Goal: Communication & Community: Answer question/provide support

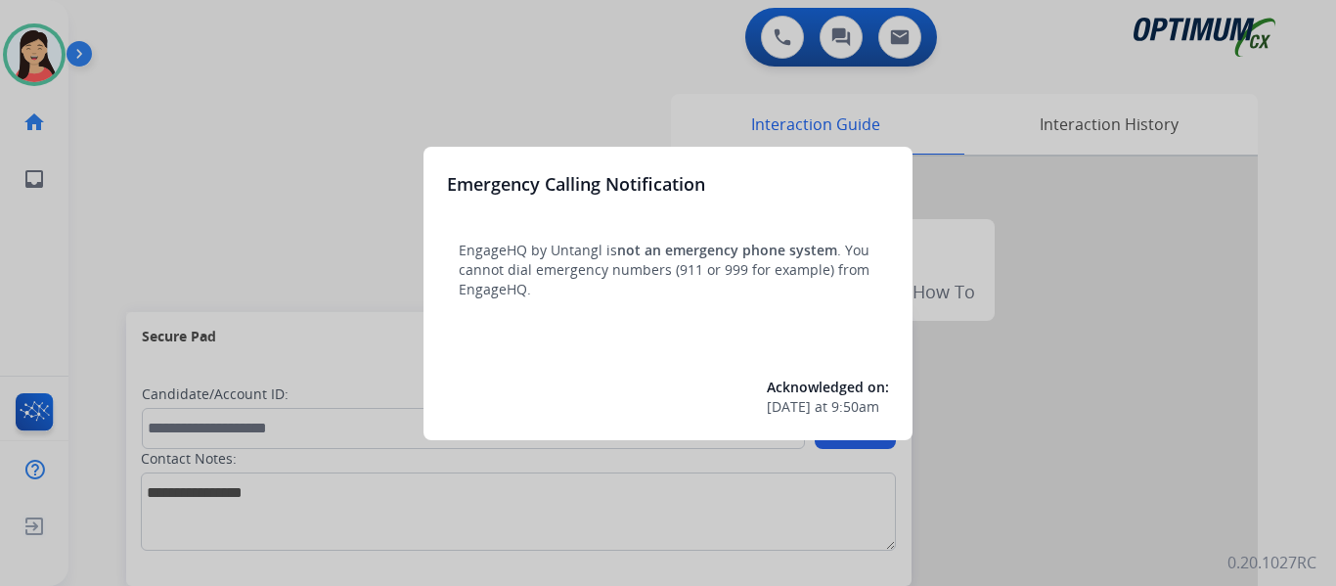
click at [243, 103] on div at bounding box center [668, 293] width 1336 height 586
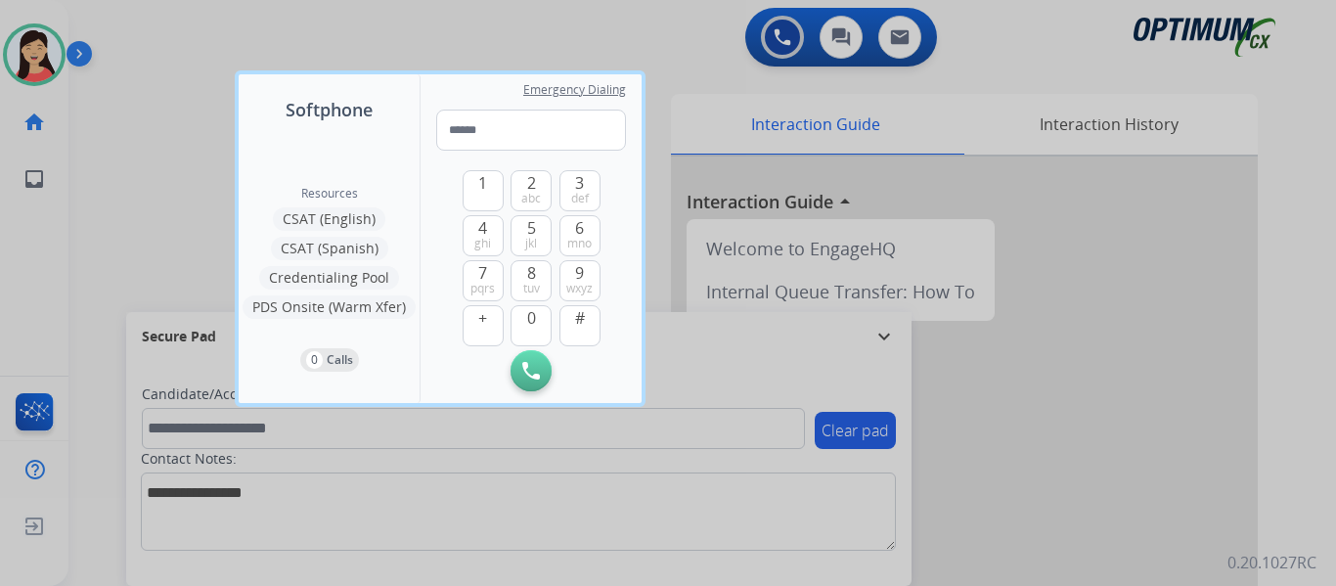
click at [120, 103] on div at bounding box center [668, 293] width 1336 height 586
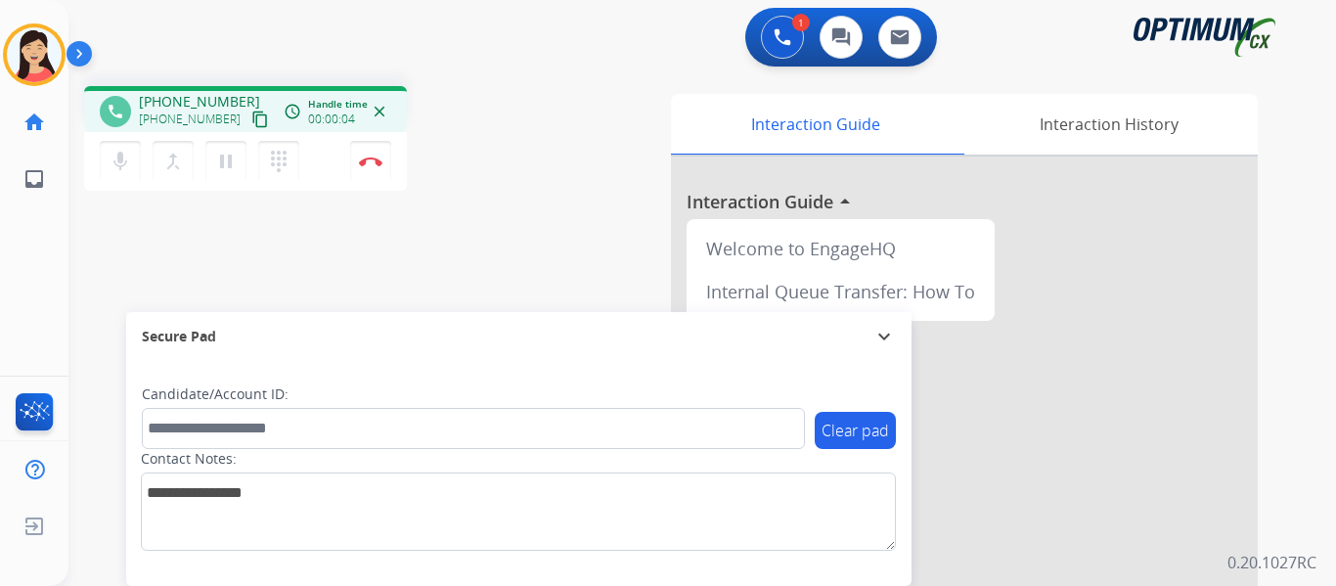
drag, startPoint x: 243, startPoint y: 118, endPoint x: 257, endPoint y: 122, distance: 15.2
click at [251, 118] on mat-icon "content_copy" at bounding box center [260, 120] width 18 height 18
click at [400, 341] on div "Secure Pad" at bounding box center [519, 336] width 754 height 33
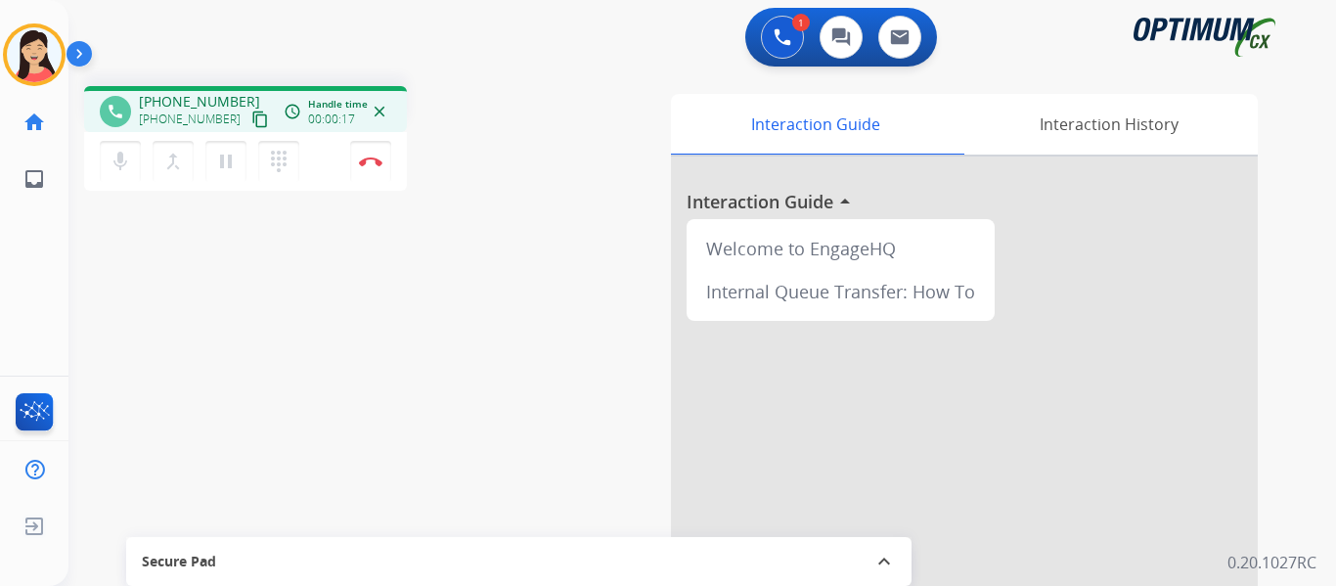
click at [382, 289] on div "phone [PHONE_NUMBER] [PHONE_NUMBER] content_copy access_time Call metrics Queue…" at bounding box center [678, 478] width 1221 height 816
click at [487, 562] on div "Secure Pad" at bounding box center [519, 561] width 754 height 33
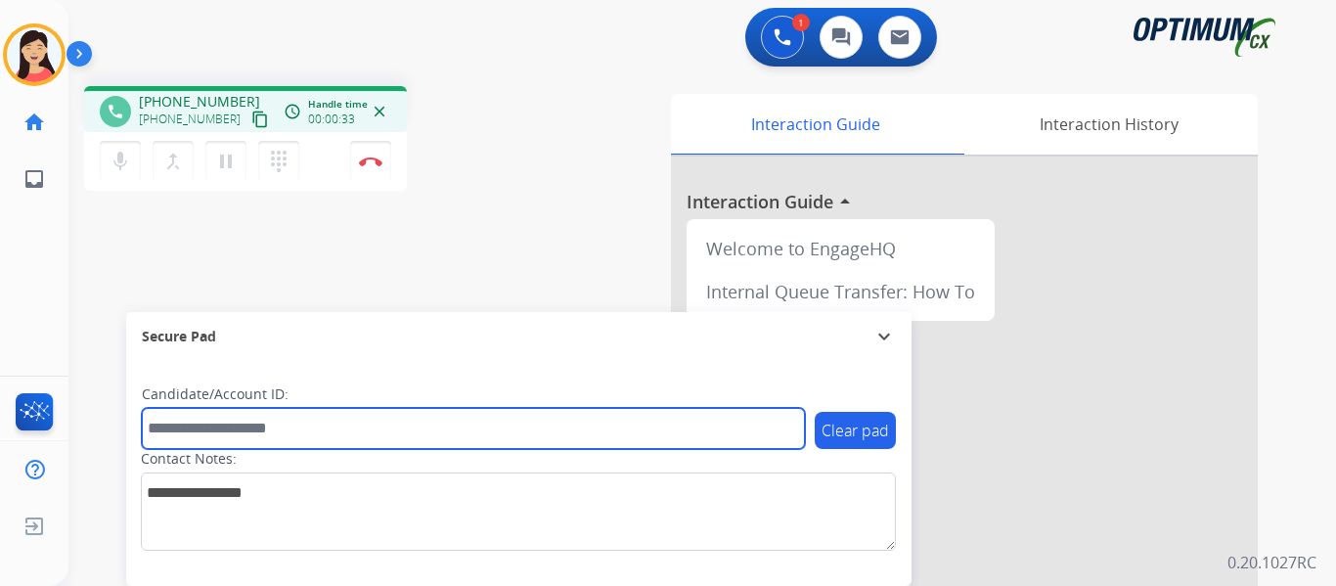
click at [341, 440] on input "text" at bounding box center [473, 428] width 663 height 41
paste input "*******"
type input "*******"
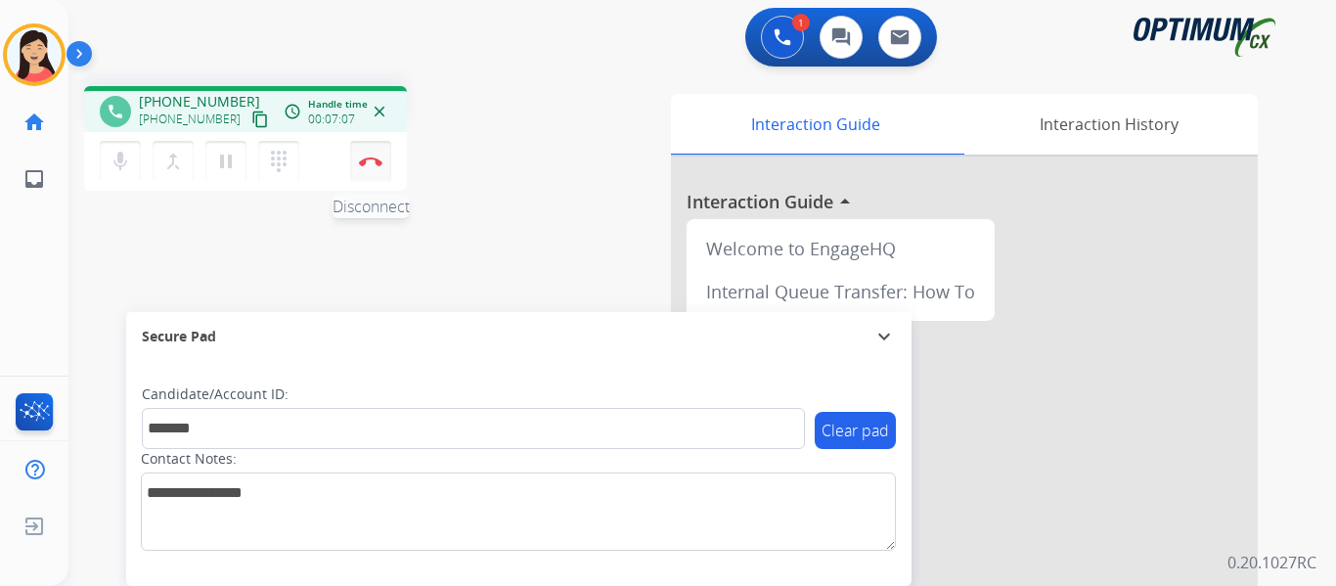
click at [371, 167] on button "Disconnect" at bounding box center [370, 161] width 41 height 41
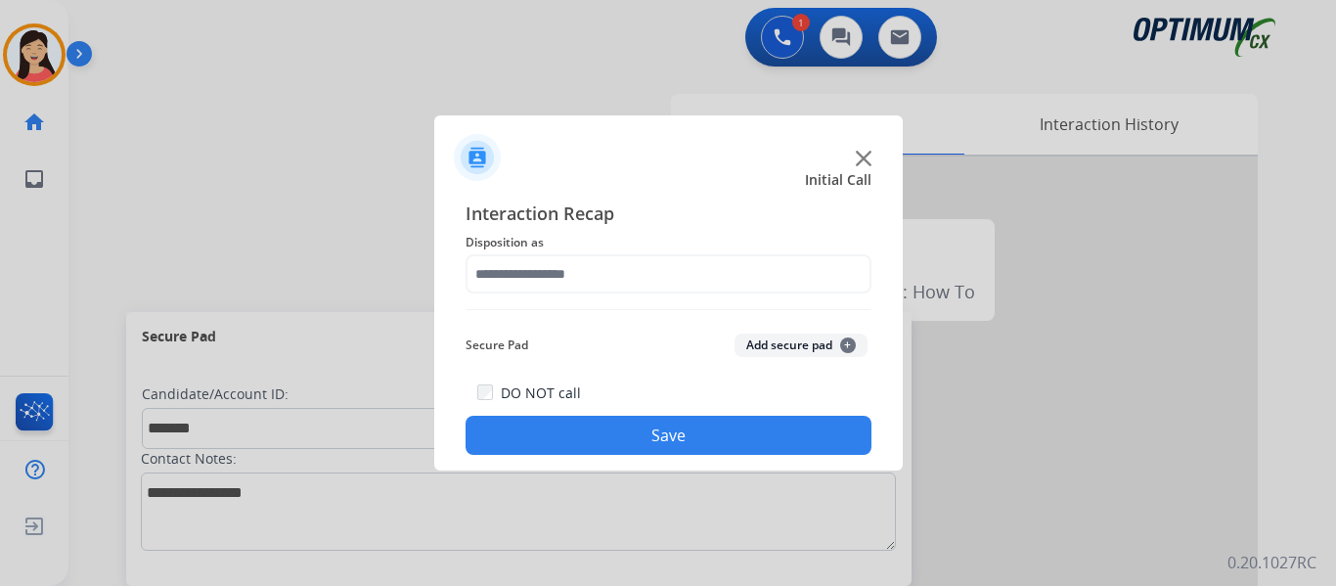
click at [759, 340] on button "Add secure pad +" at bounding box center [801, 345] width 133 height 23
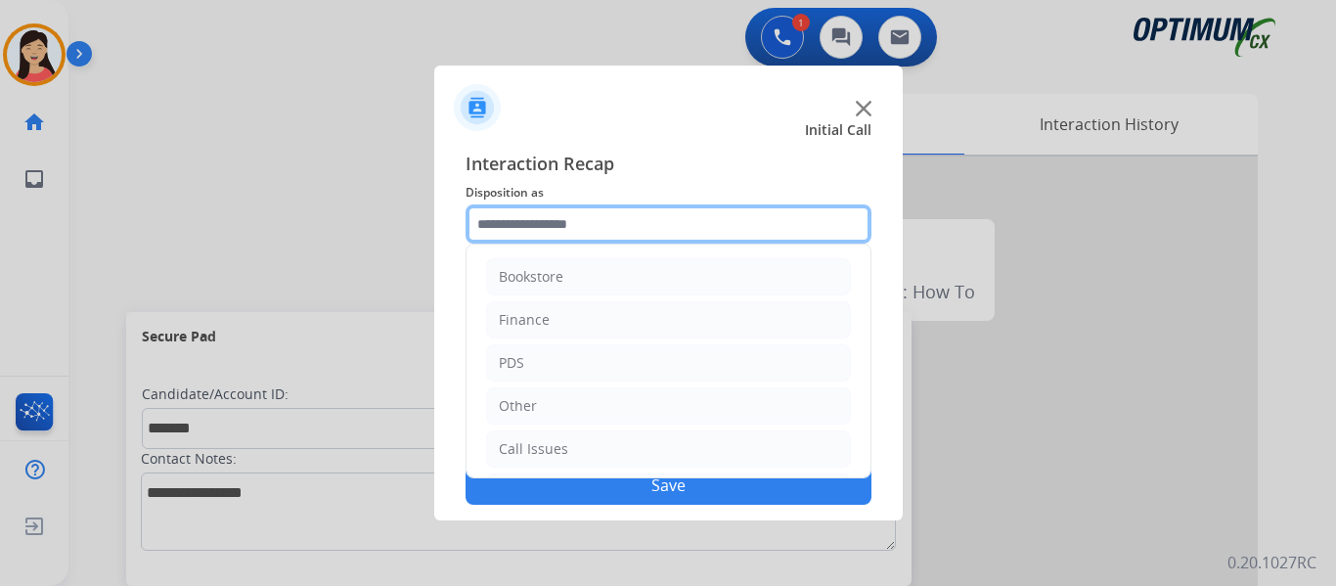
click at [606, 232] on input "text" at bounding box center [669, 223] width 406 height 39
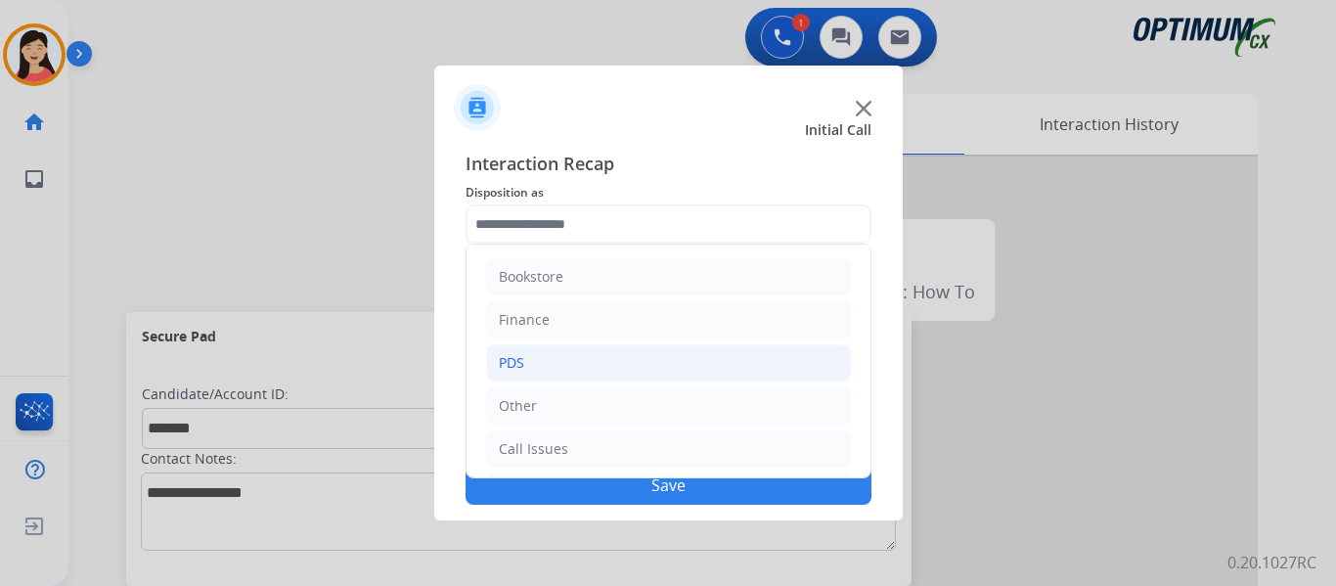
click at [549, 353] on li "PDS" at bounding box center [668, 362] width 365 height 37
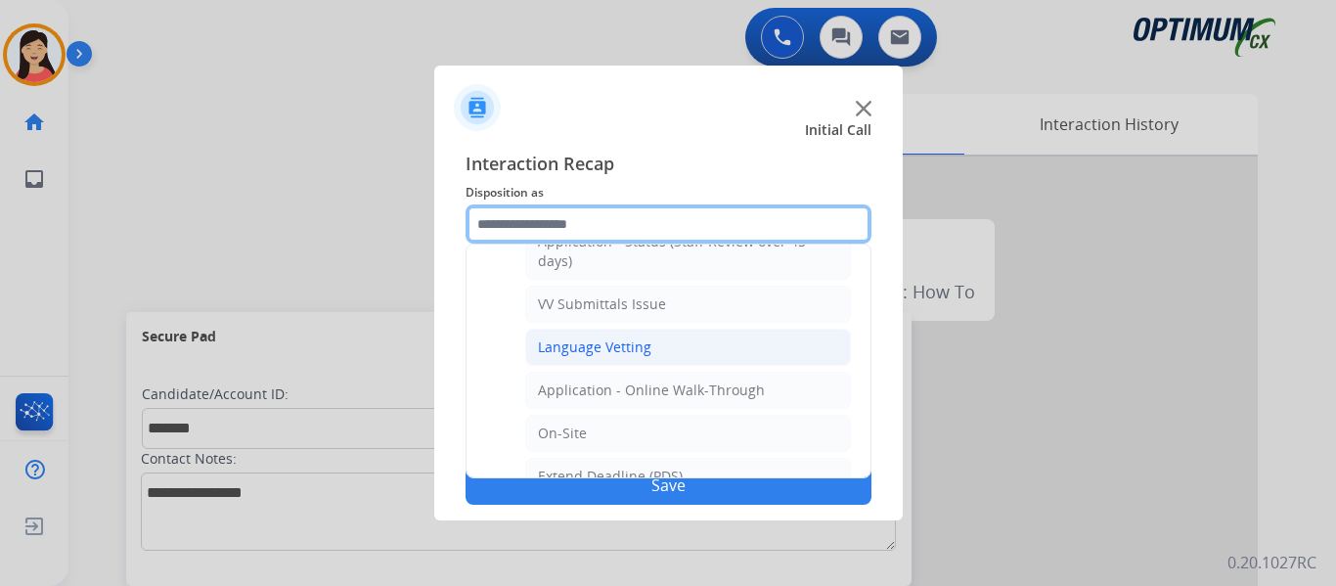
scroll to position [391, 0]
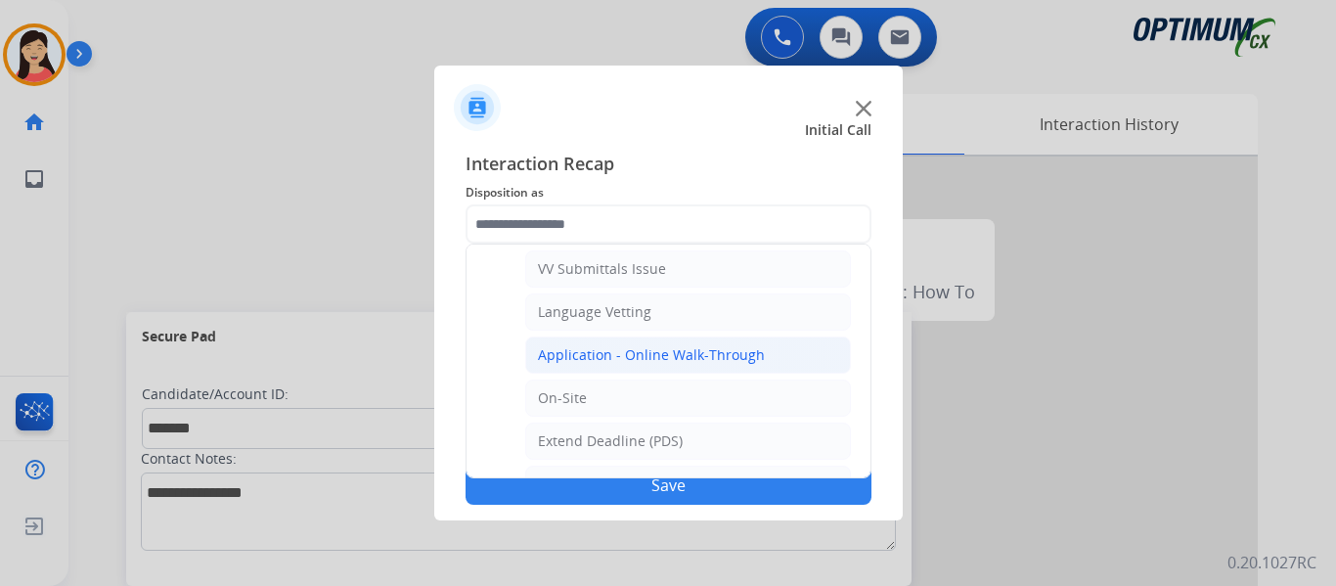
click at [699, 361] on div "Application - Online Walk-Through" at bounding box center [651, 355] width 227 height 20
type input "**********"
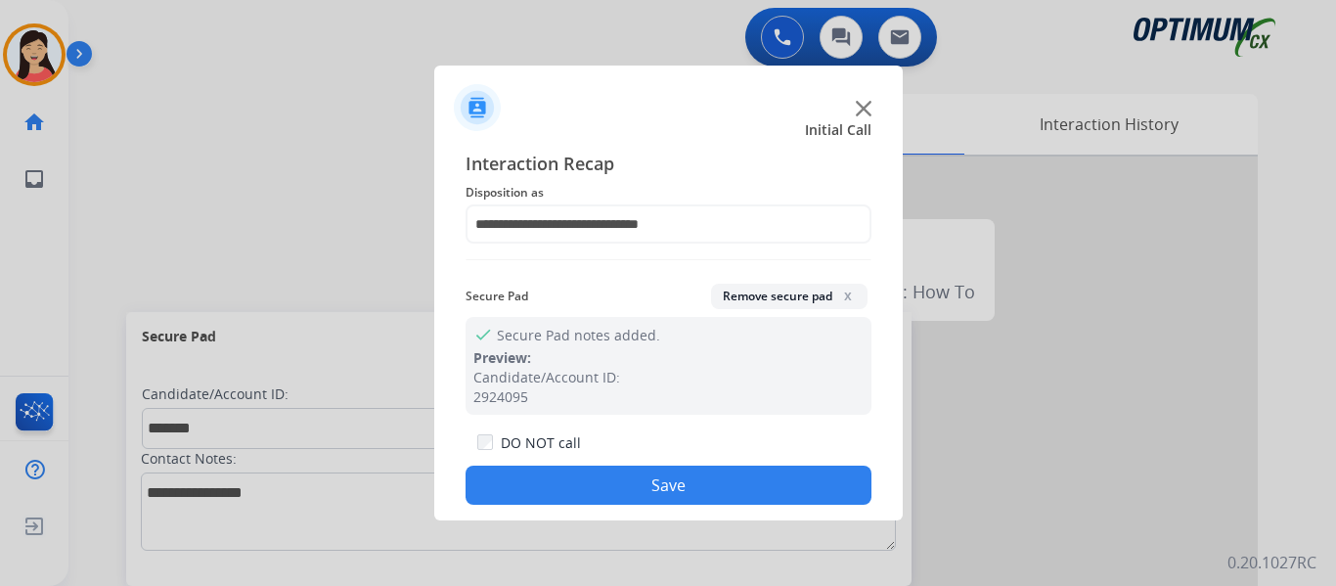
click at [687, 477] on button "Save" at bounding box center [669, 485] width 406 height 39
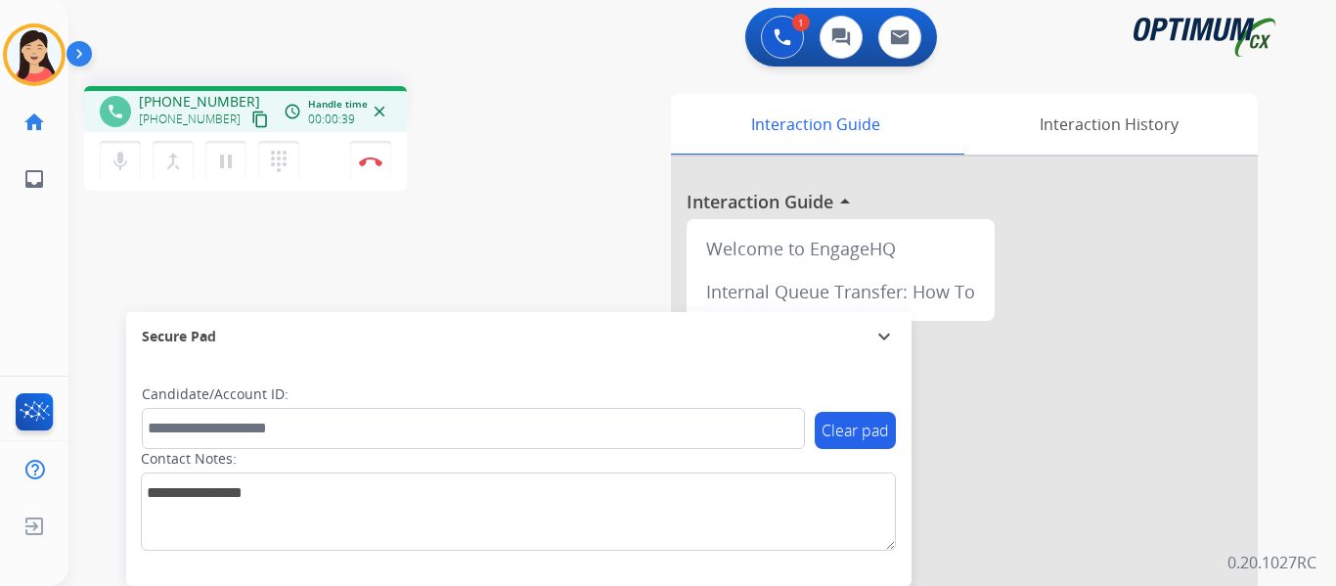
click at [251, 125] on mat-icon "content_copy" at bounding box center [260, 120] width 18 height 18
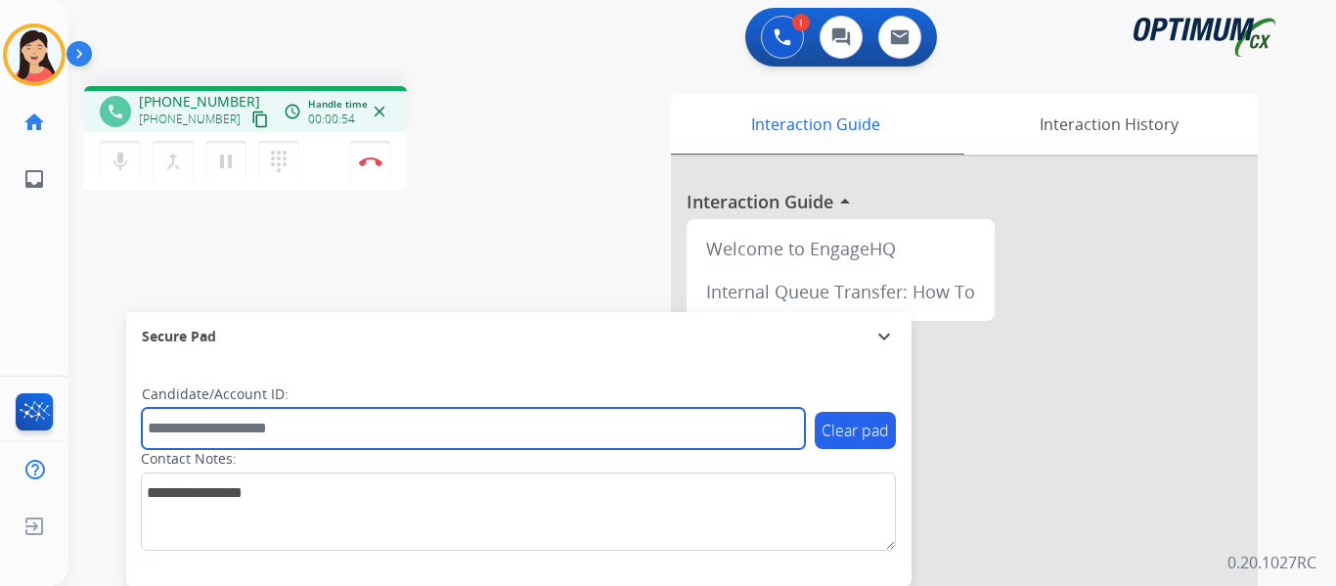
click at [446, 420] on input "text" at bounding box center [473, 428] width 663 height 41
paste input "*******"
type input "*******"
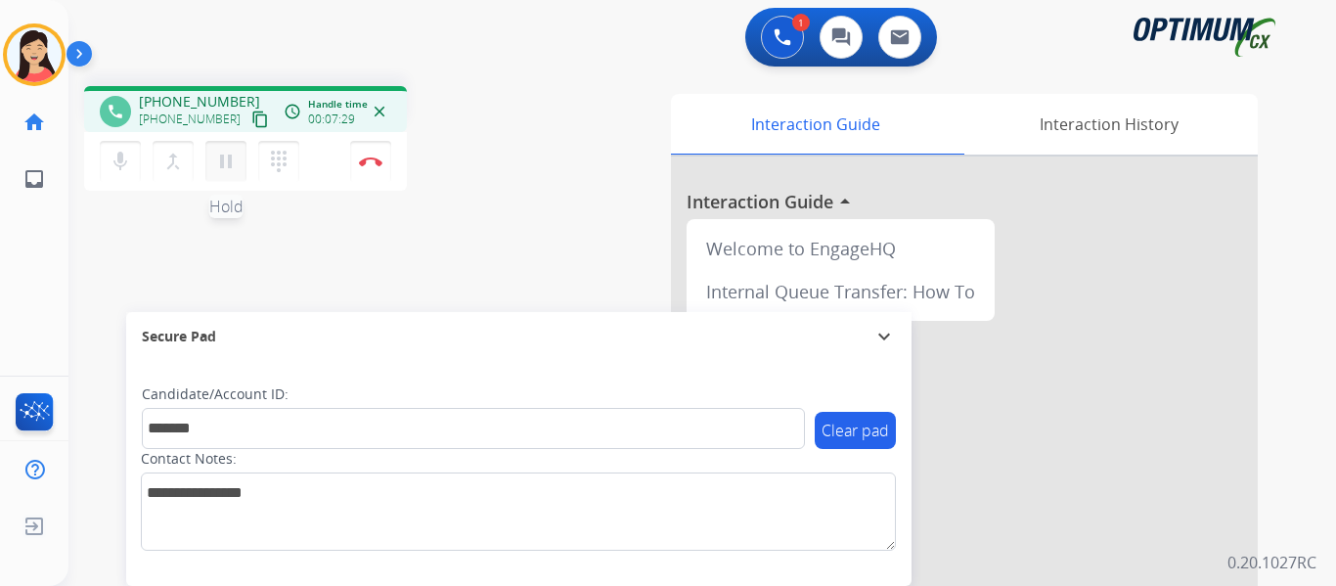
click at [222, 160] on mat-icon "pause" at bounding box center [225, 161] width 23 height 23
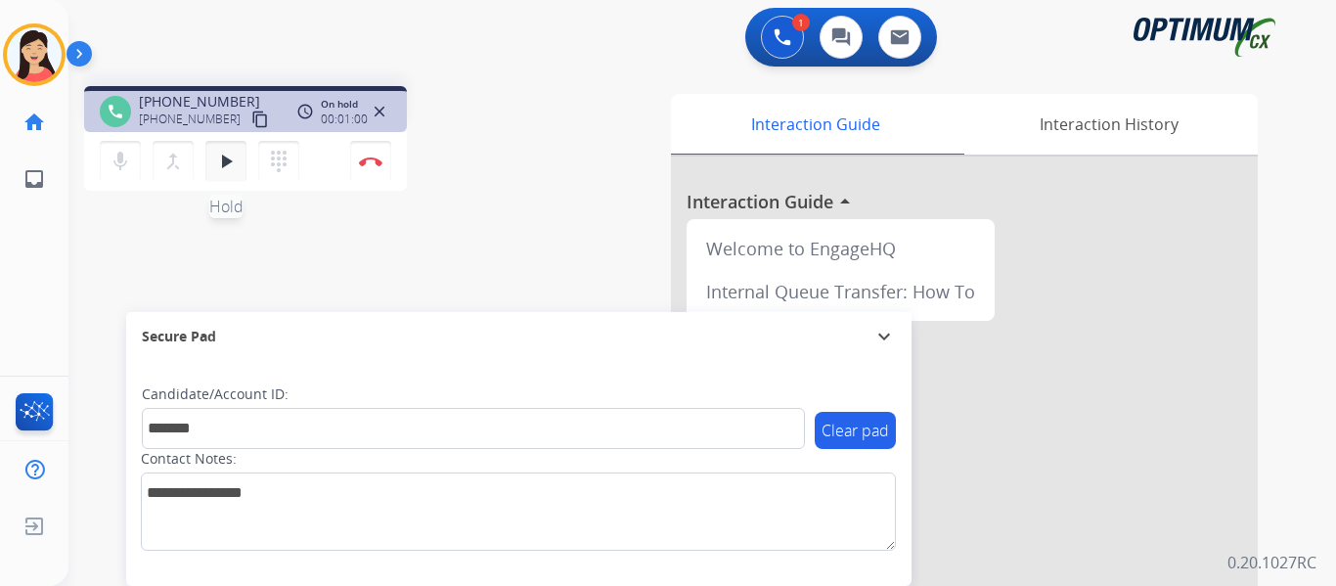
click at [231, 157] on mat-icon "play_arrow" at bounding box center [225, 161] width 23 height 23
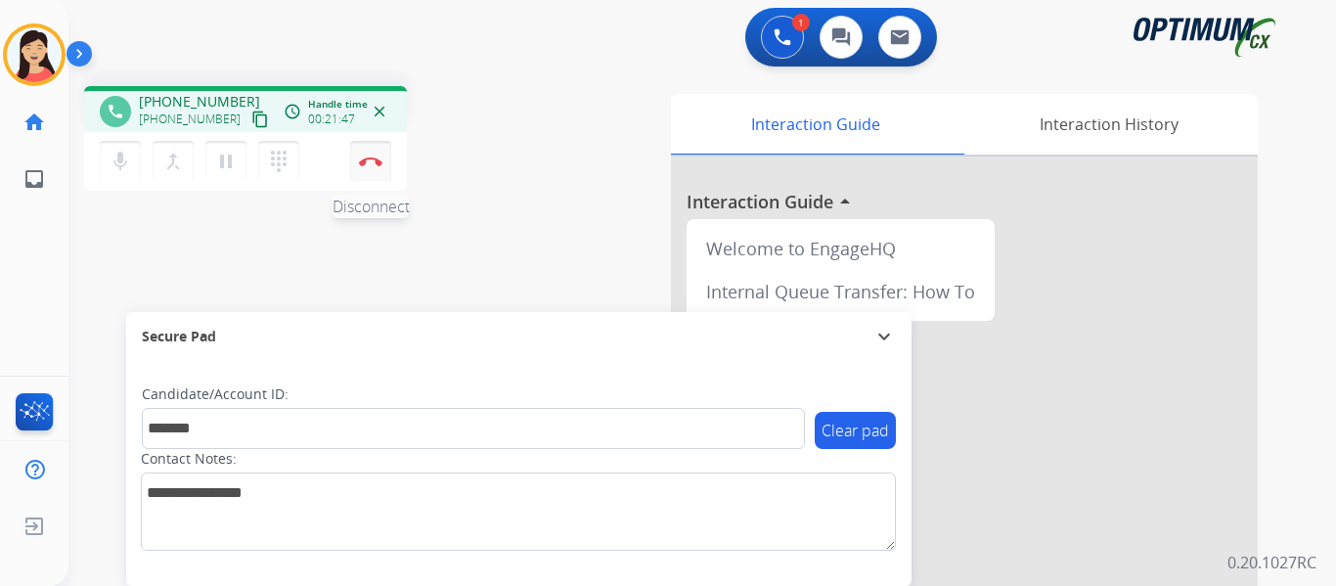
click at [367, 162] on img at bounding box center [370, 162] width 23 height 10
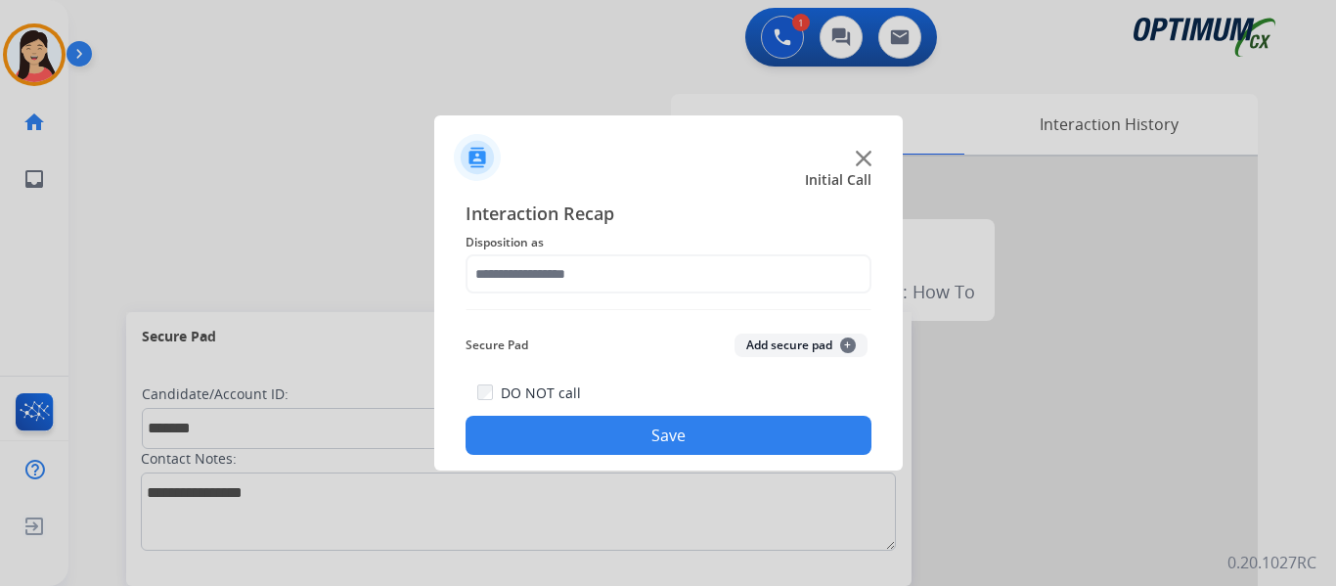
click at [781, 345] on button "Add secure pad +" at bounding box center [801, 345] width 133 height 23
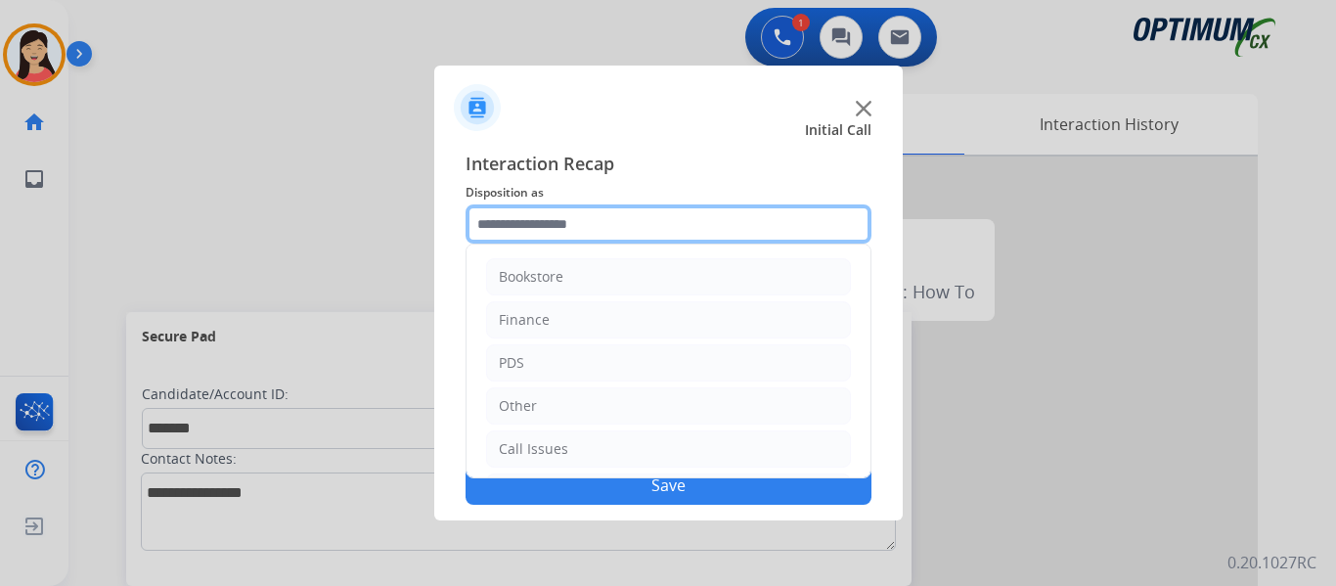
click at [694, 233] on input "text" at bounding box center [669, 223] width 406 height 39
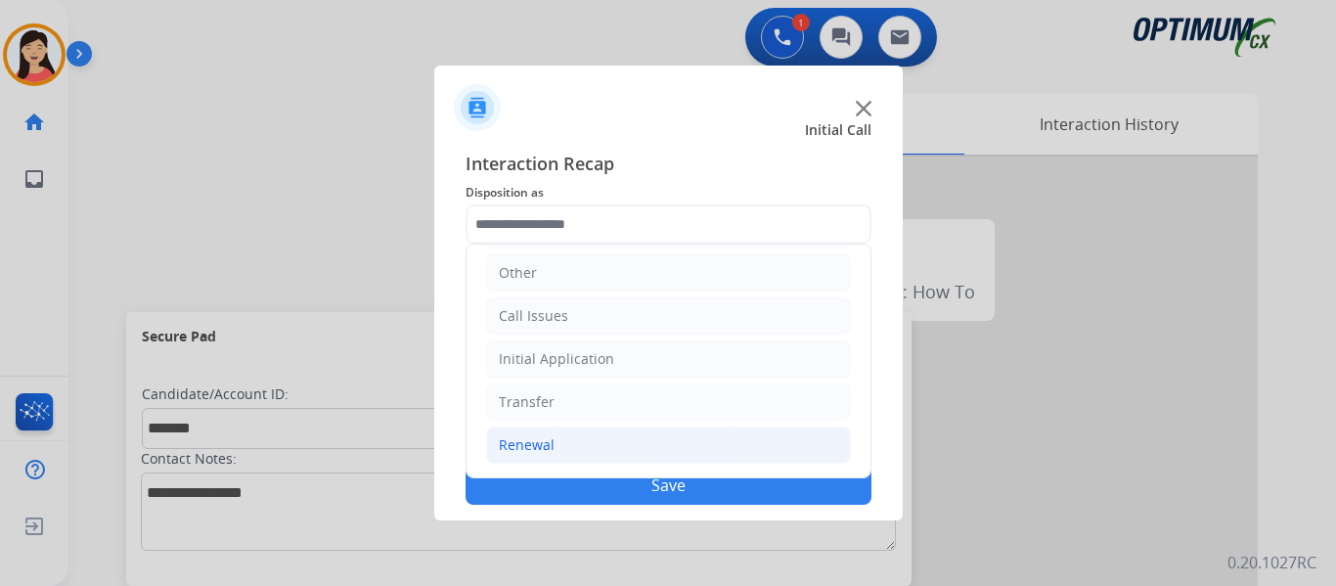
click at [547, 435] on div "Renewal" at bounding box center [527, 445] width 56 height 20
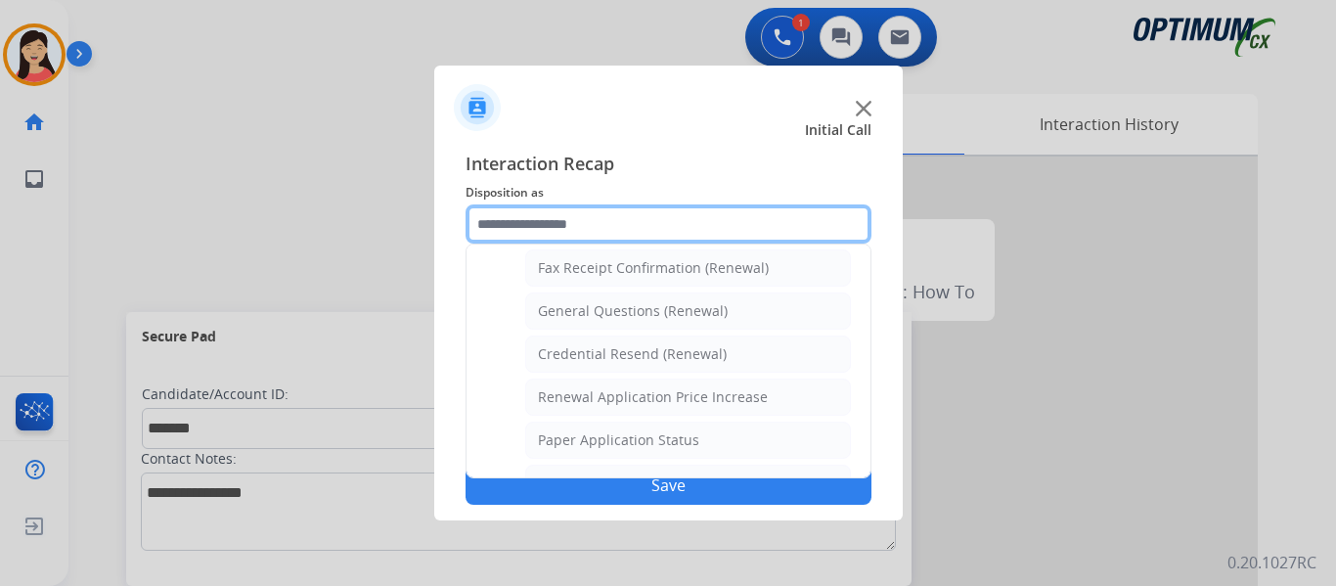
scroll to position [755, 0]
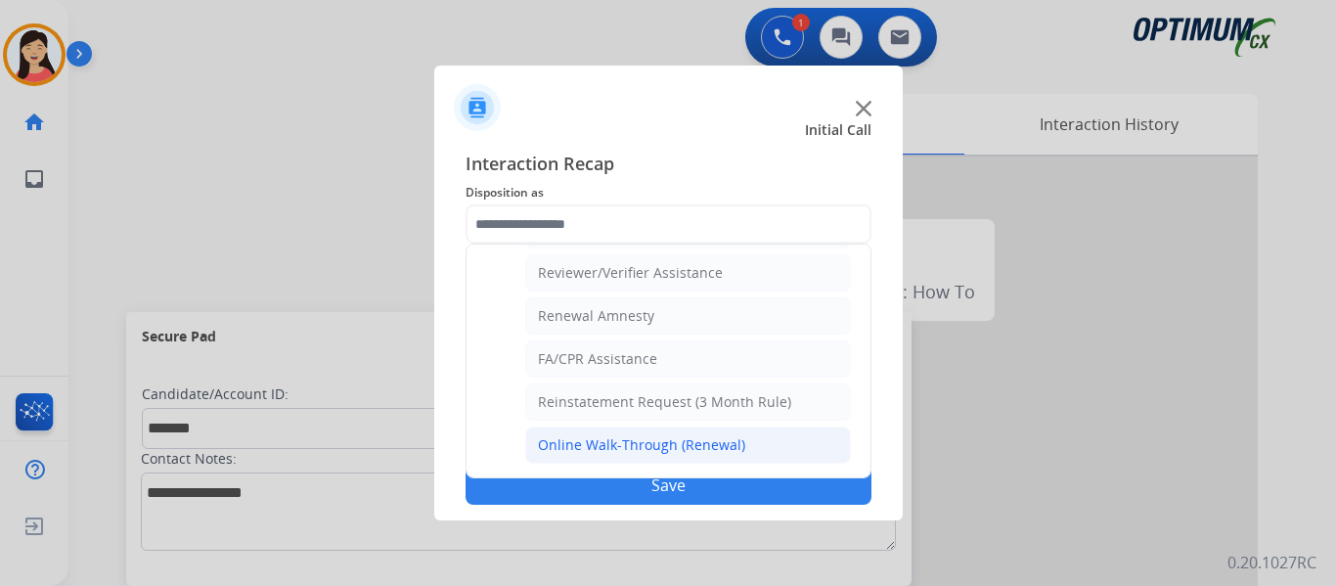
click at [665, 438] on div "Online Walk-Through (Renewal)" at bounding box center [641, 445] width 207 height 20
type input "**********"
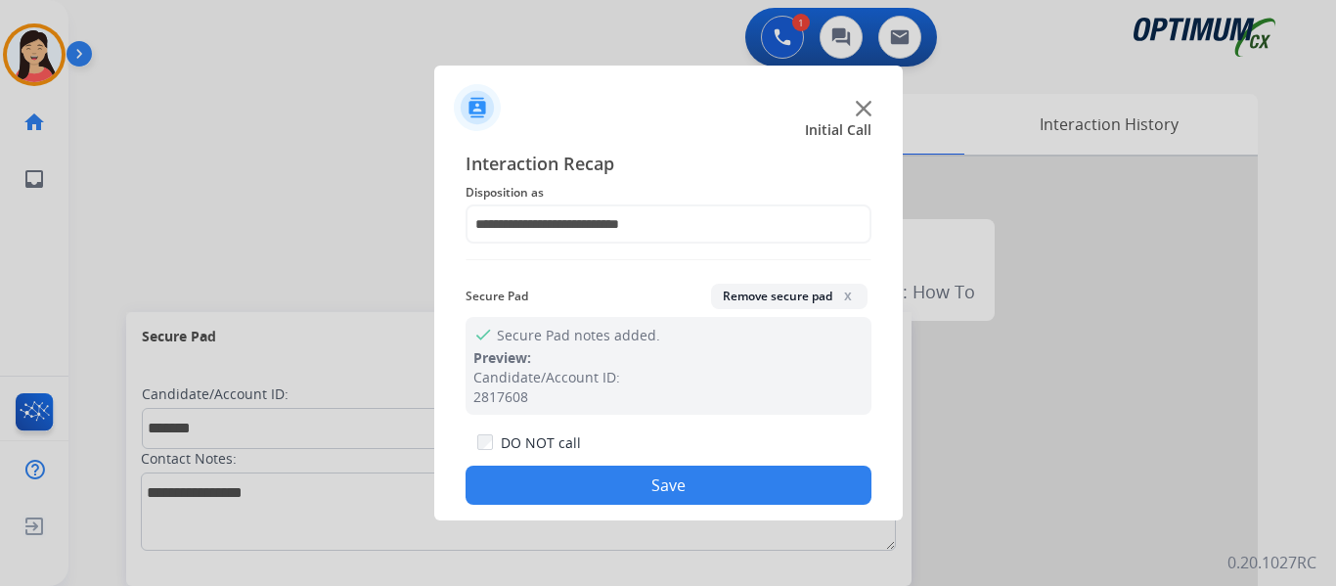
click at [691, 470] on button "Save" at bounding box center [669, 485] width 406 height 39
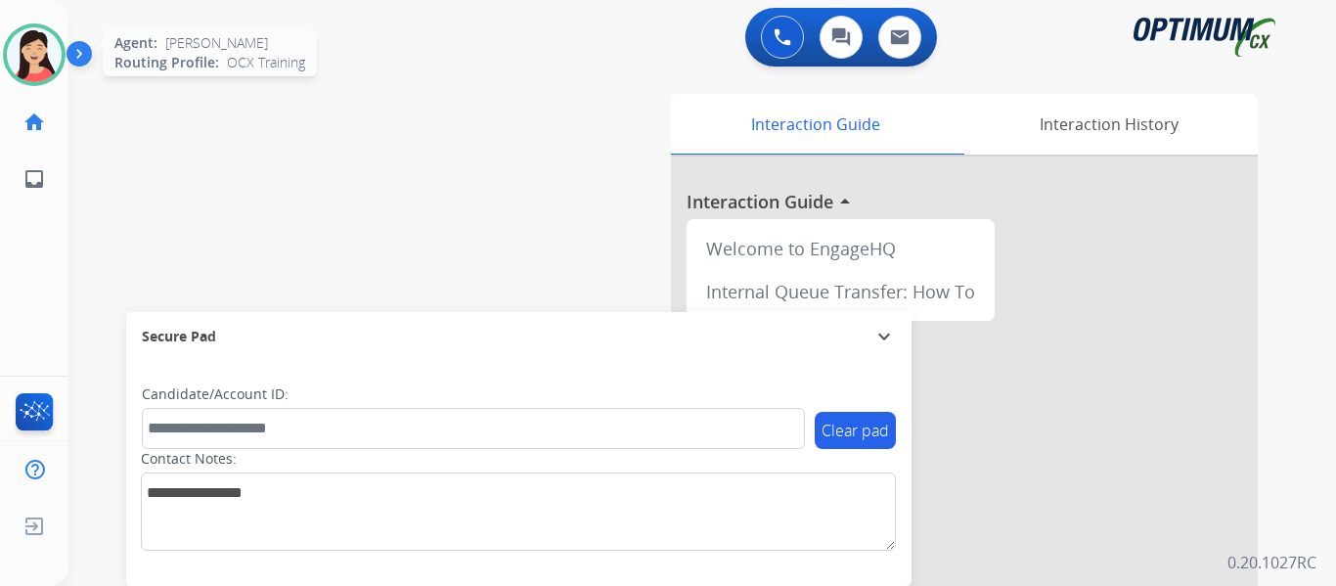
click at [52, 63] on img at bounding box center [34, 54] width 55 height 55
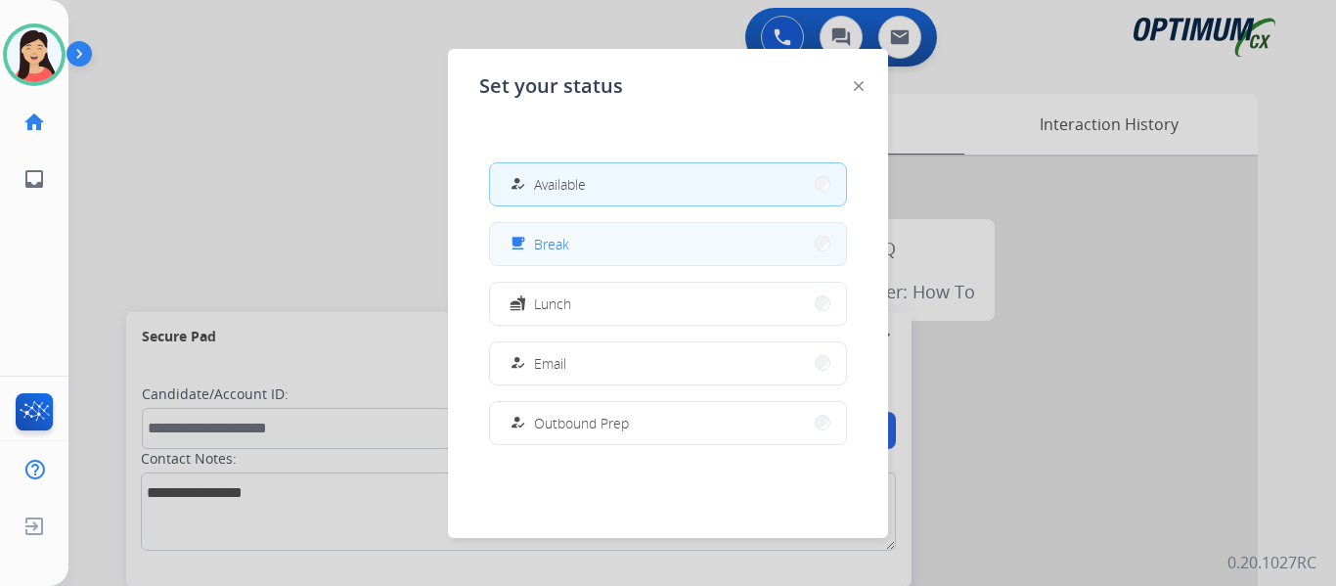
click at [584, 245] on button "free_breakfast Break" at bounding box center [668, 244] width 356 height 42
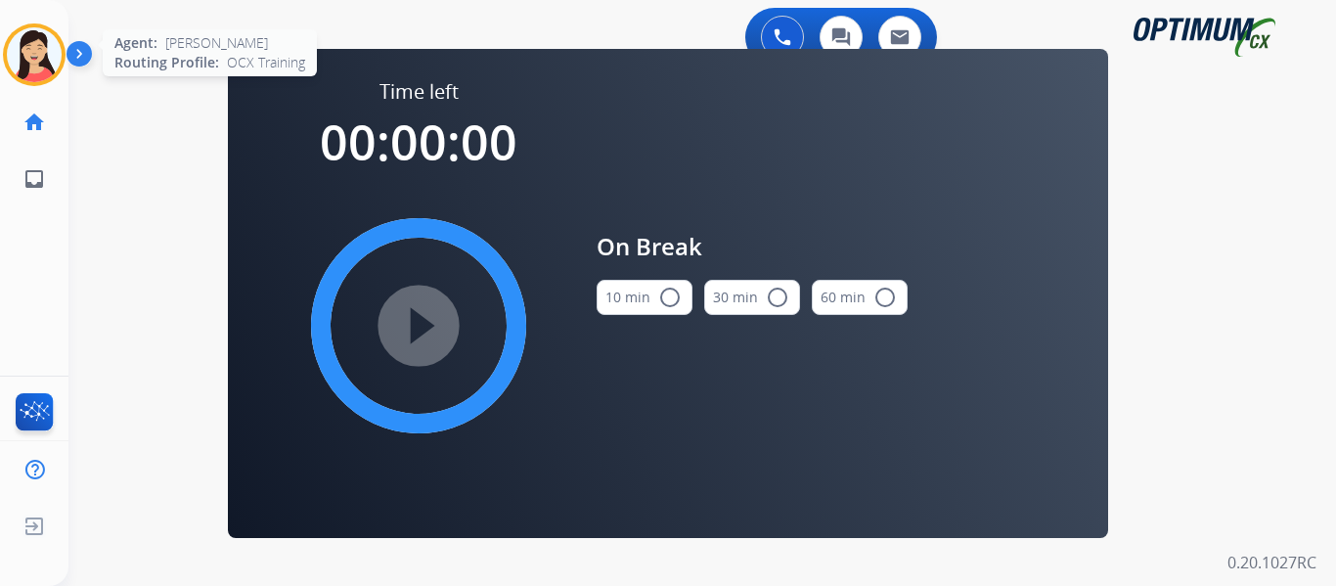
click at [19, 37] on img at bounding box center [34, 54] width 55 height 55
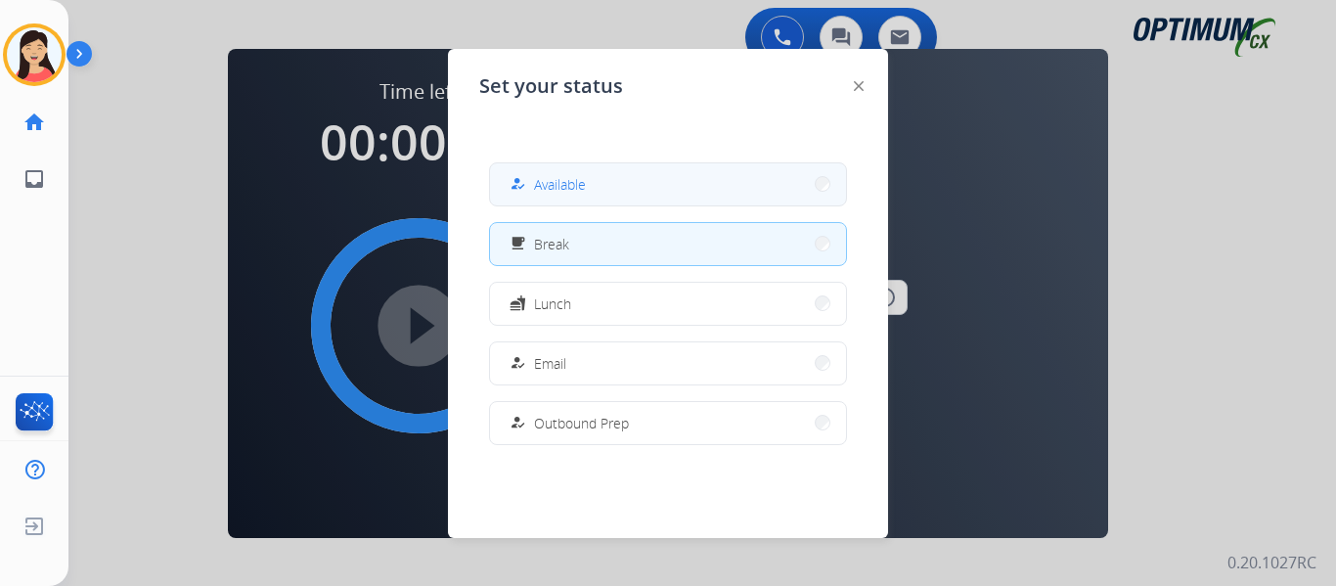
click at [609, 198] on button "how_to_reg Available" at bounding box center [668, 184] width 356 height 42
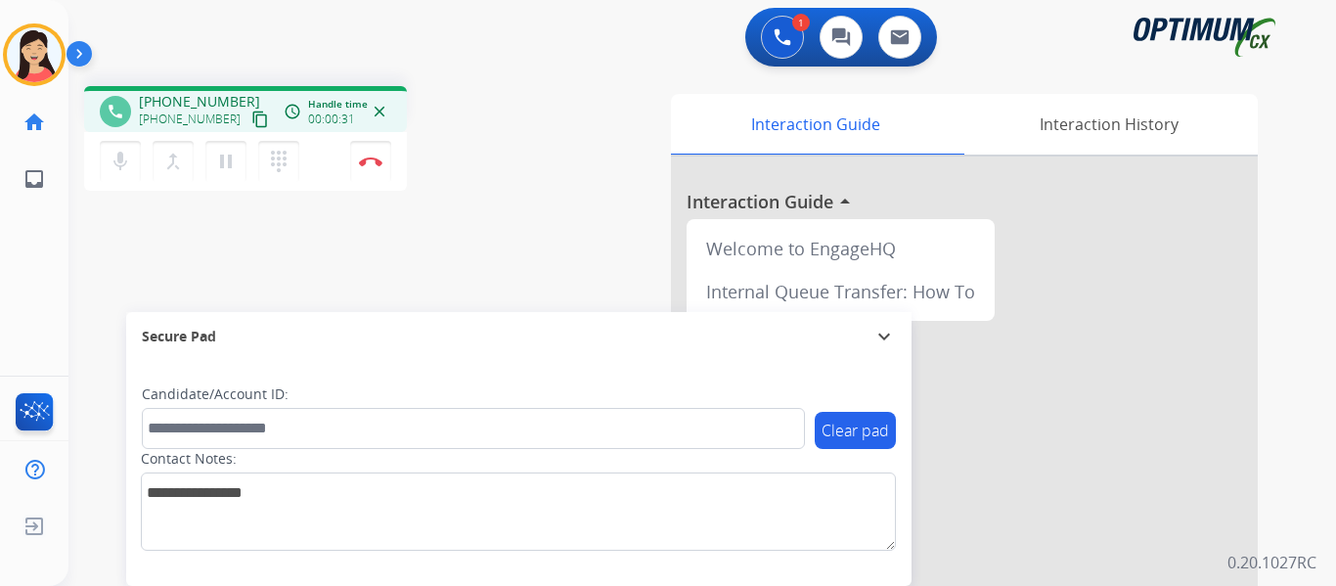
click at [251, 115] on mat-icon "content_copy" at bounding box center [260, 120] width 18 height 18
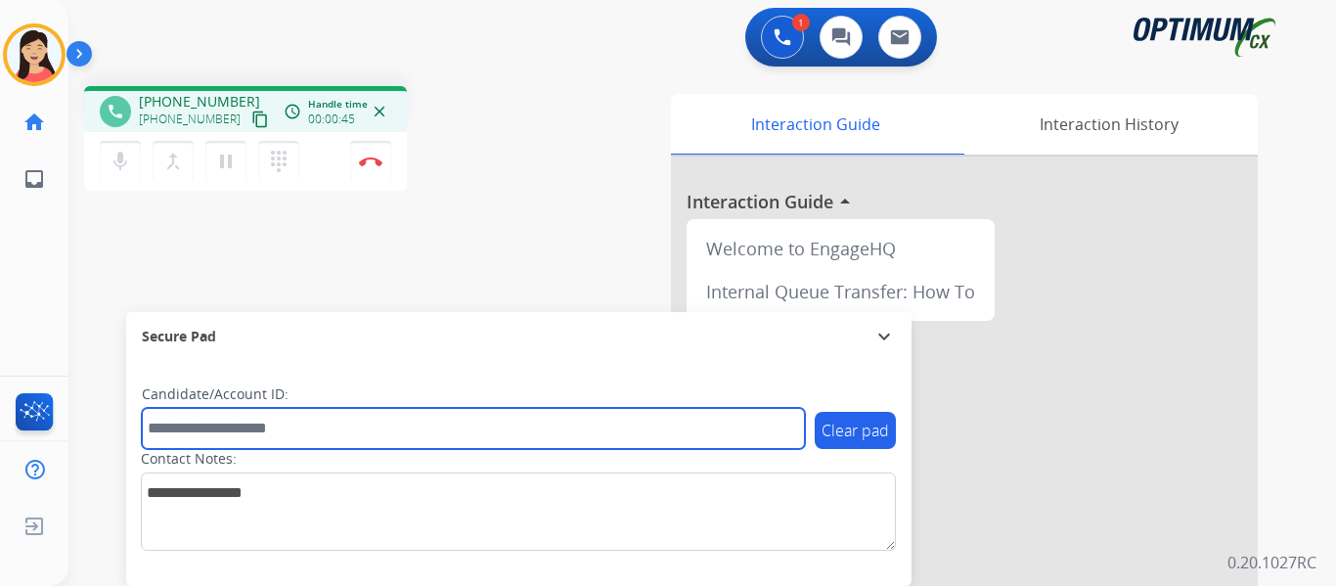
click at [193, 423] on input "text" at bounding box center [473, 428] width 663 height 41
paste input "*******"
type input "*******"
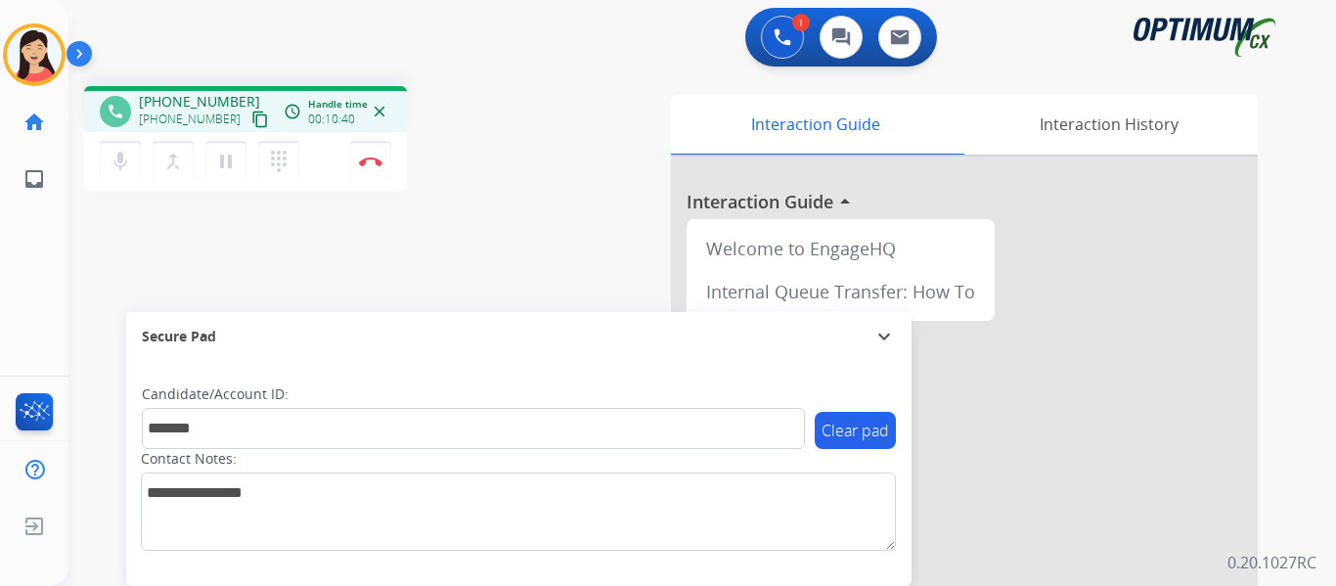
drag, startPoint x: 363, startPoint y: 169, endPoint x: 405, endPoint y: 175, distance: 42.5
click at [363, 169] on button "Disconnect" at bounding box center [370, 161] width 41 height 41
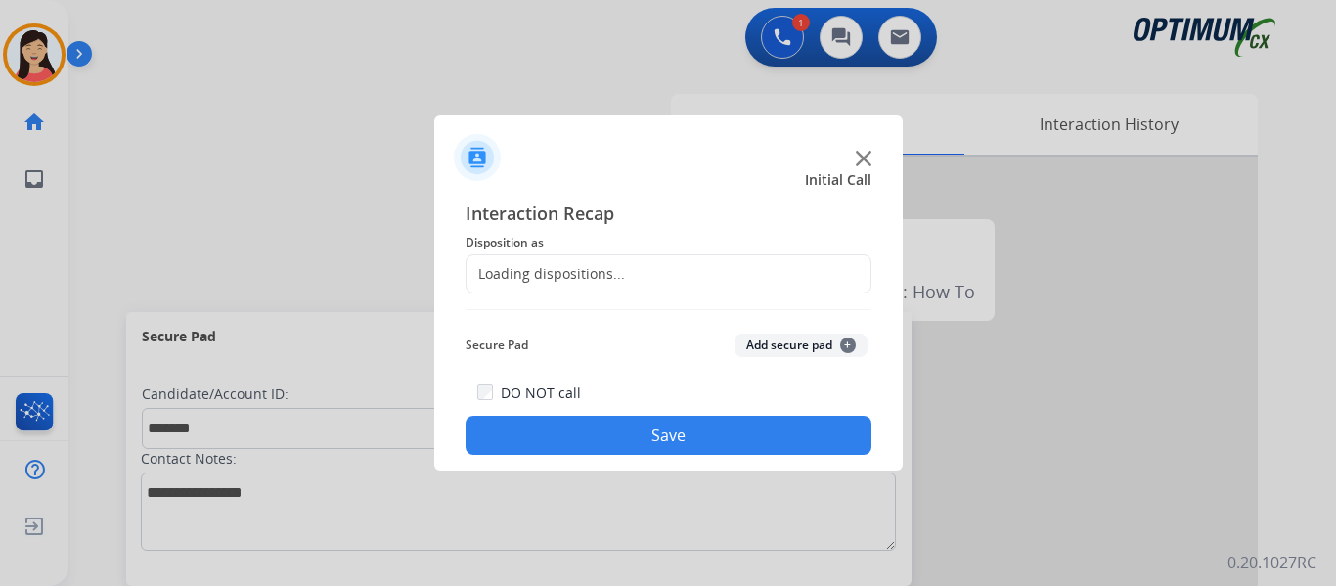
click at [793, 349] on button "Add secure pad +" at bounding box center [801, 345] width 133 height 23
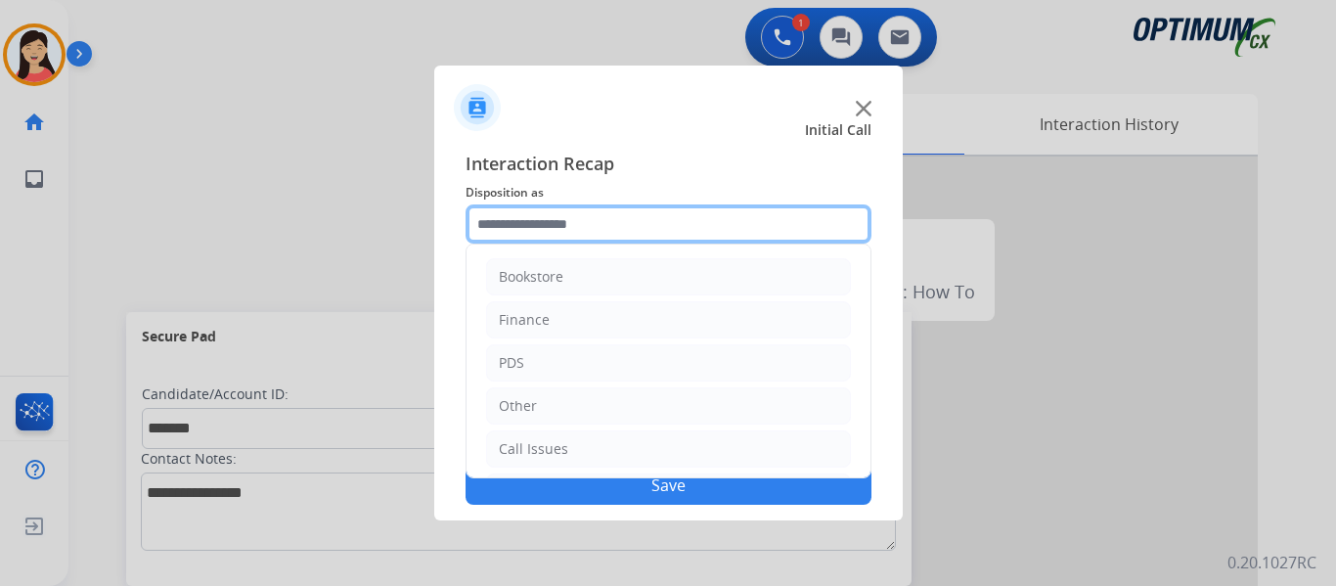
click at [586, 233] on input "text" at bounding box center [669, 223] width 406 height 39
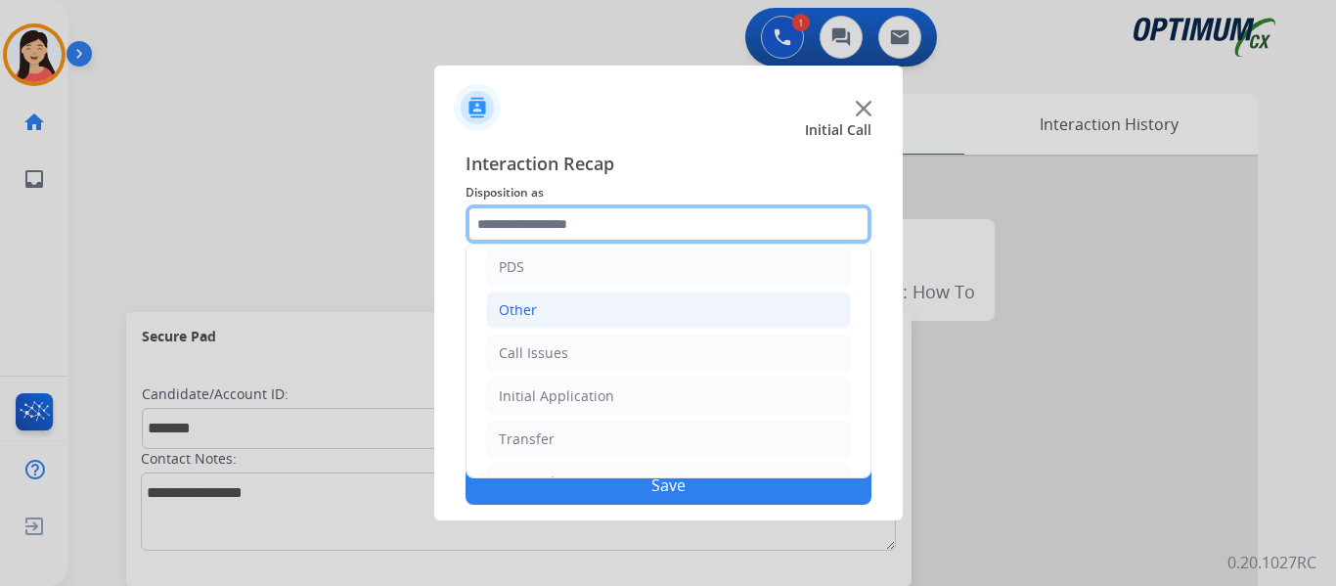
scroll to position [133, 0]
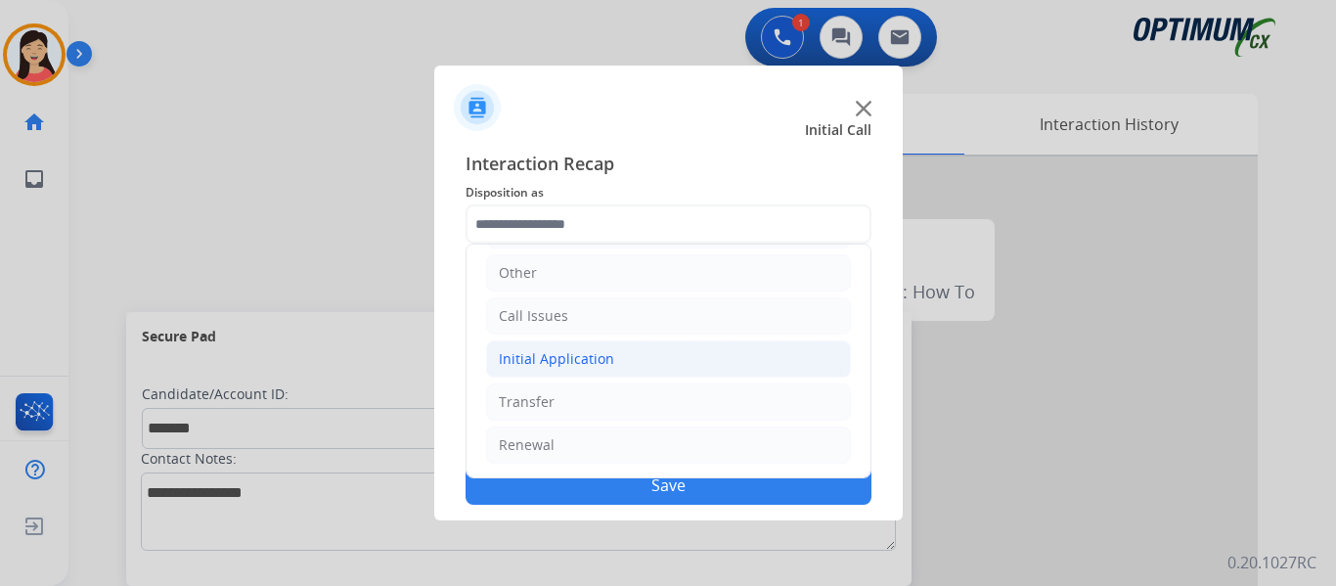
click at [614, 356] on li "Initial Application" at bounding box center [668, 358] width 365 height 37
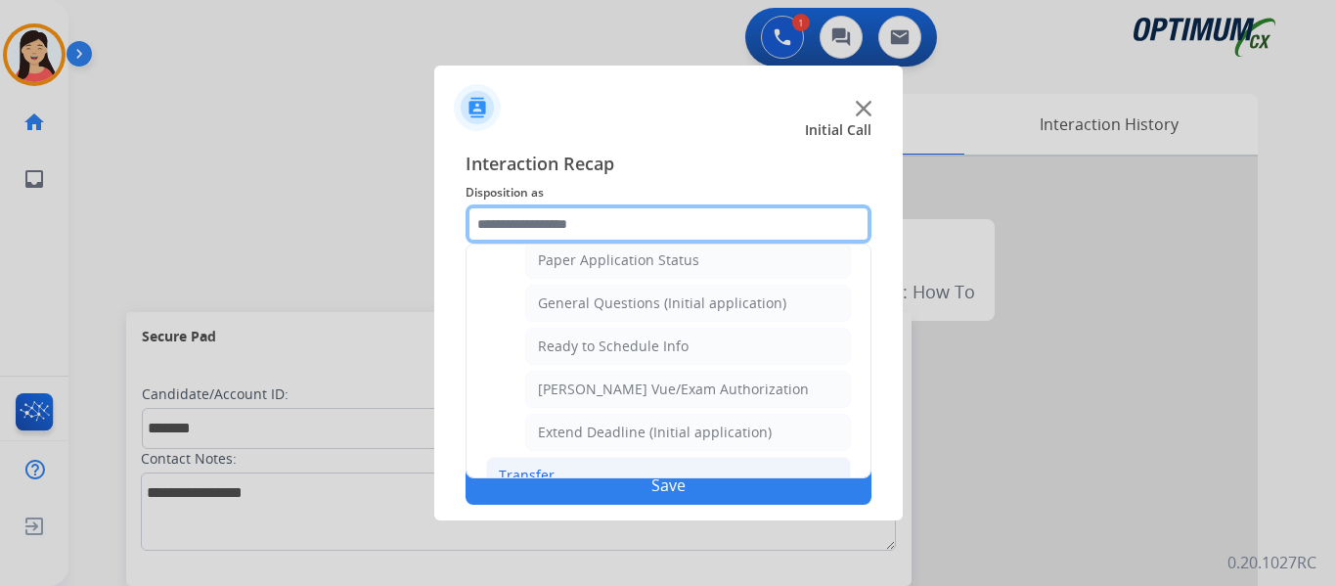
scroll to position [1186, 0]
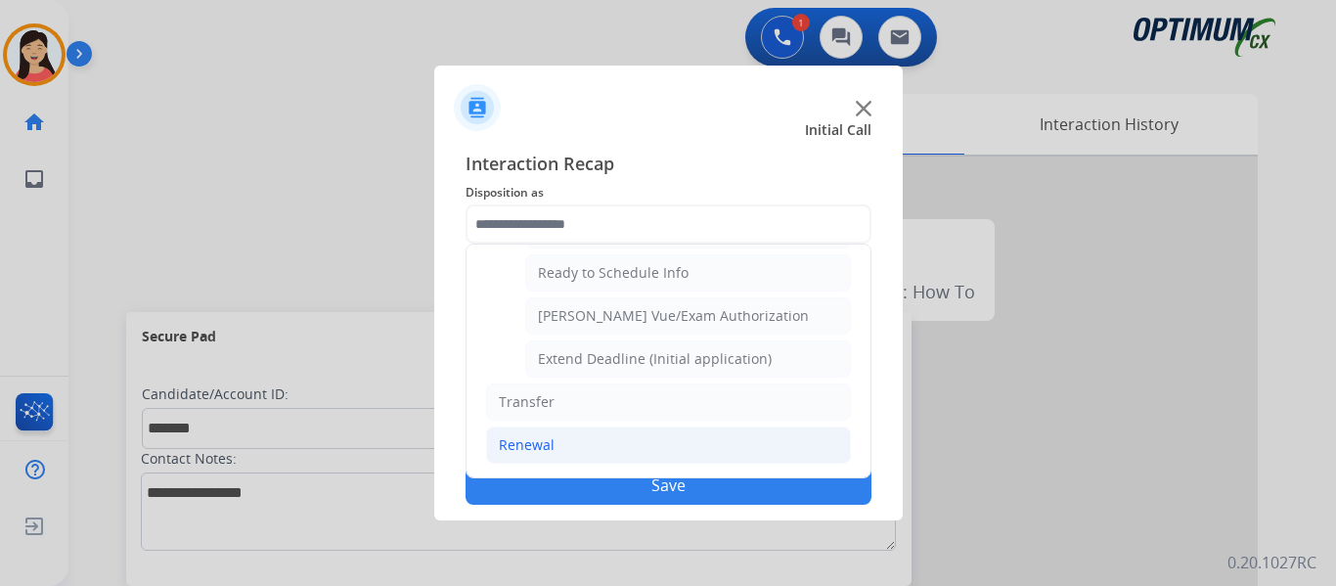
click at [565, 441] on li "Renewal" at bounding box center [668, 445] width 365 height 37
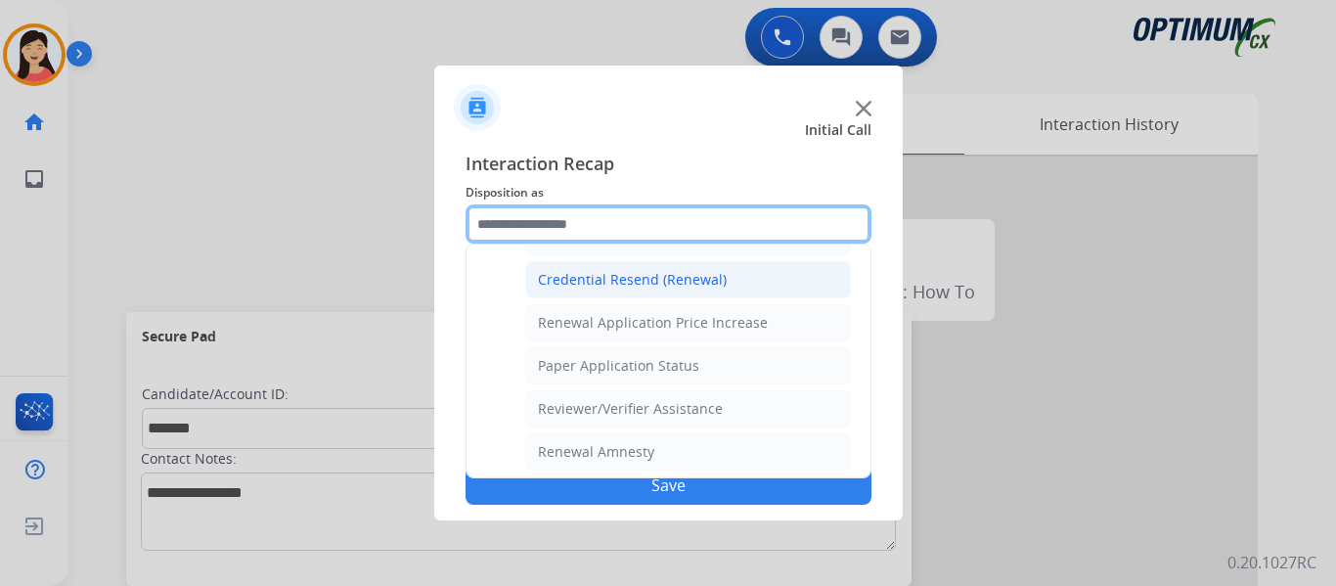
scroll to position [560, 0]
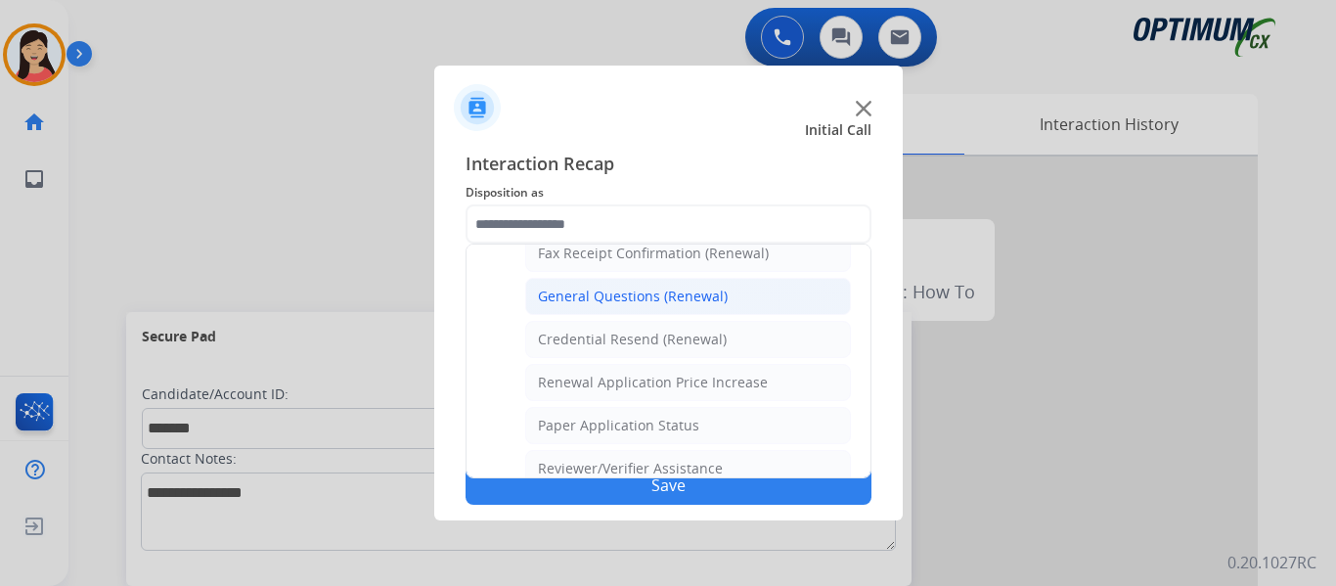
click at [617, 301] on div "General Questions (Renewal)" at bounding box center [633, 297] width 190 height 20
type input "**********"
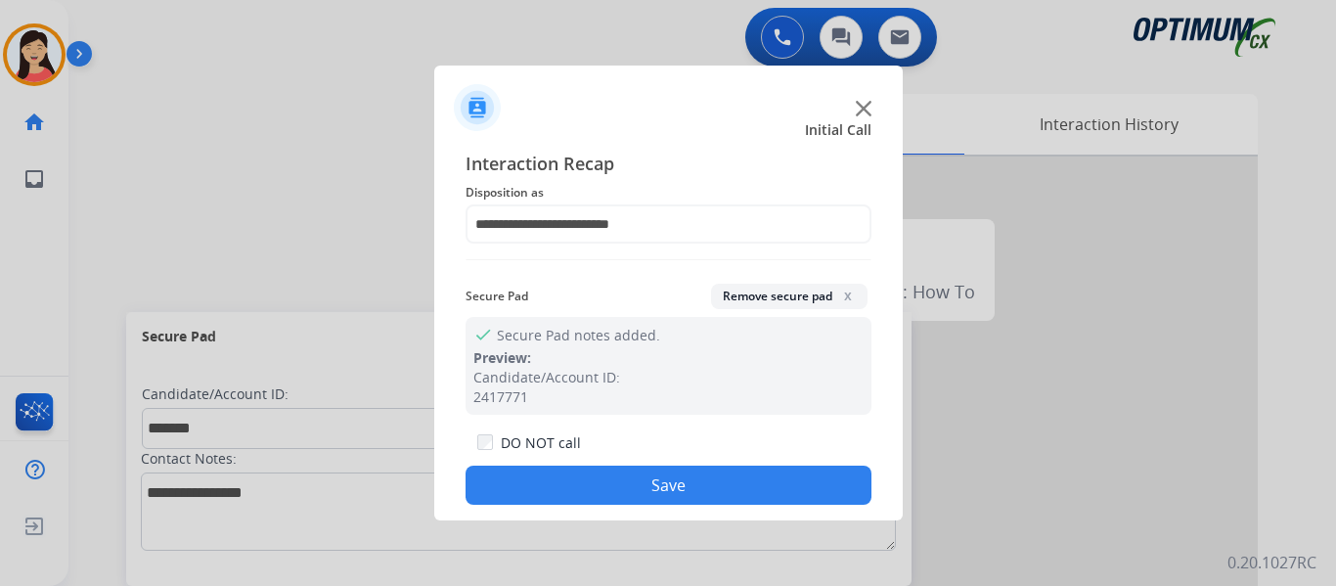
click at [680, 481] on button "Save" at bounding box center [669, 485] width 406 height 39
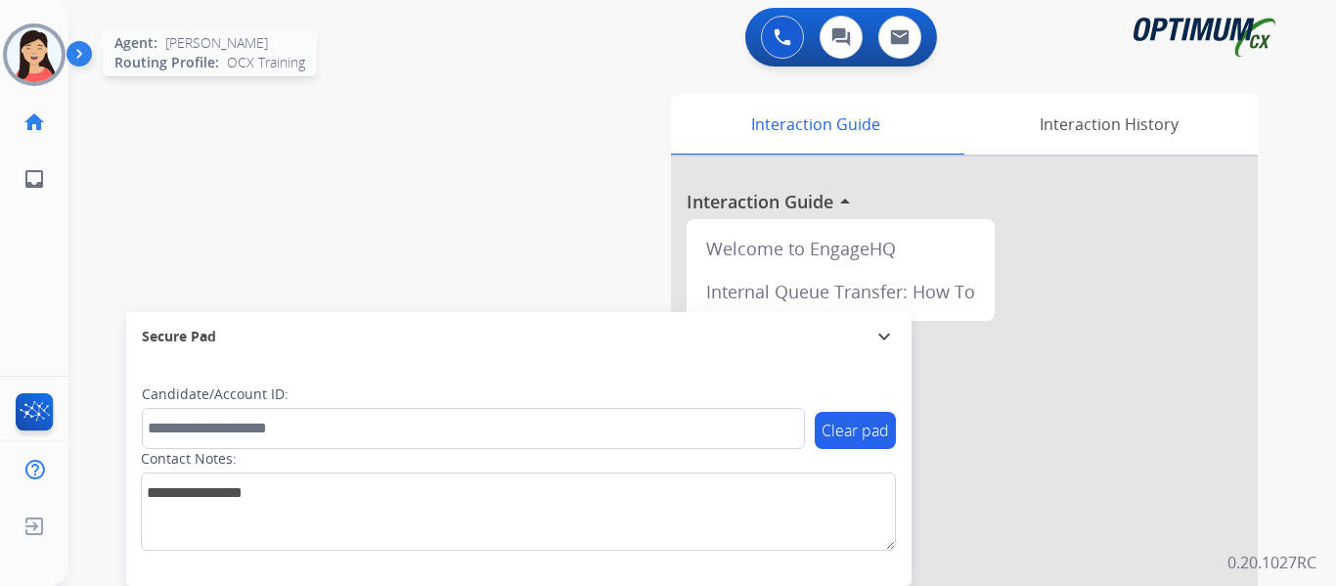
click at [37, 34] on img at bounding box center [34, 54] width 55 height 55
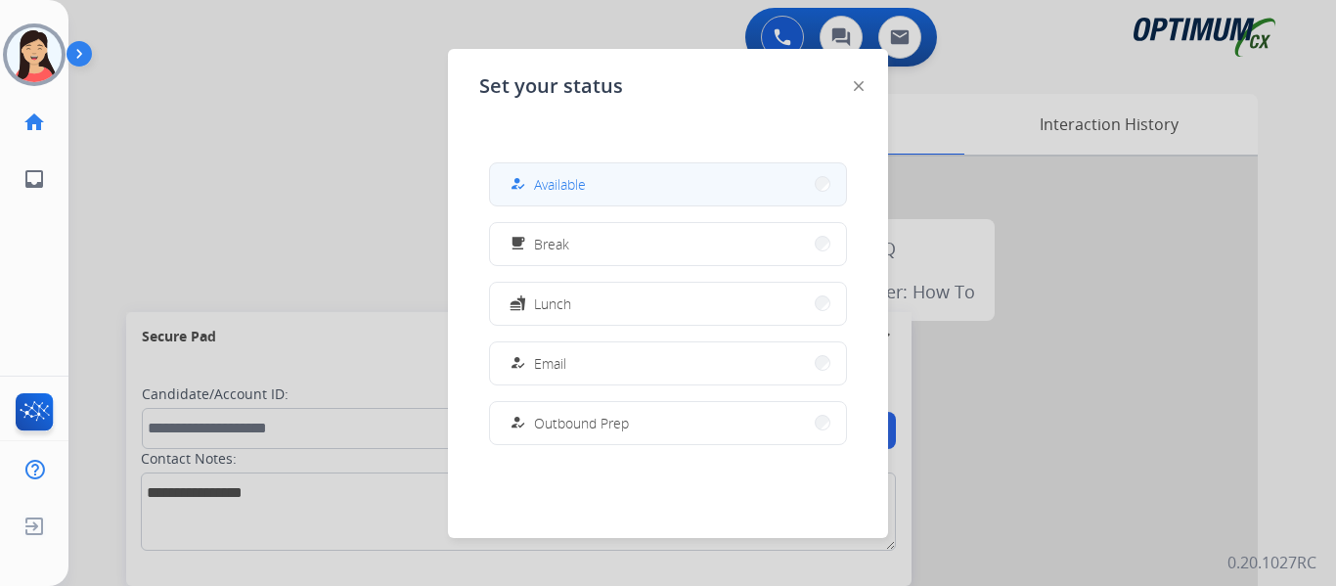
click at [535, 172] on button "how_to_reg Available" at bounding box center [668, 184] width 356 height 42
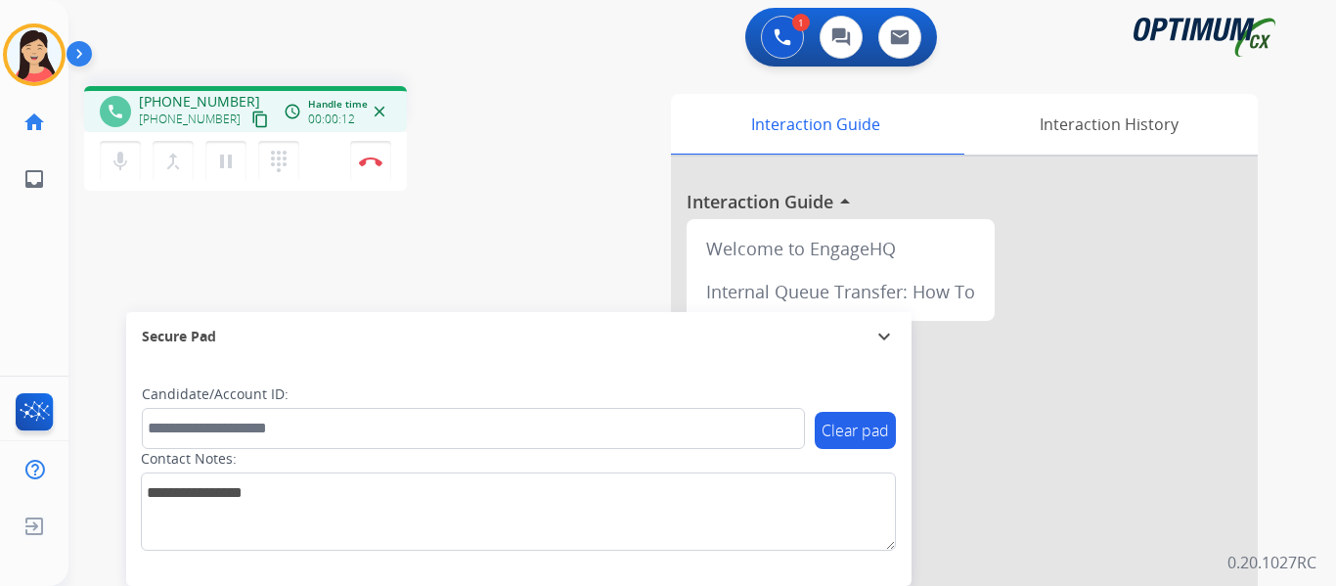
click at [251, 118] on mat-icon "content_copy" at bounding box center [260, 120] width 18 height 18
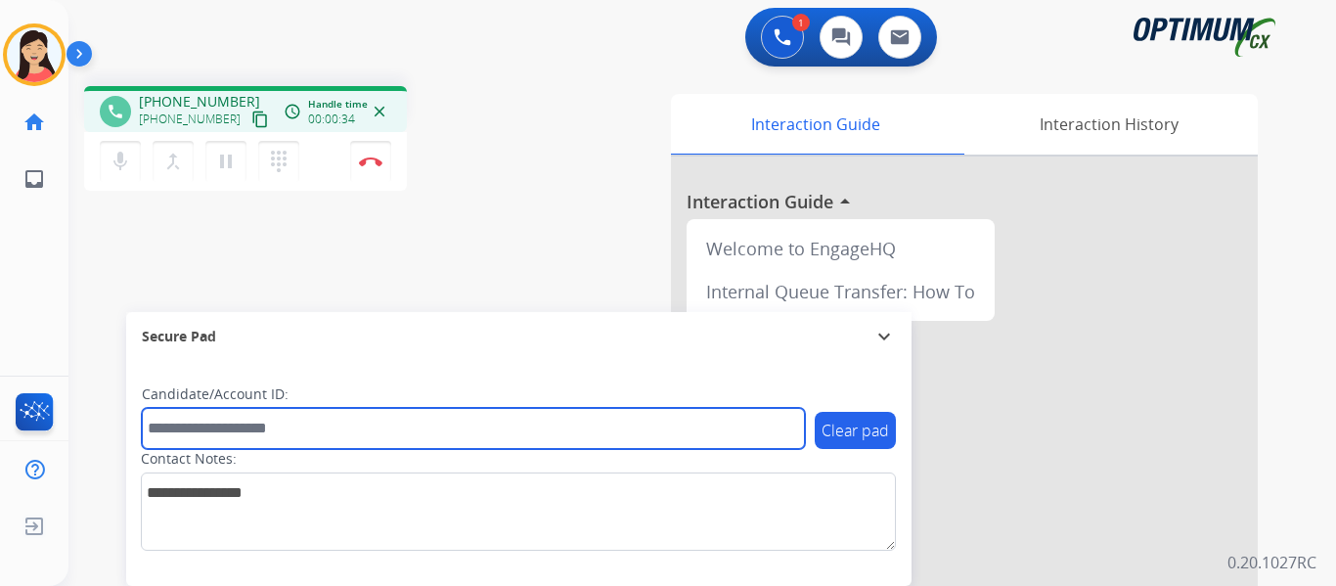
click at [381, 430] on input "text" at bounding box center [473, 428] width 663 height 41
paste input "*********"
type input "*********"
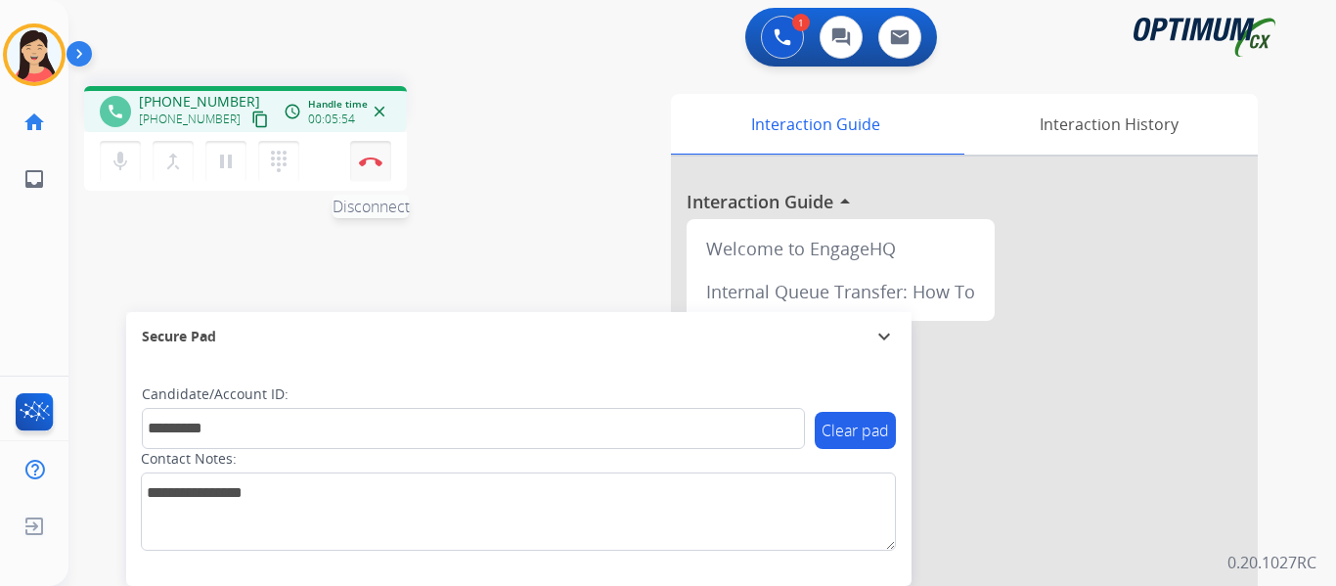
click at [372, 164] on img at bounding box center [370, 162] width 23 height 10
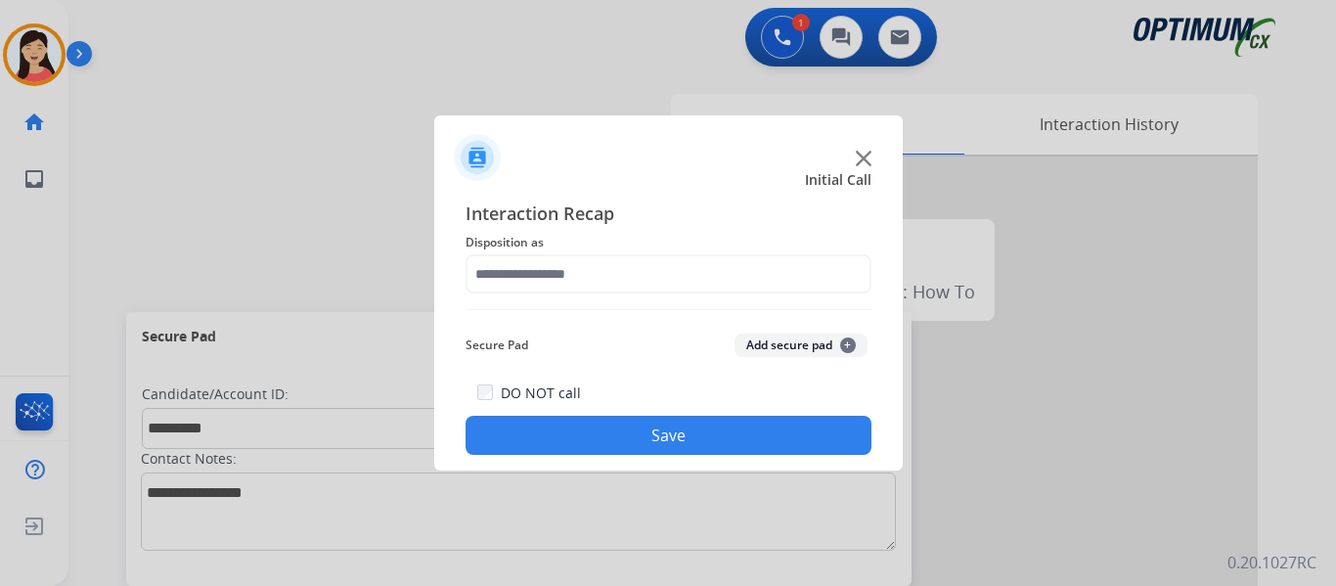
click at [779, 348] on button "Add secure pad +" at bounding box center [801, 345] width 133 height 23
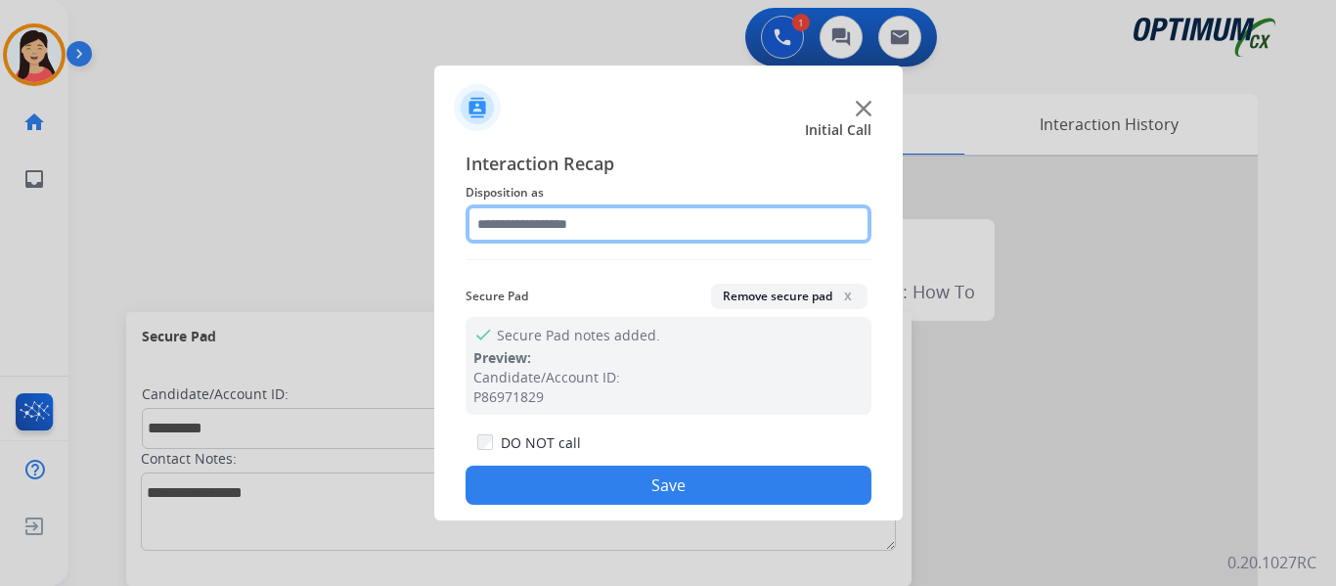
click at [636, 224] on input "text" at bounding box center [669, 223] width 406 height 39
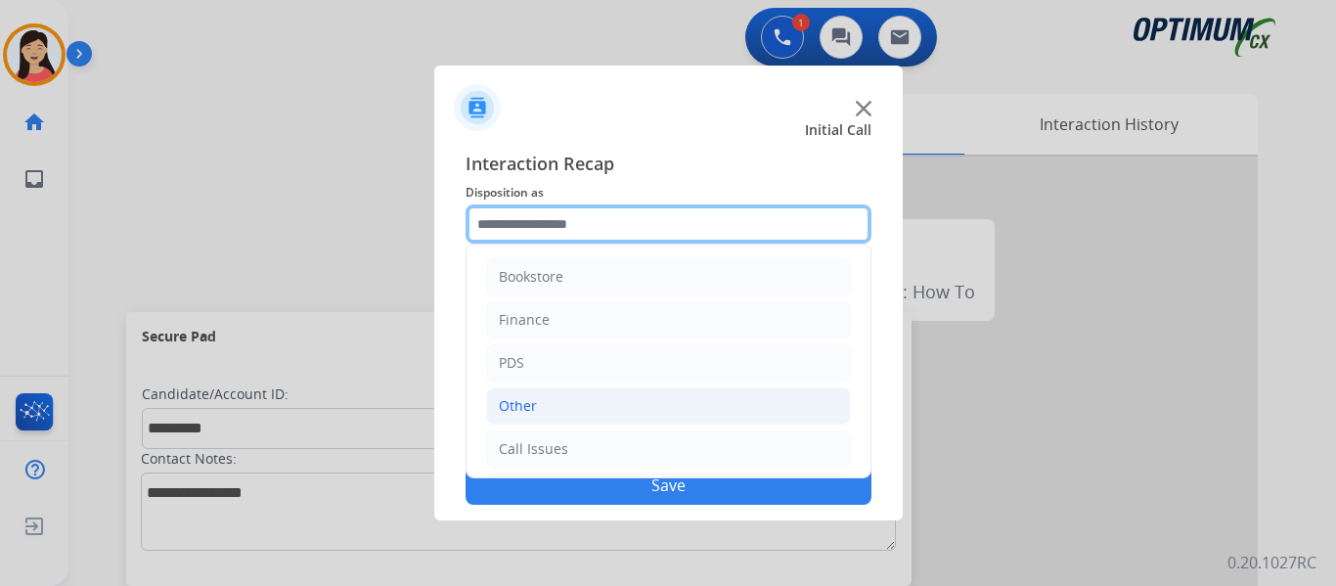
scroll to position [133, 0]
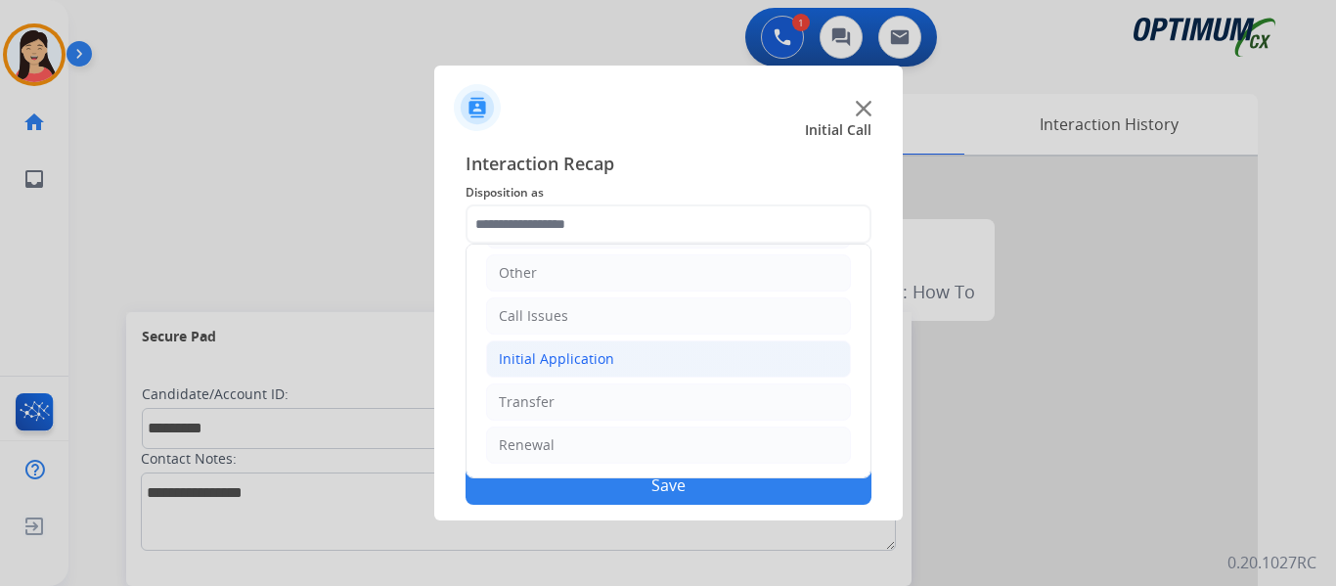
click at [565, 356] on div "Initial Application" at bounding box center [556, 359] width 115 height 20
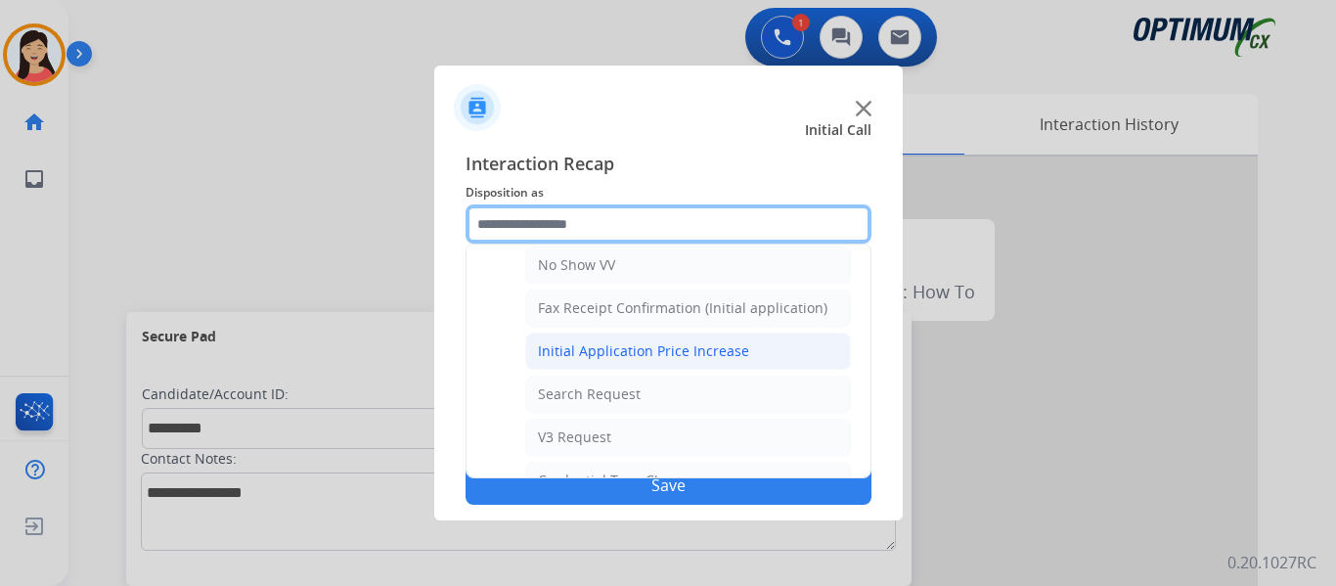
scroll to position [818, 0]
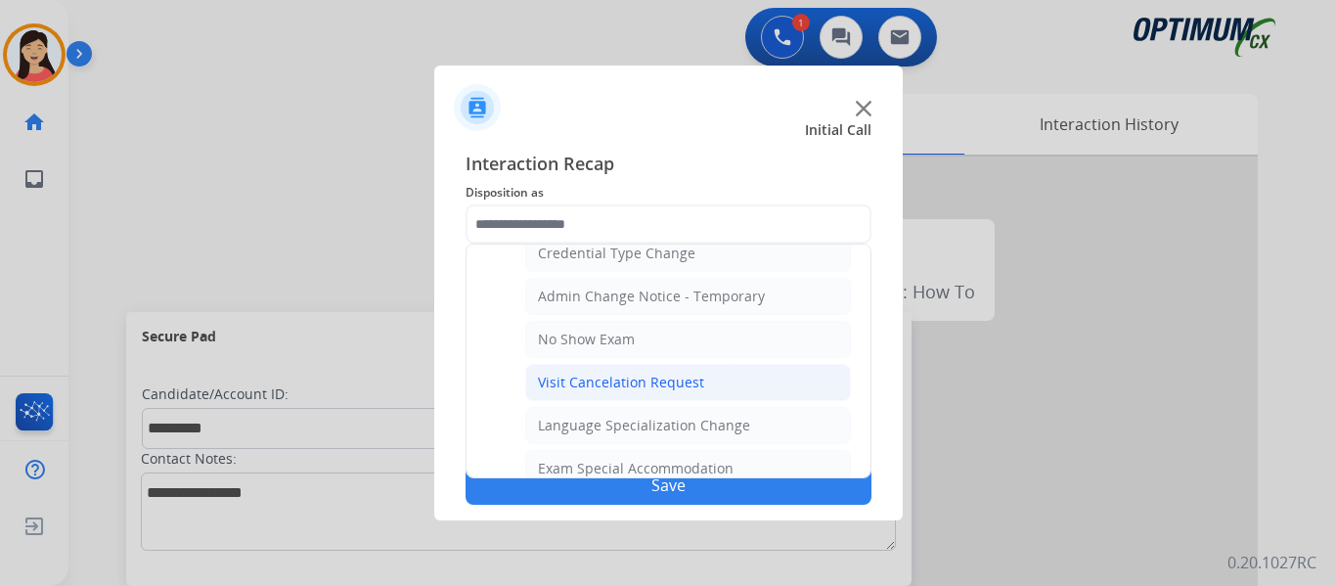
click at [588, 386] on div "Visit Cancelation Request" at bounding box center [621, 383] width 166 height 20
type input "**********"
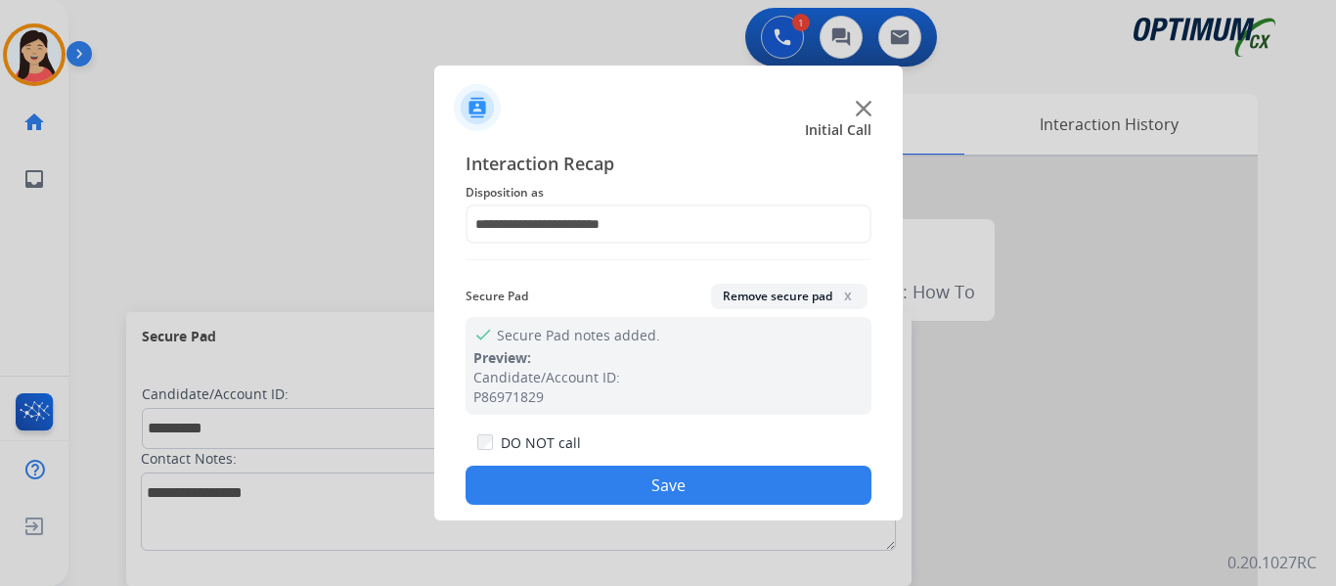
click at [700, 469] on button "Save" at bounding box center [669, 485] width 406 height 39
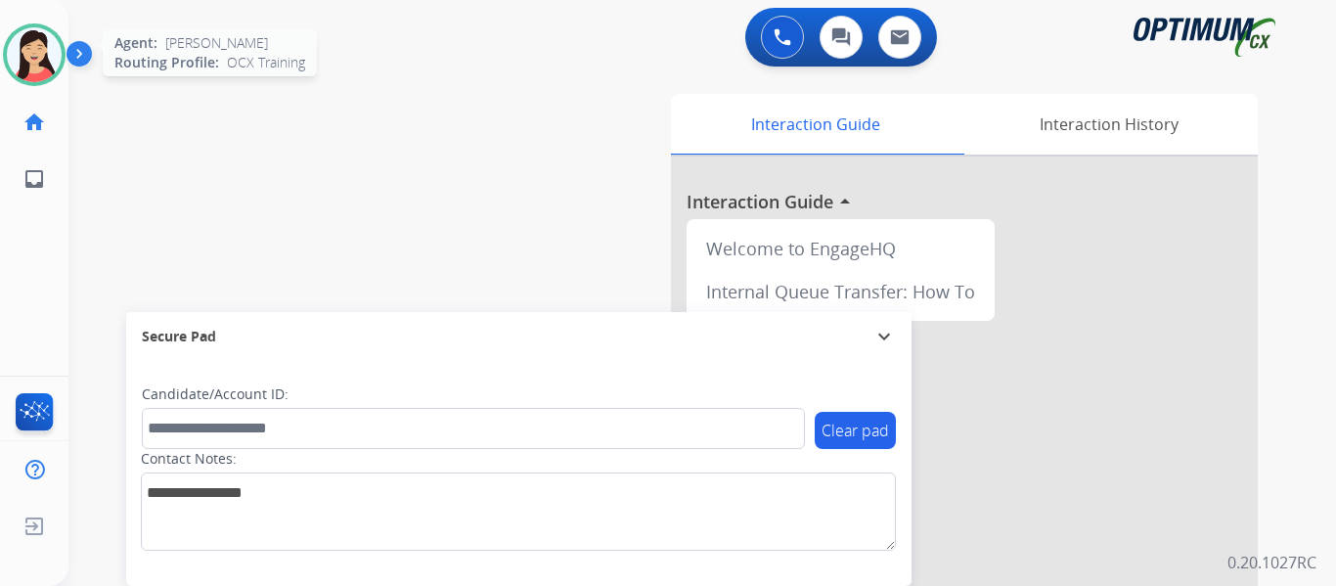
drag, startPoint x: 39, startPoint y: 50, endPoint x: 44, endPoint y: 67, distance: 17.3
click at [39, 50] on img at bounding box center [34, 54] width 55 height 55
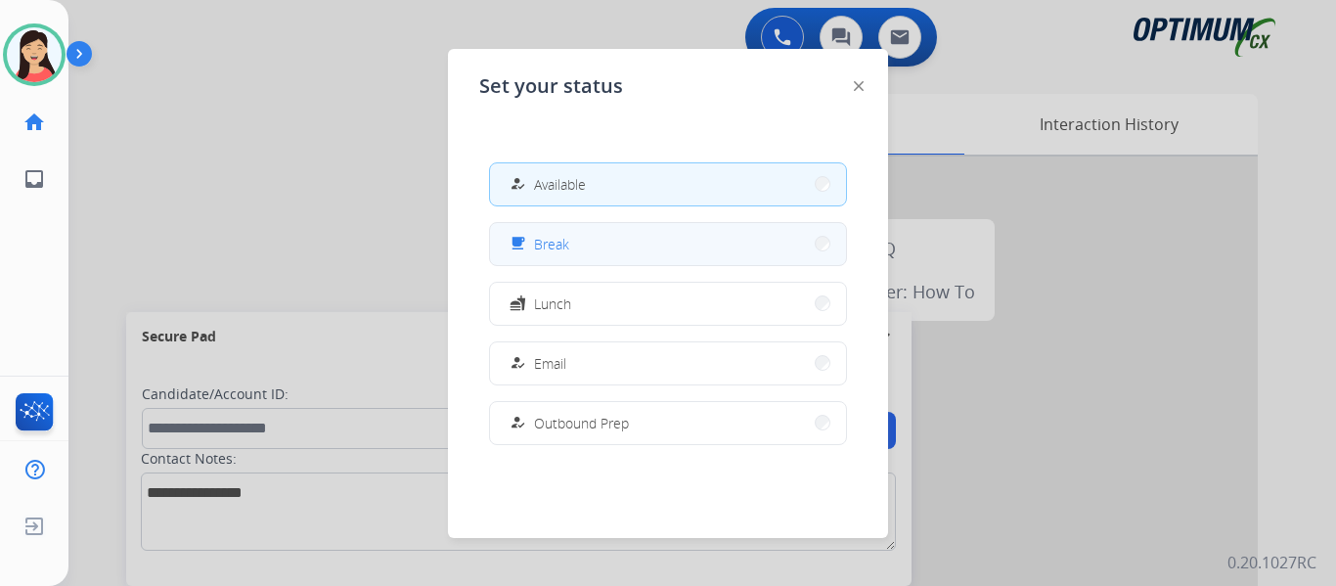
click at [539, 244] on div "free_breakfast Break" at bounding box center [538, 243] width 64 height 23
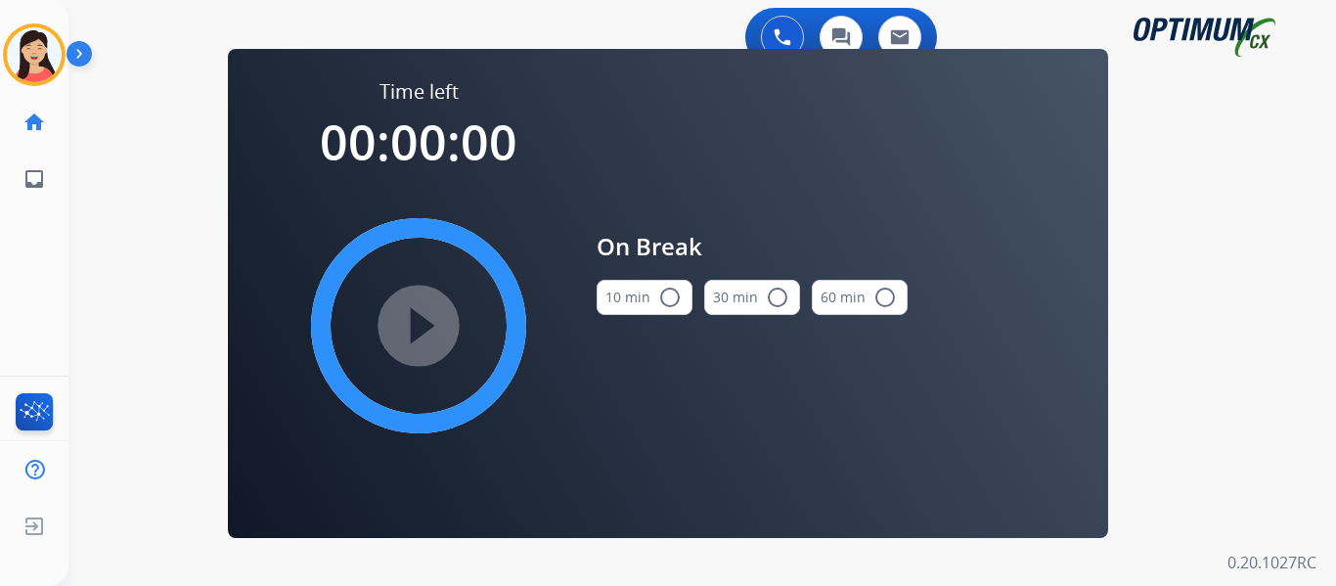
click at [675, 305] on mat-icon "radio_button_unchecked" at bounding box center [669, 297] width 23 height 23
click at [429, 323] on mat-icon "play_circle_filled" at bounding box center [418, 325] width 23 height 23
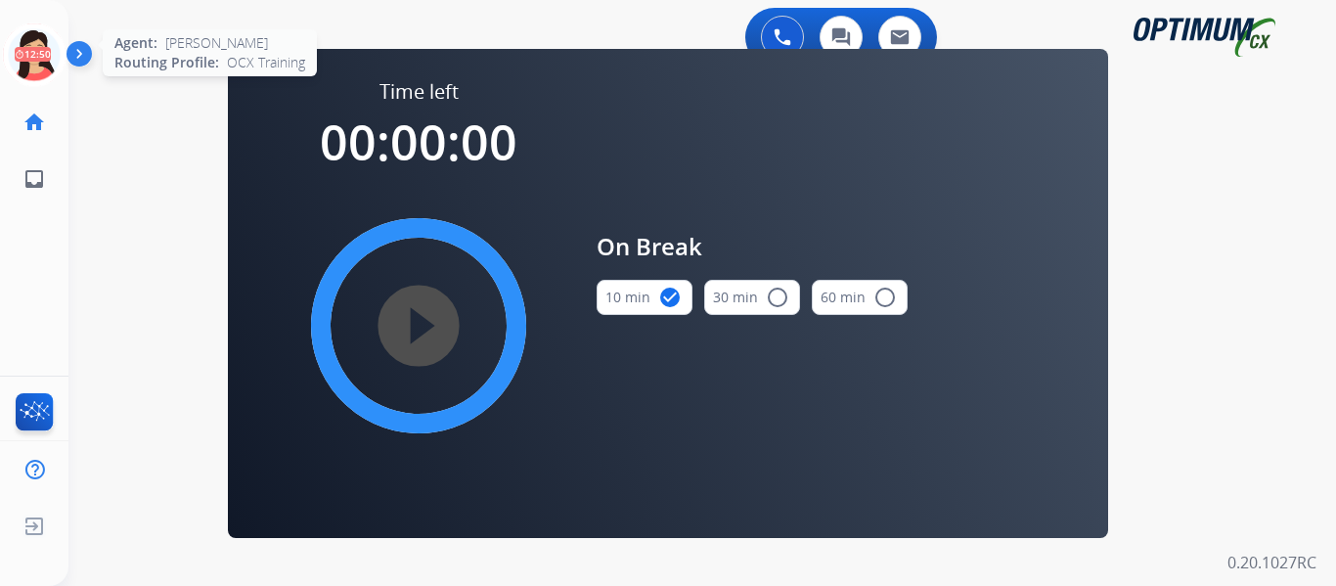
click at [35, 47] on icon at bounding box center [35, 55] width 64 height 64
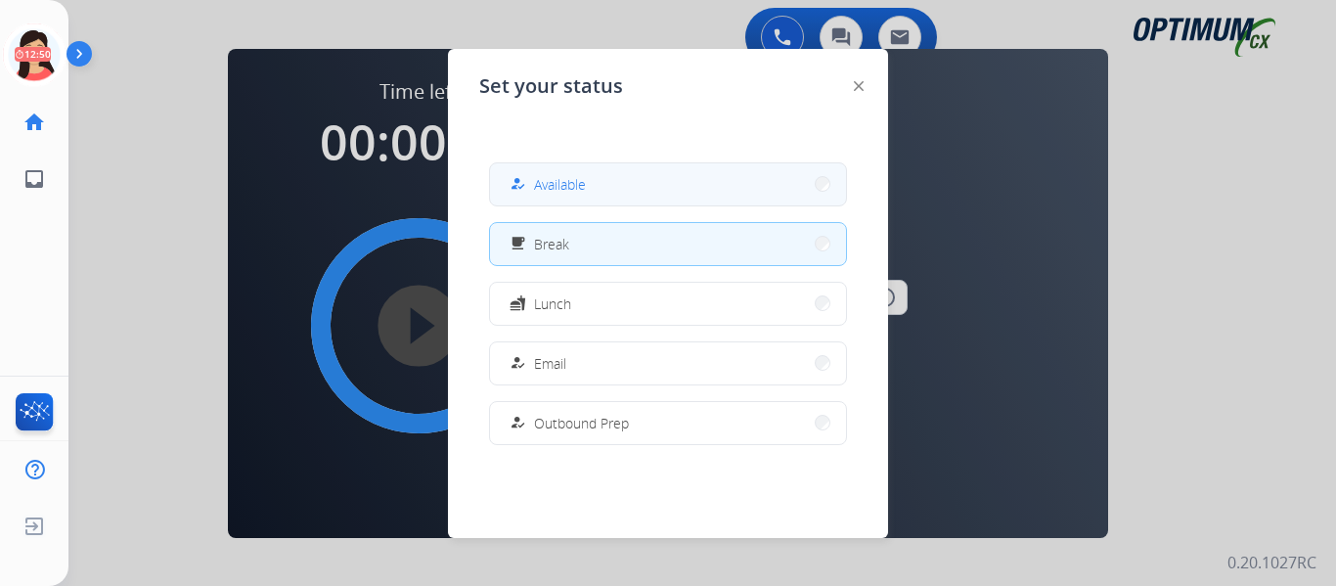
click at [547, 167] on button "how_to_reg Available" at bounding box center [668, 184] width 356 height 42
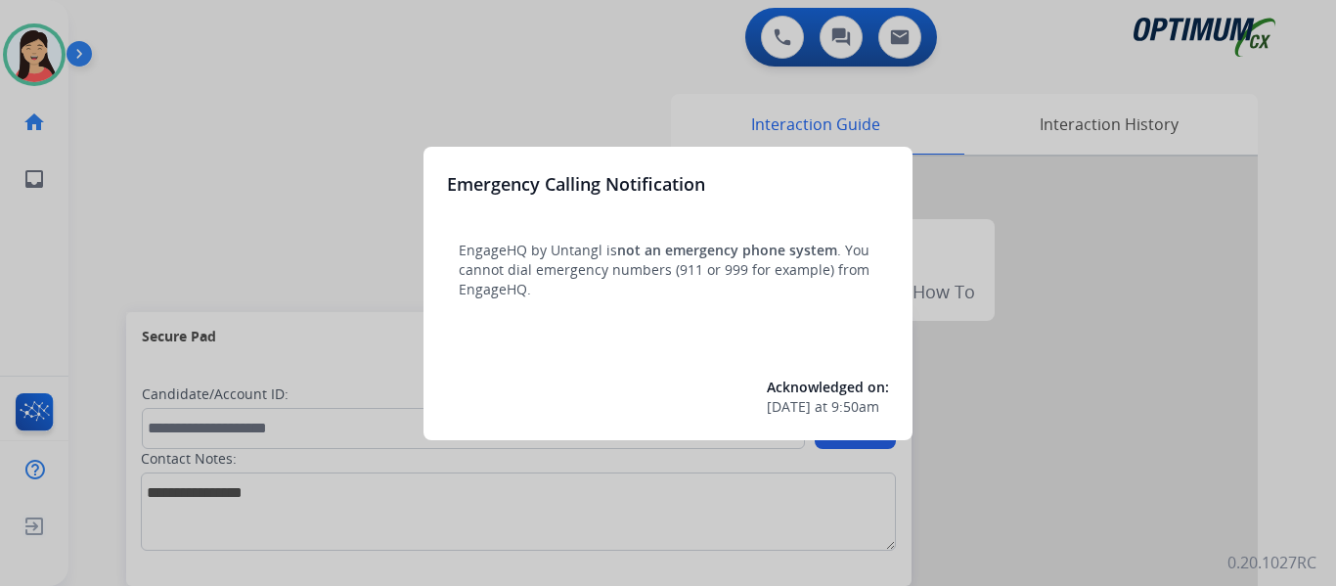
click at [255, 160] on div at bounding box center [668, 293] width 1336 height 586
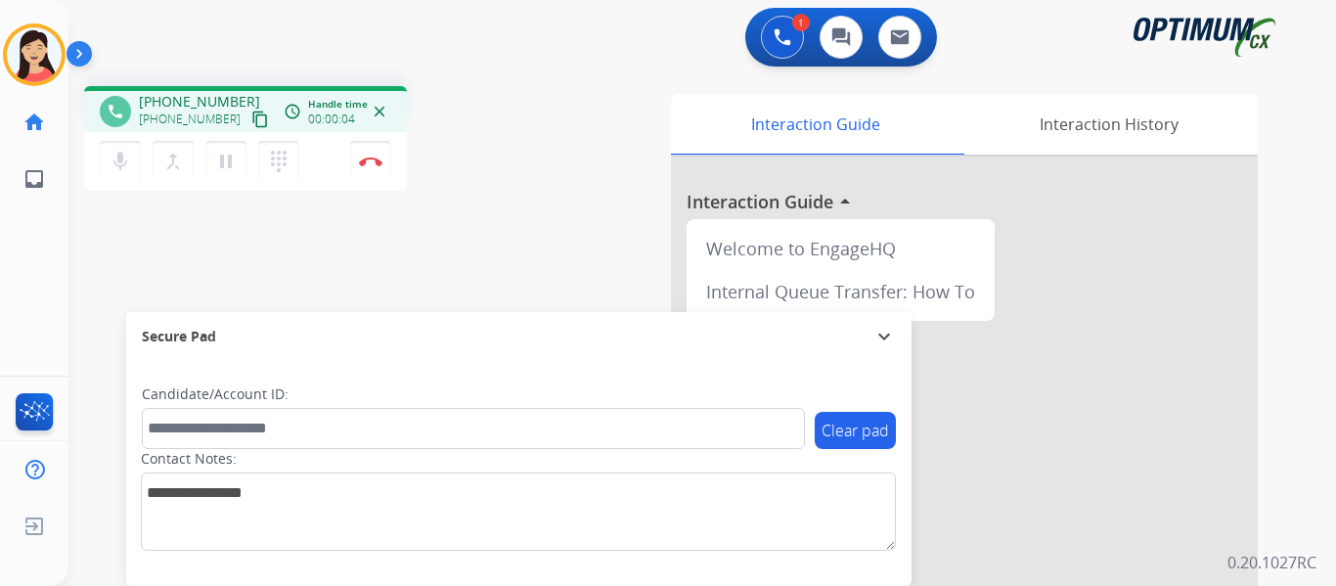
click at [248, 110] on button "content_copy" at bounding box center [259, 119] width 23 height 23
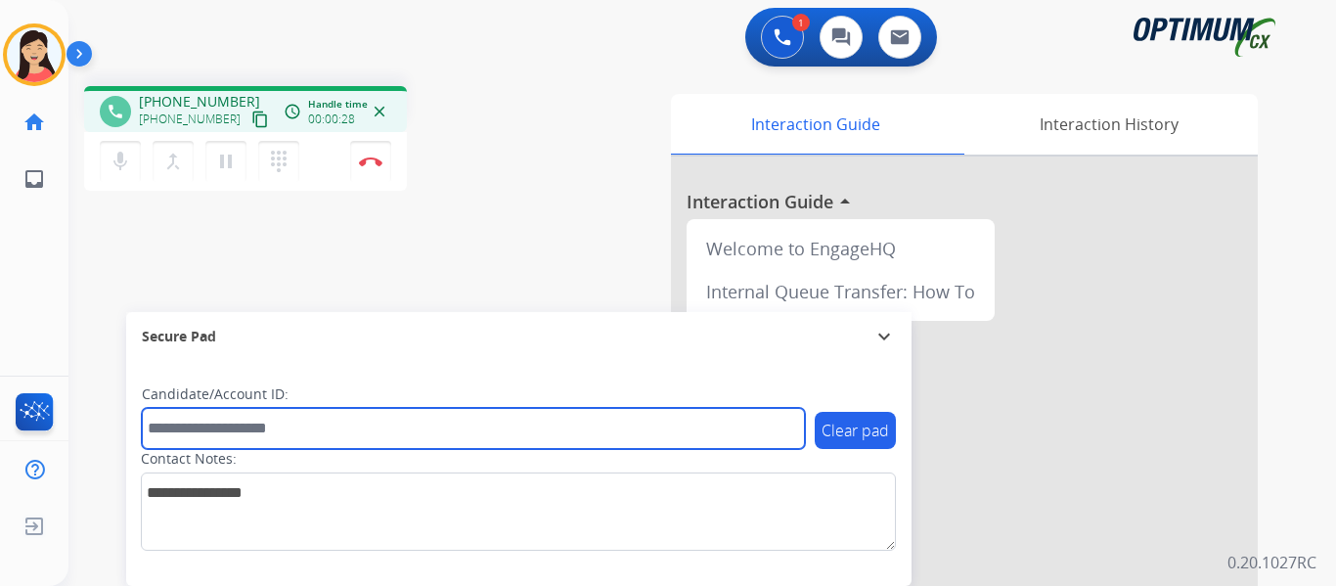
click at [559, 421] on input "text" at bounding box center [473, 428] width 663 height 41
paste input "*******"
type input "*******"
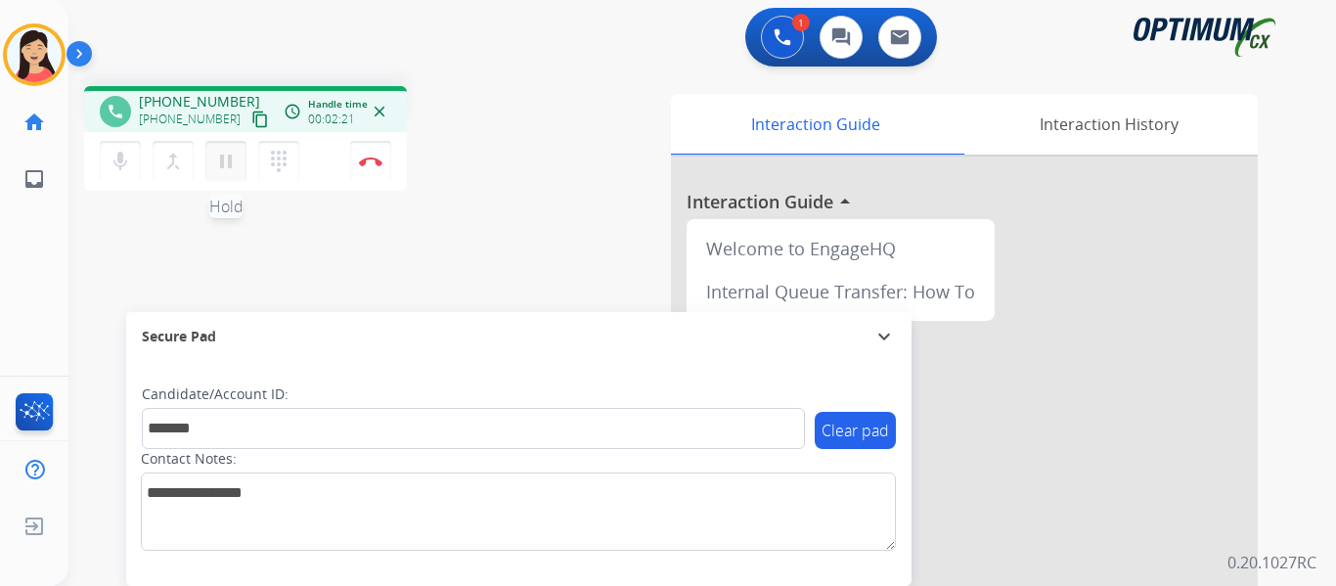
click at [227, 165] on mat-icon "pause" at bounding box center [225, 161] width 23 height 23
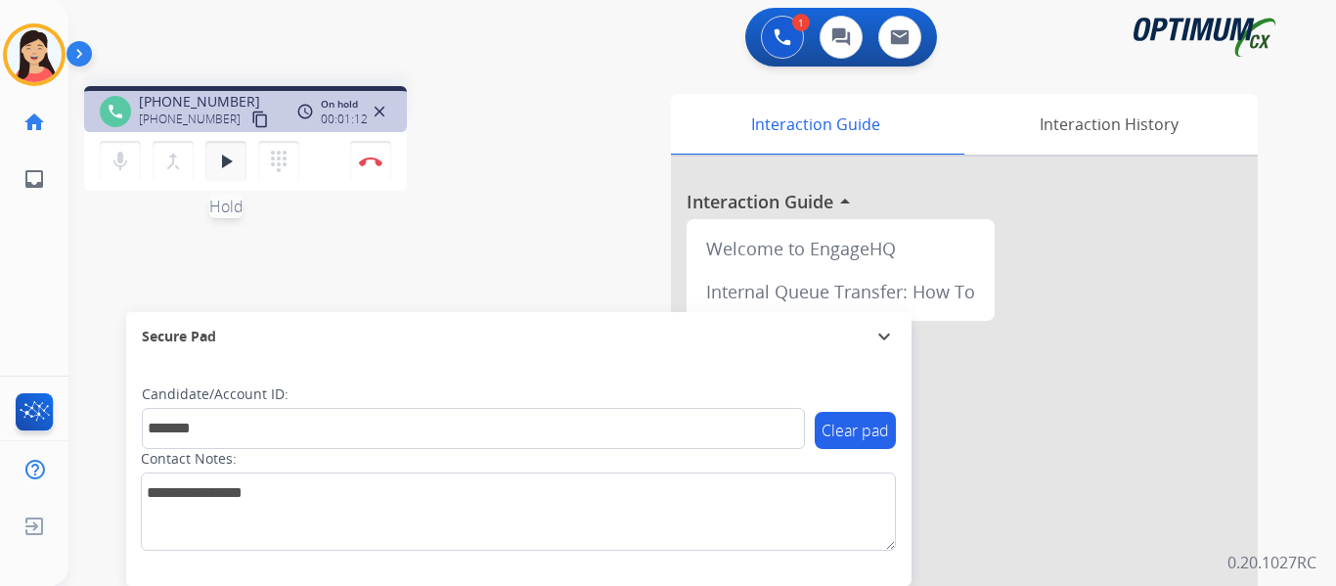
click at [233, 173] on button "play_arrow Hold" at bounding box center [225, 161] width 41 height 41
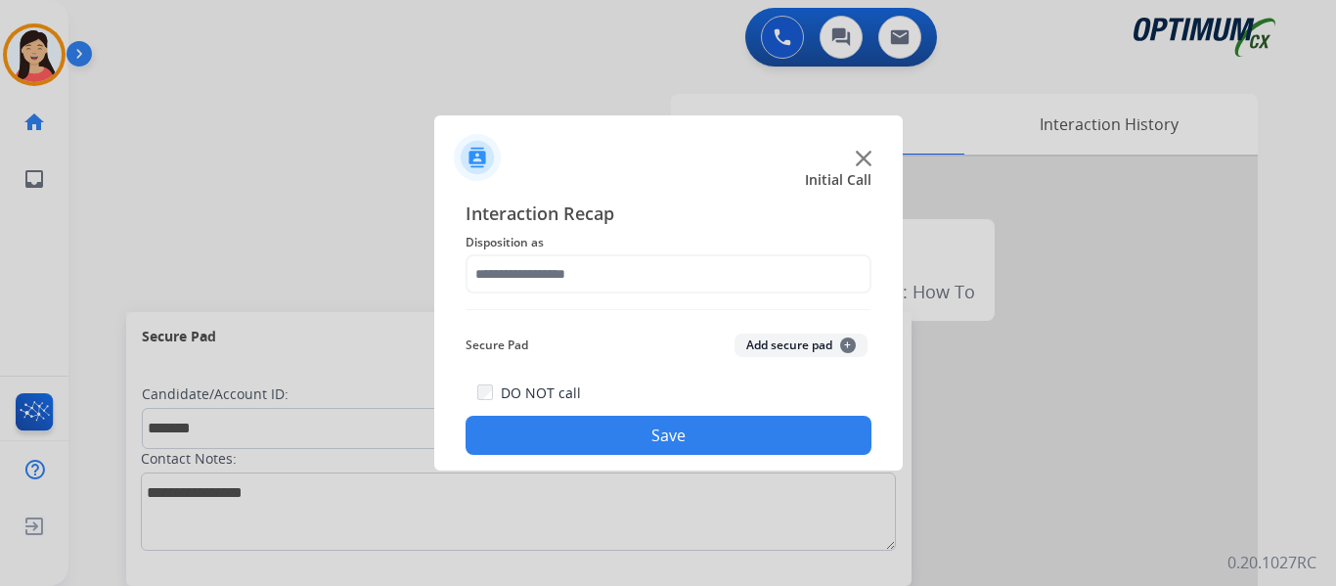
click at [595, 397] on div "DO NOT call Save" at bounding box center [669, 418] width 406 height 74
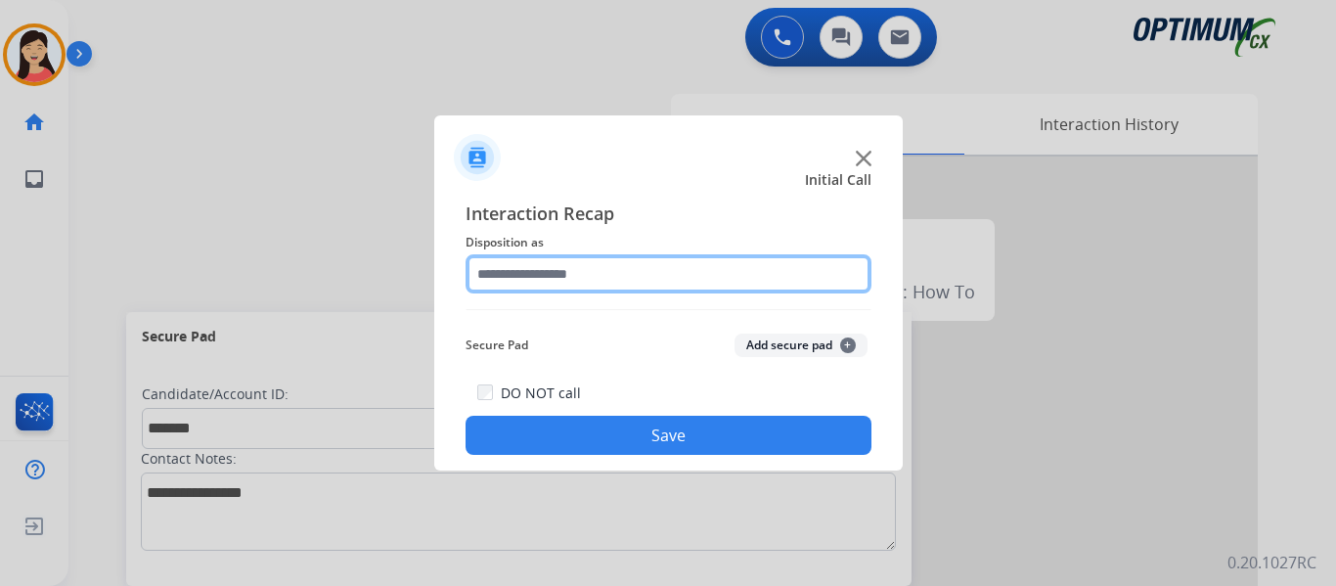
click at [619, 261] on input "text" at bounding box center [669, 273] width 406 height 39
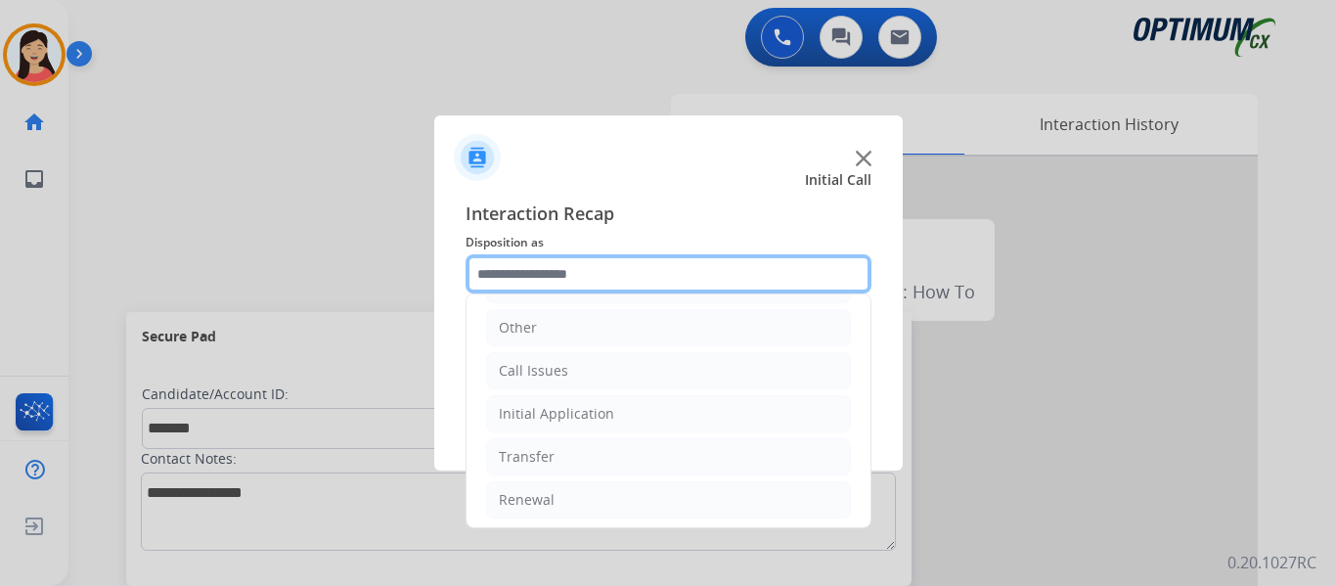
scroll to position [133, 0]
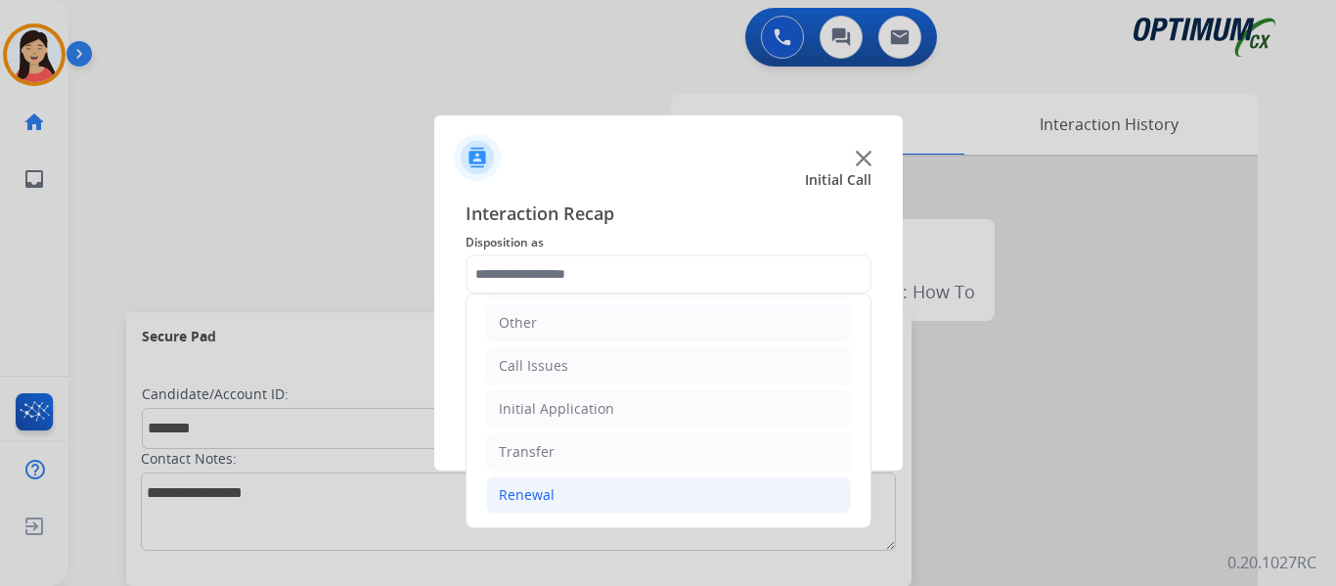
click at [545, 497] on div "Renewal" at bounding box center [527, 495] width 56 height 20
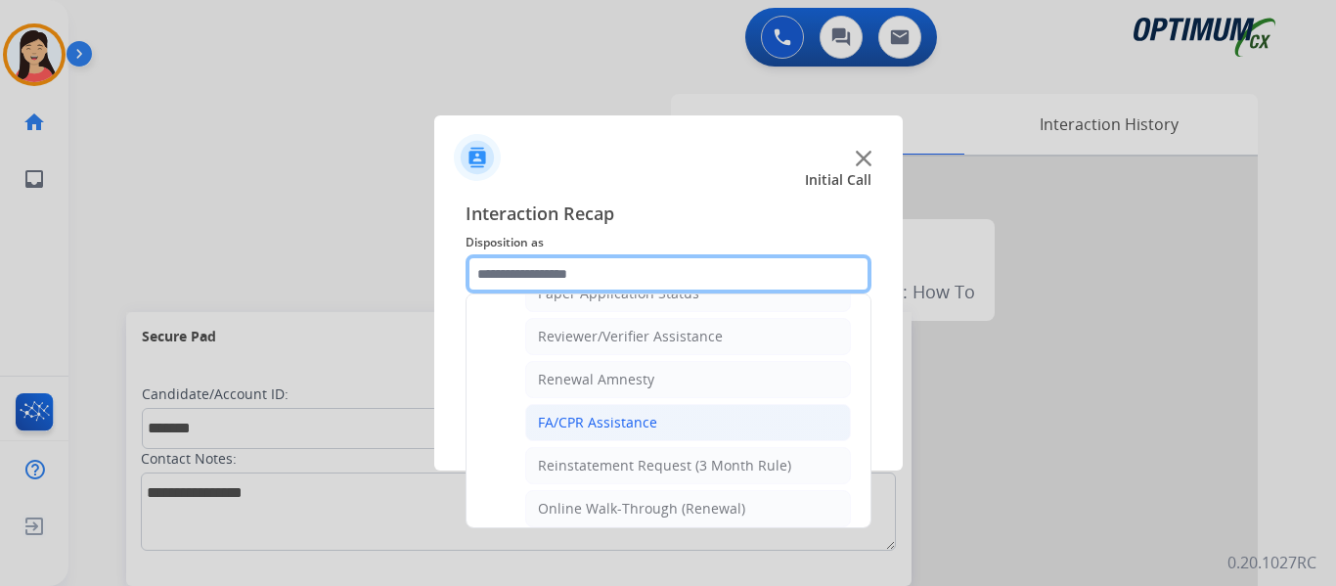
scroll to position [755, 0]
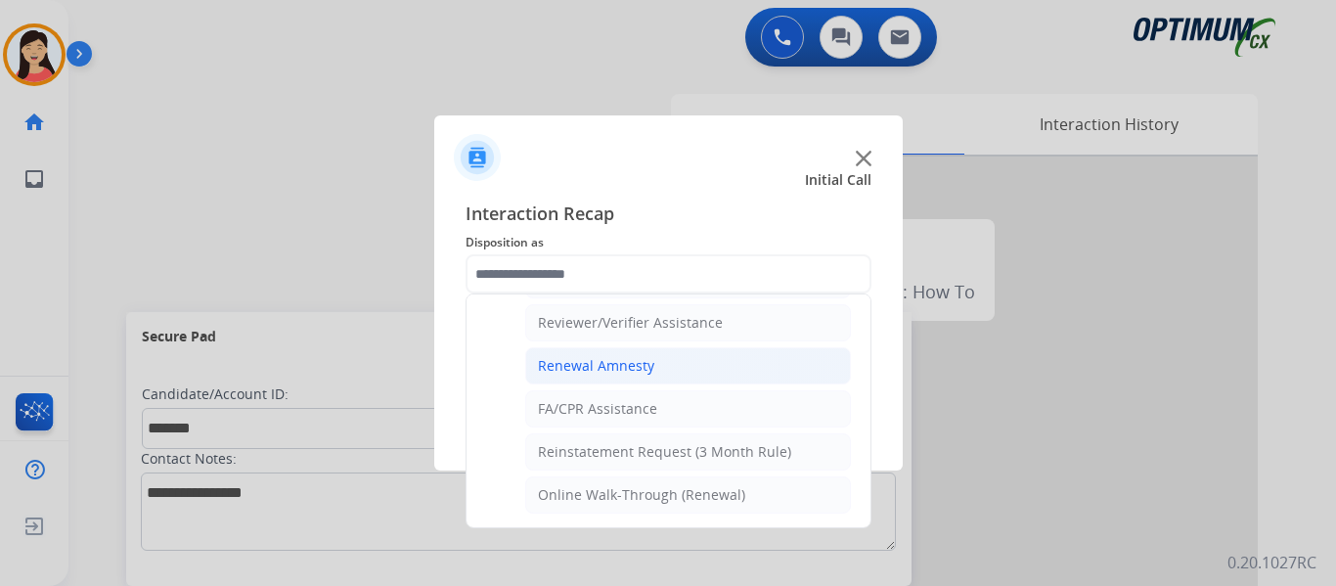
click at [649, 366] on div "Renewal Amnesty" at bounding box center [596, 366] width 116 height 20
type input "**********"
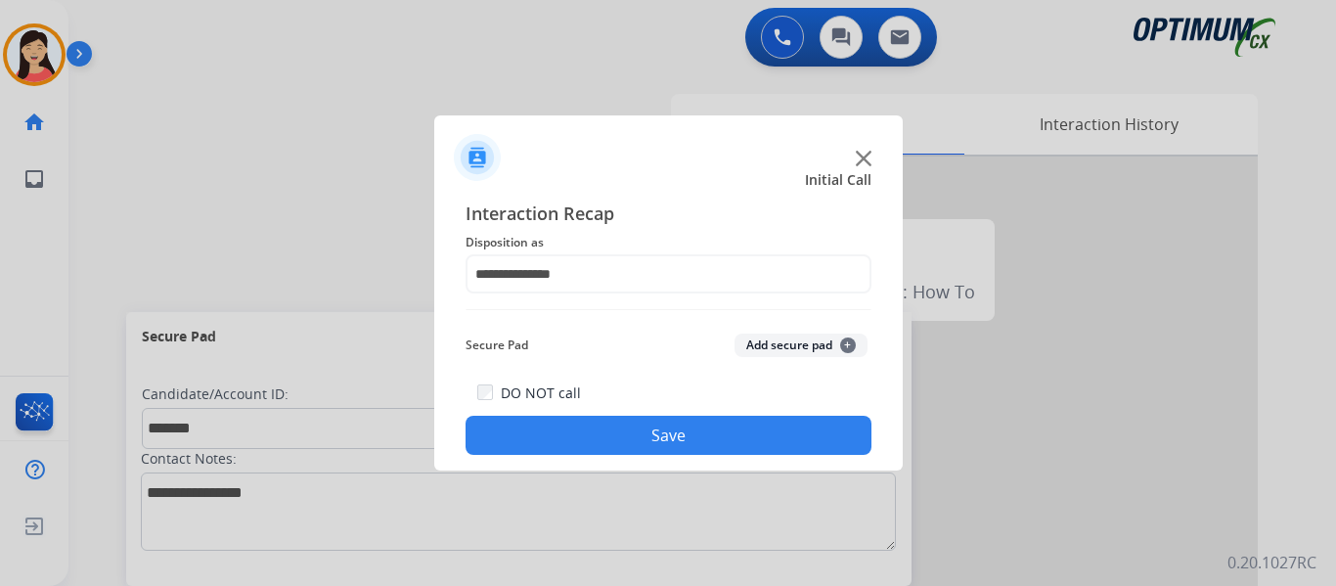
click at [808, 349] on button "Add secure pad +" at bounding box center [801, 345] width 133 height 23
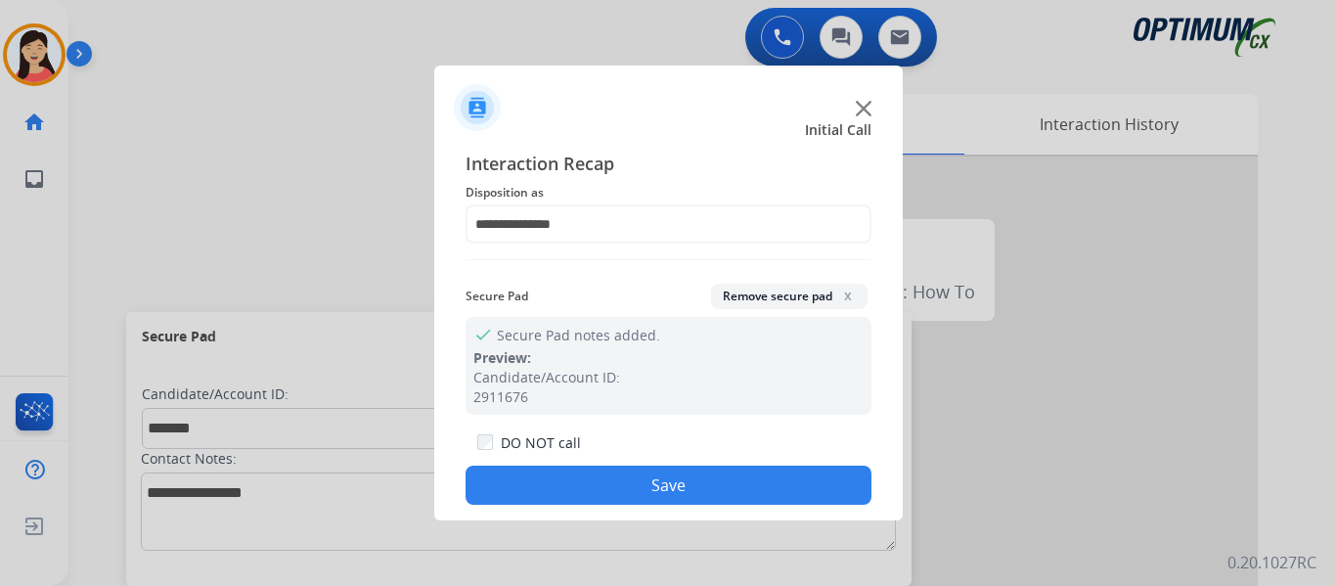
click at [720, 487] on button "Save" at bounding box center [669, 485] width 406 height 39
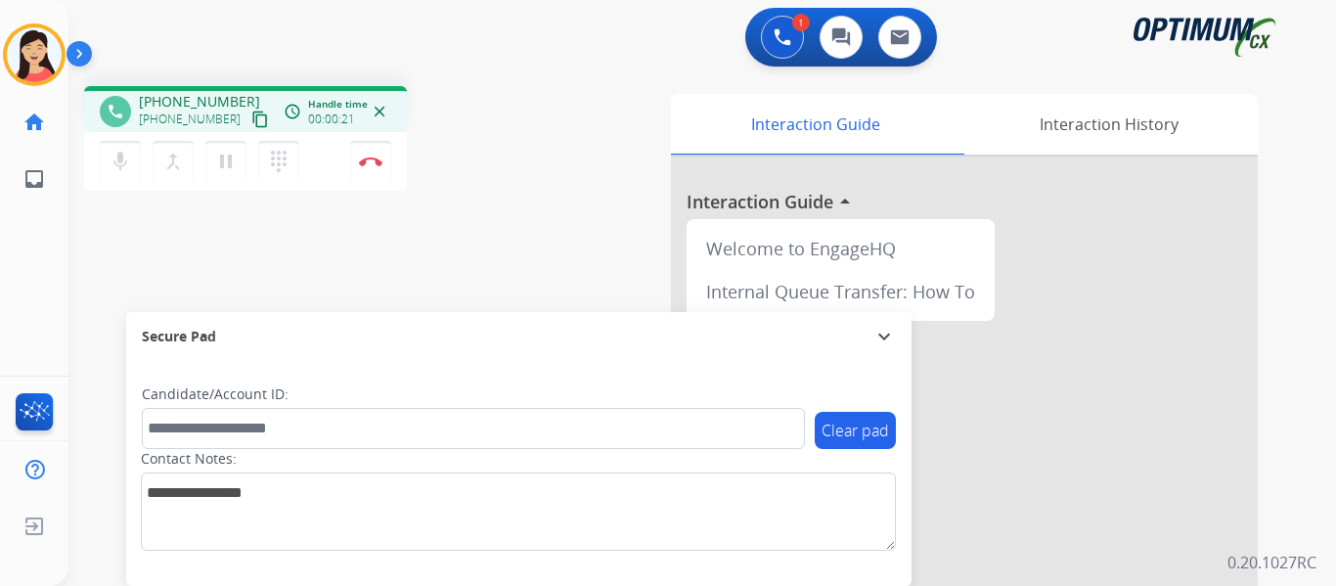
click at [249, 119] on button "content_copy" at bounding box center [259, 119] width 23 height 23
click at [370, 164] on img at bounding box center [370, 162] width 23 height 10
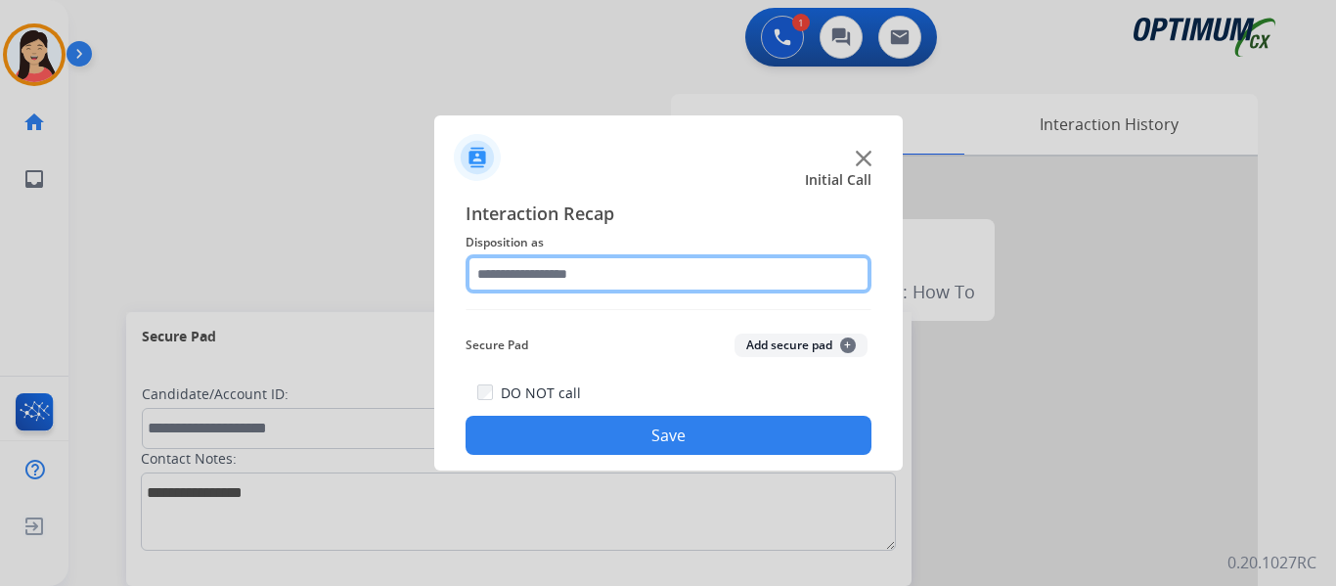
click at [702, 274] on input "text" at bounding box center [669, 273] width 406 height 39
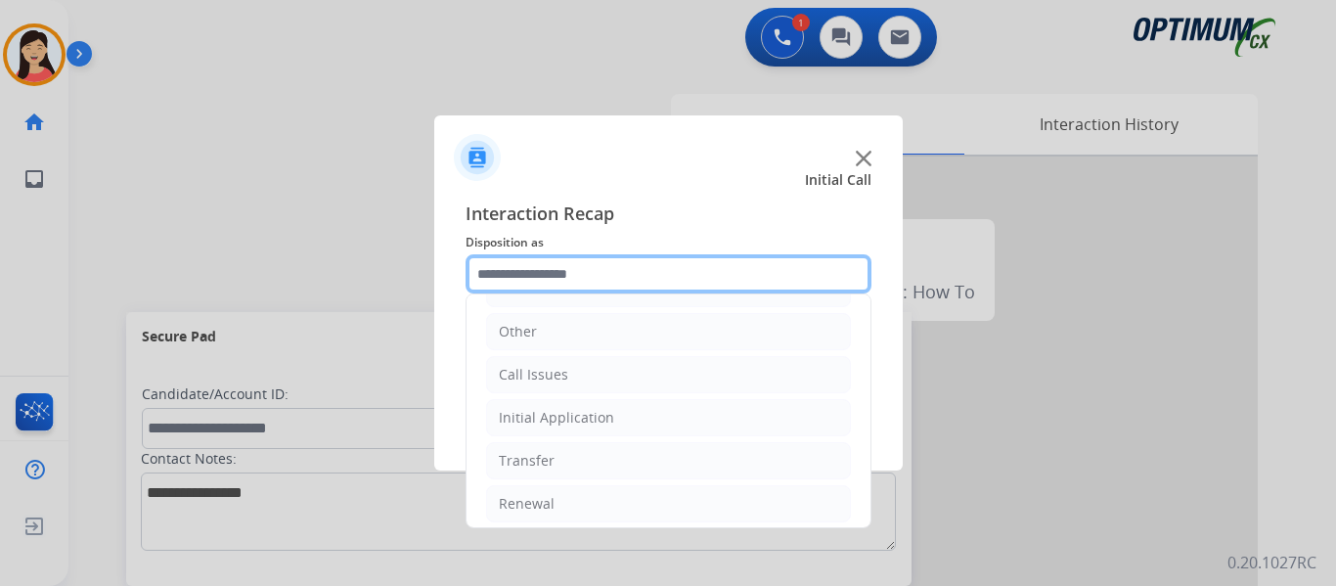
scroll to position [133, 0]
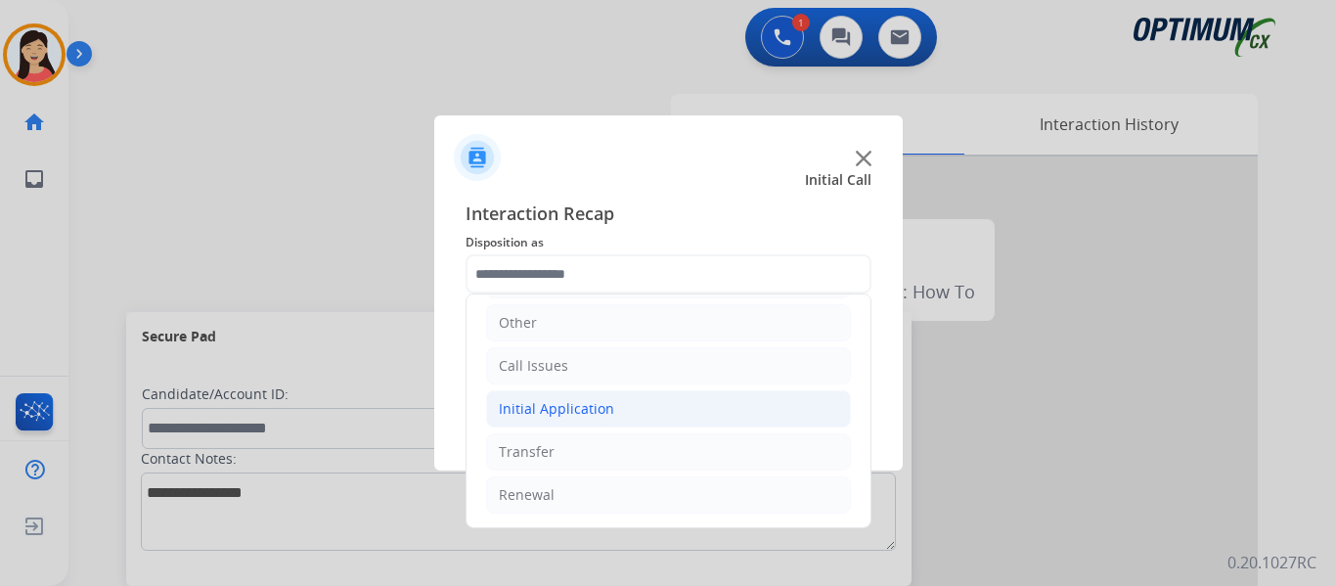
click at [588, 414] on div "Initial Application" at bounding box center [556, 409] width 115 height 20
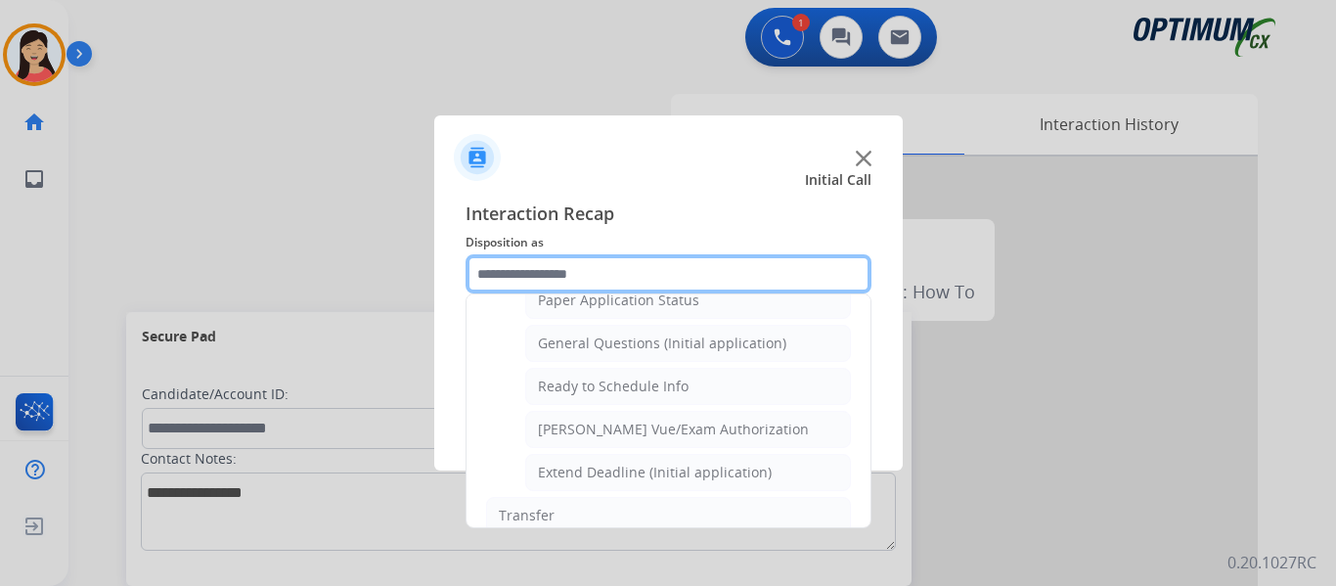
scroll to position [1088, 0]
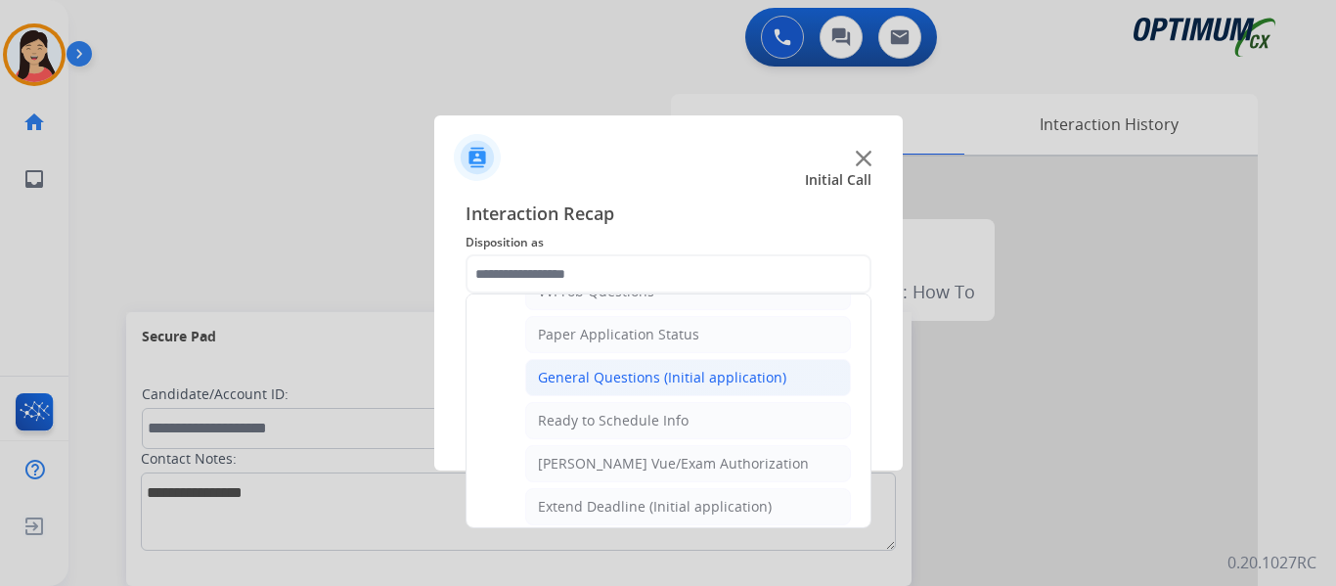
click at [680, 374] on div "General Questions (Initial application)" at bounding box center [662, 378] width 248 height 20
type input "**********"
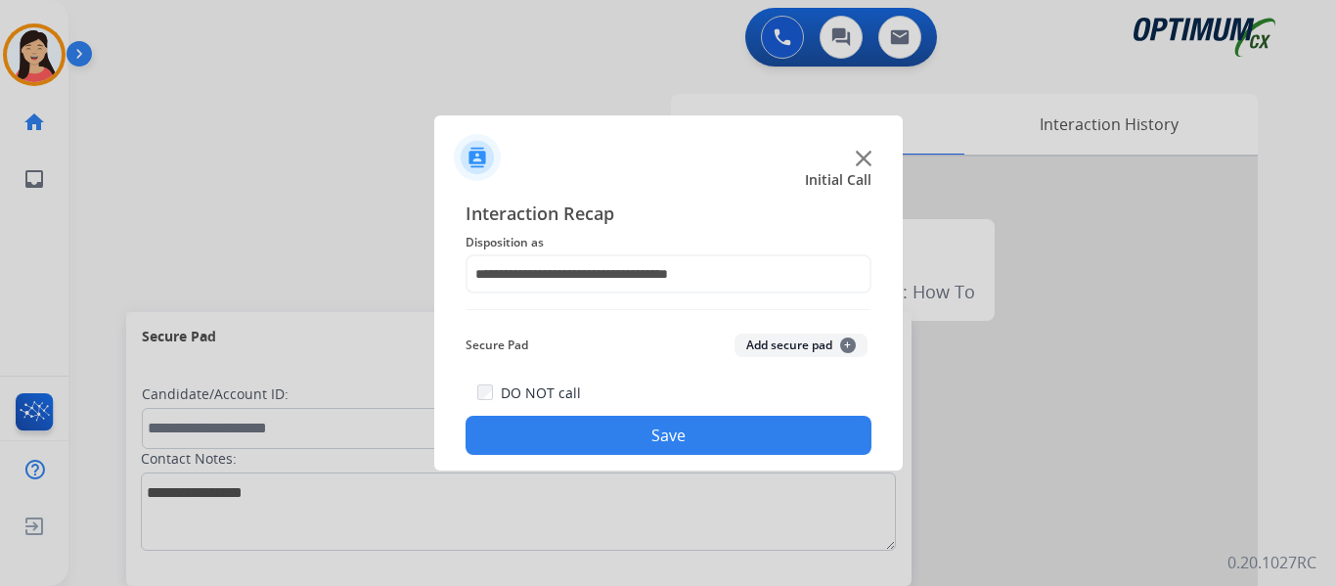
click at [721, 441] on button "Save" at bounding box center [669, 435] width 406 height 39
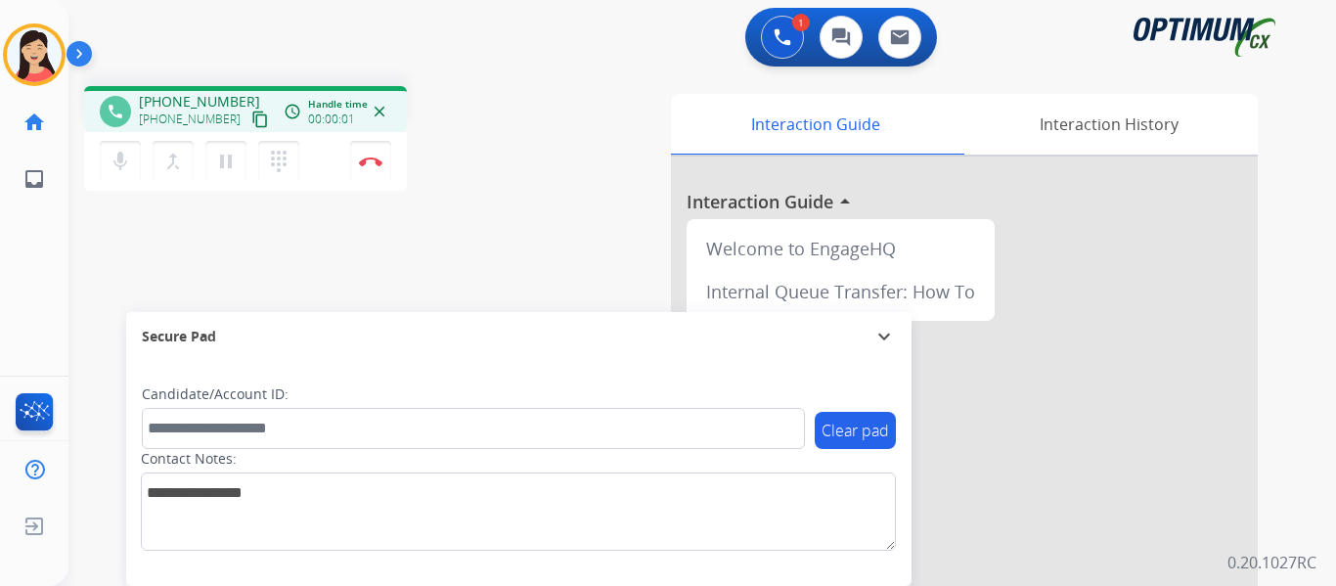
click at [251, 120] on mat-icon "content_copy" at bounding box center [260, 120] width 18 height 18
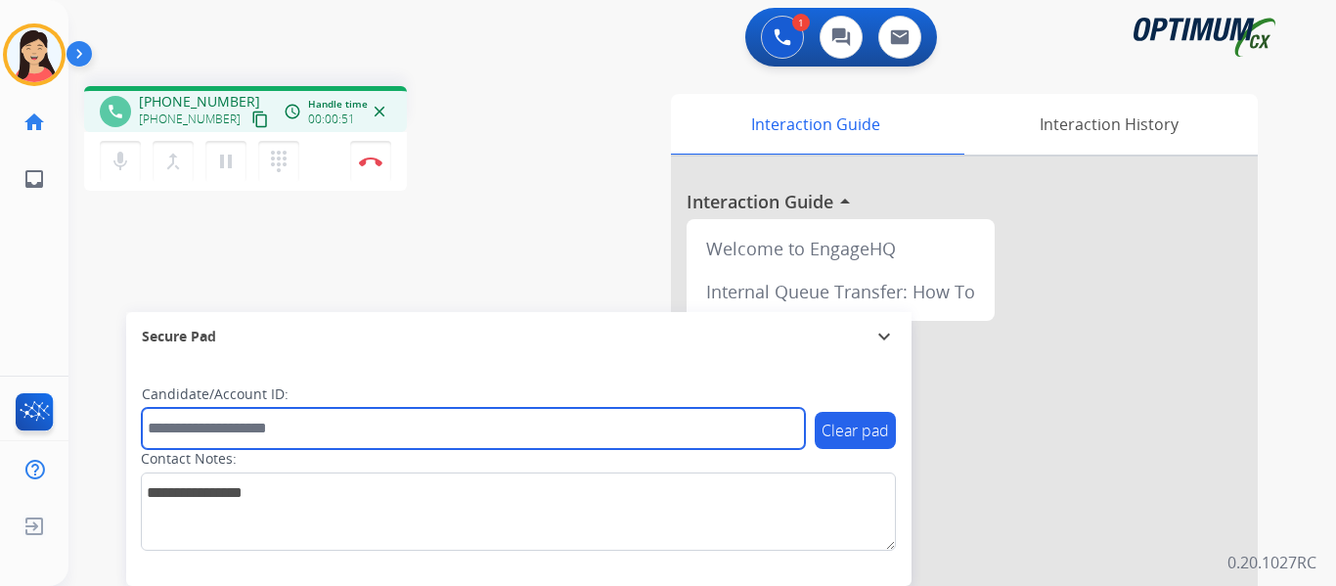
click at [284, 434] on input "text" at bounding box center [473, 428] width 663 height 41
paste input "*******"
type input "*******"
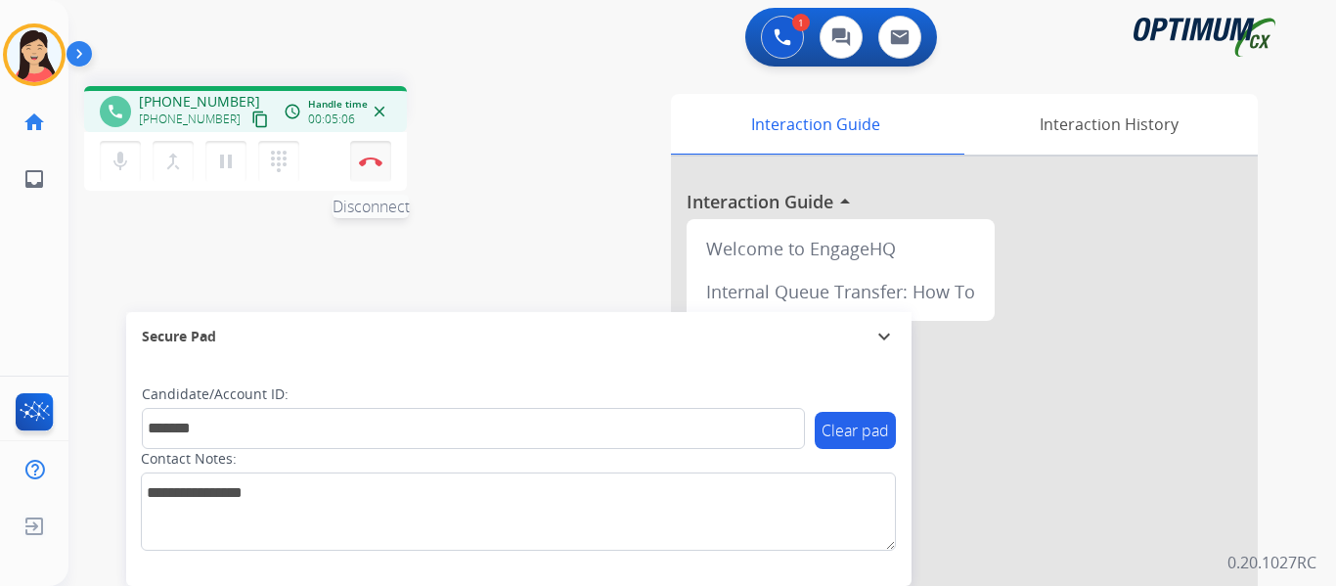
click at [384, 156] on button "Disconnect" at bounding box center [370, 161] width 41 height 41
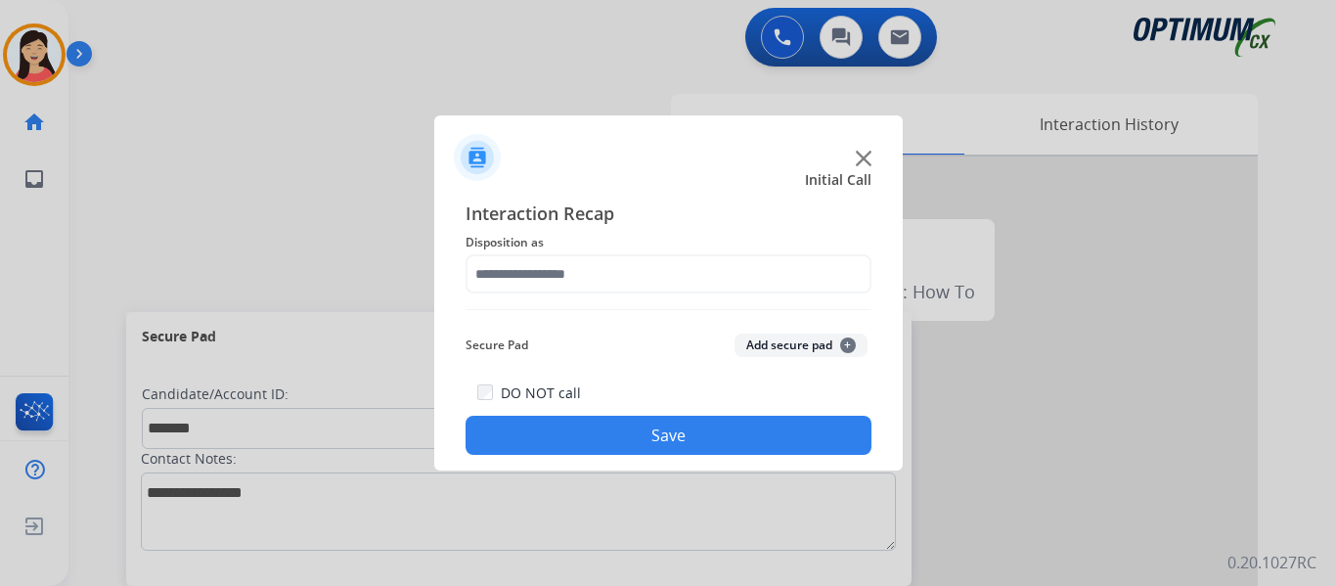
click at [769, 336] on button "Add secure pad +" at bounding box center [801, 345] width 133 height 23
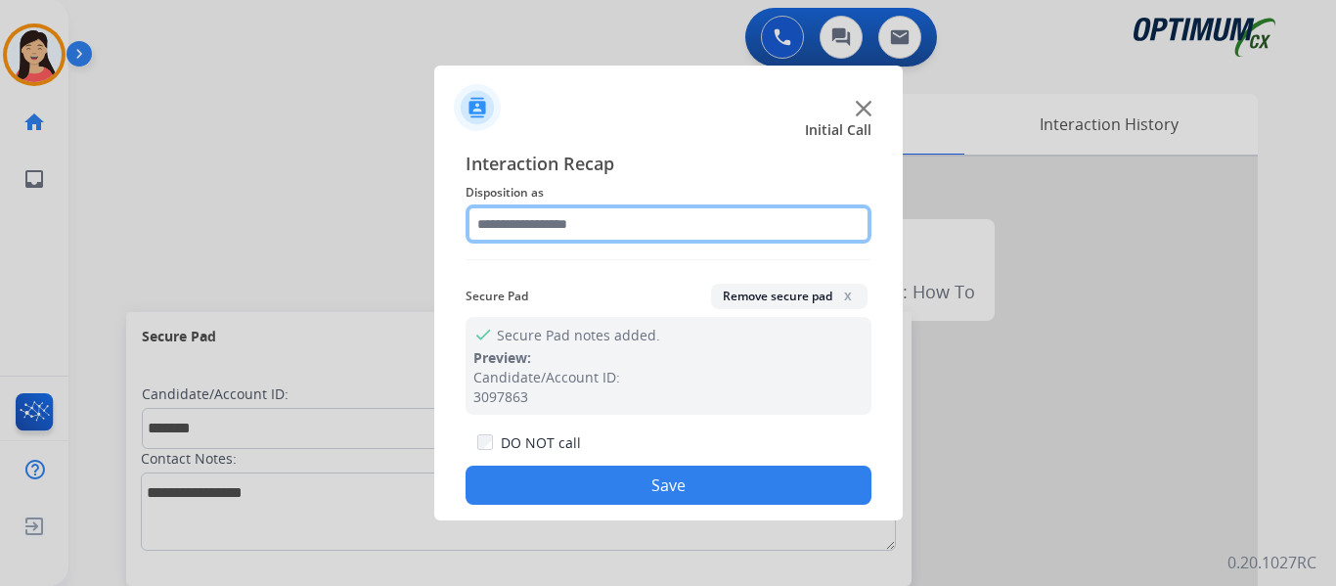
click at [652, 231] on input "text" at bounding box center [669, 223] width 406 height 39
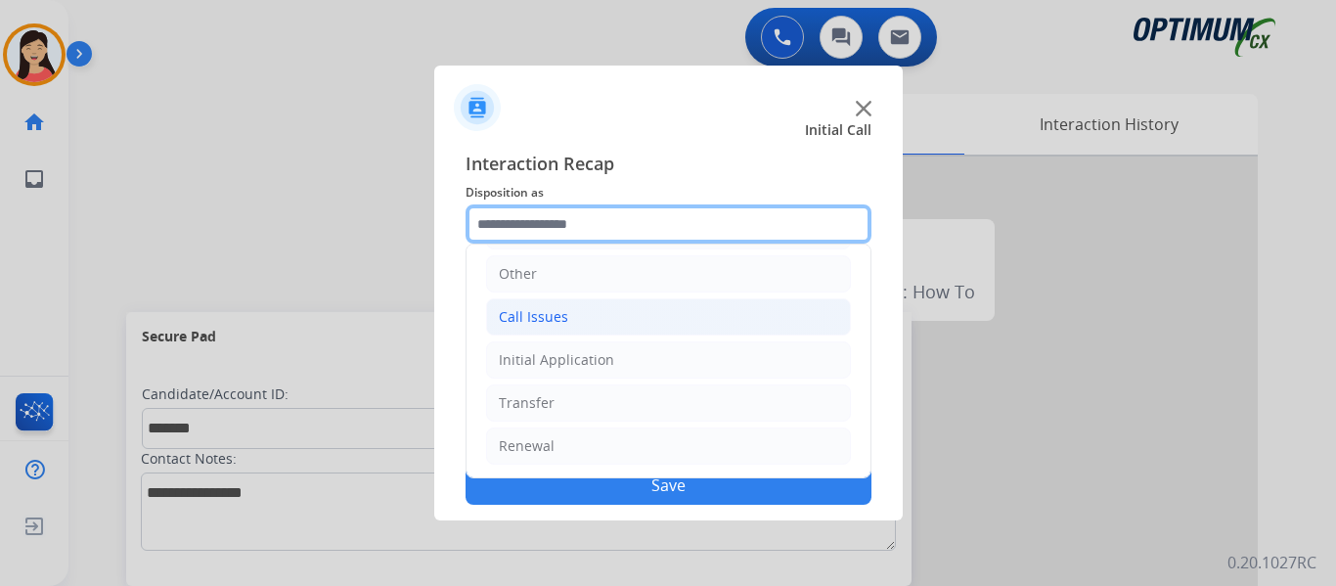
scroll to position [133, 0]
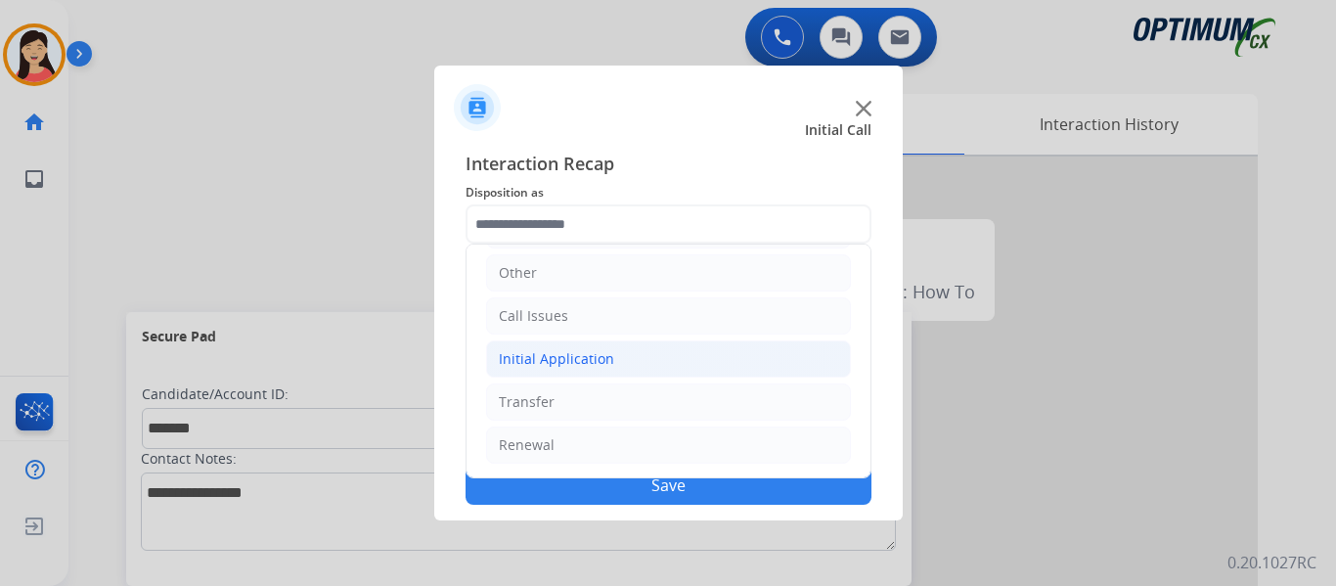
click at [618, 366] on li "Initial Application" at bounding box center [668, 358] width 365 height 37
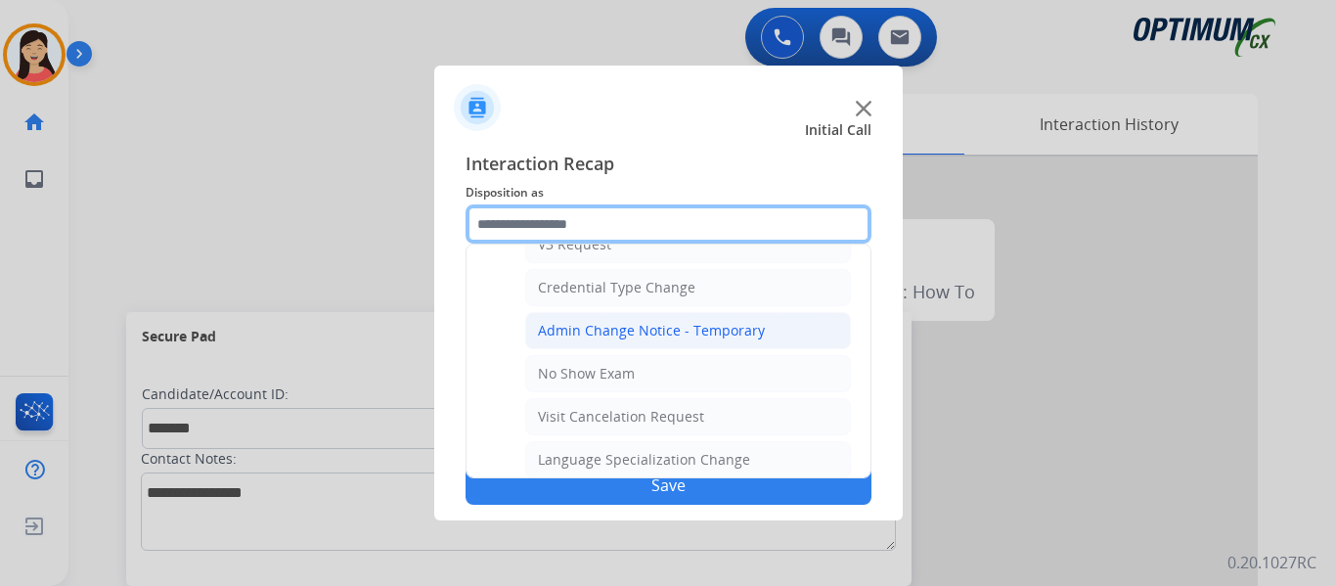
scroll to position [818, 0]
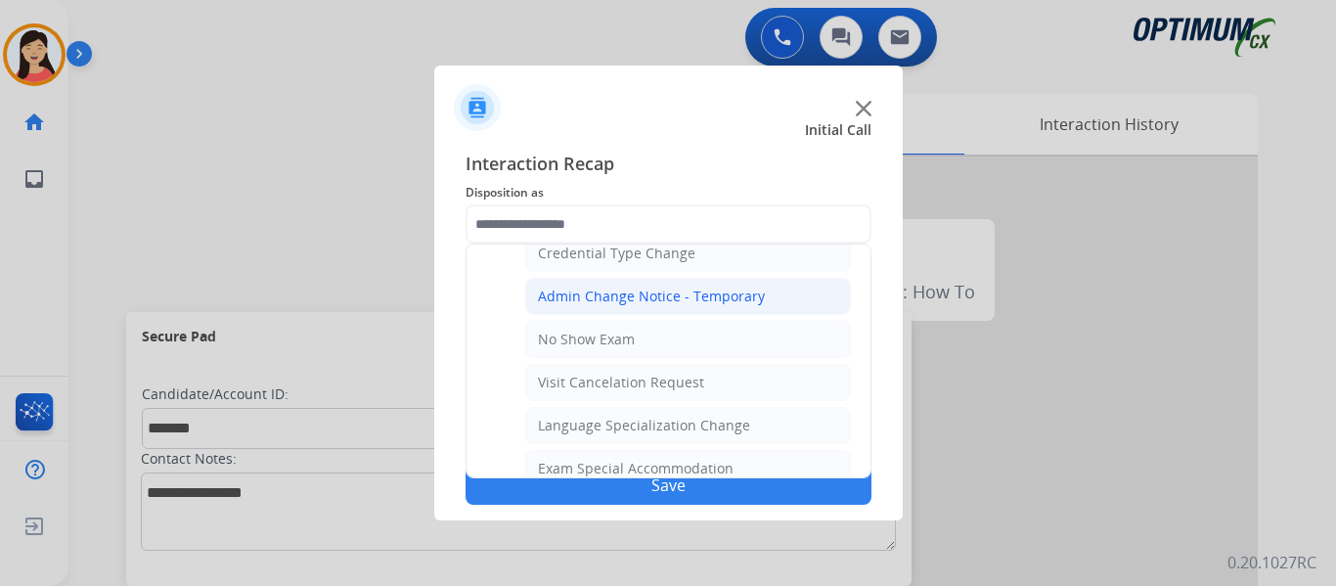
click at [637, 380] on div "Visit Cancelation Request" at bounding box center [621, 383] width 166 height 20
type input "**********"
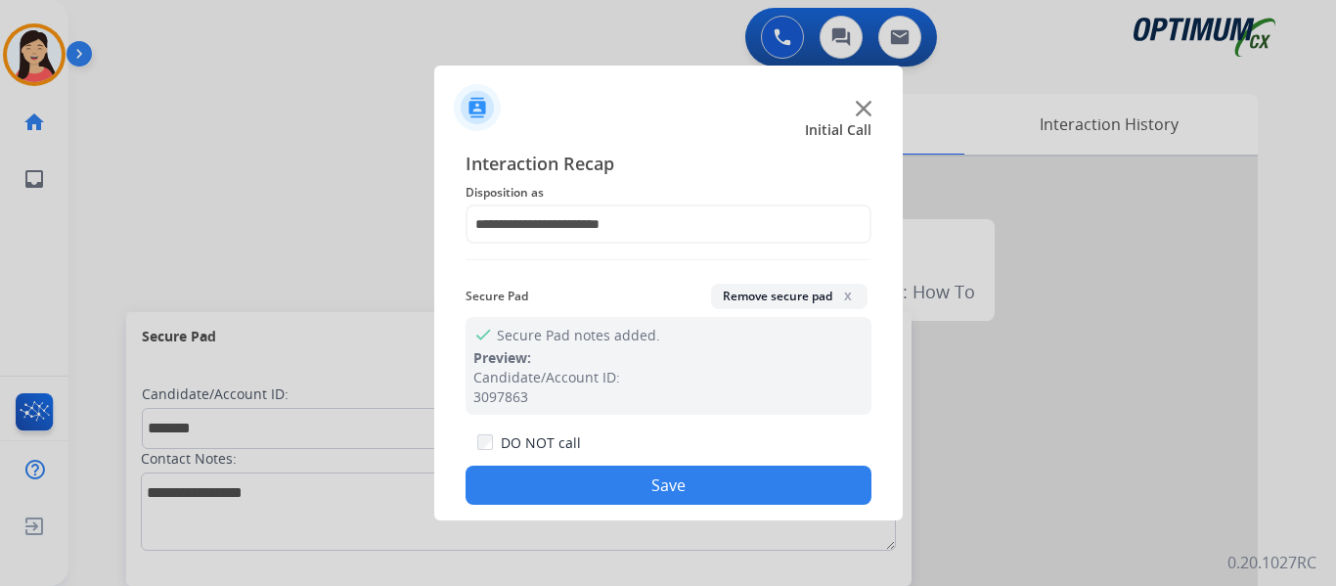
click at [700, 490] on button "Save" at bounding box center [669, 485] width 406 height 39
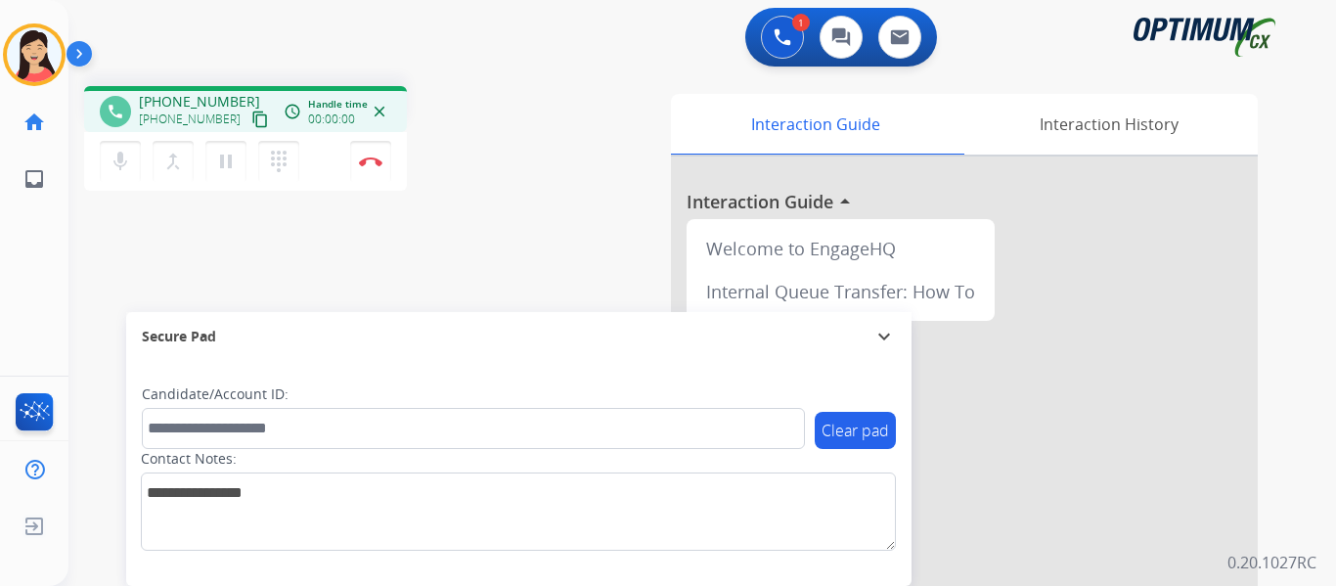
click at [251, 125] on mat-icon "content_copy" at bounding box center [260, 120] width 18 height 18
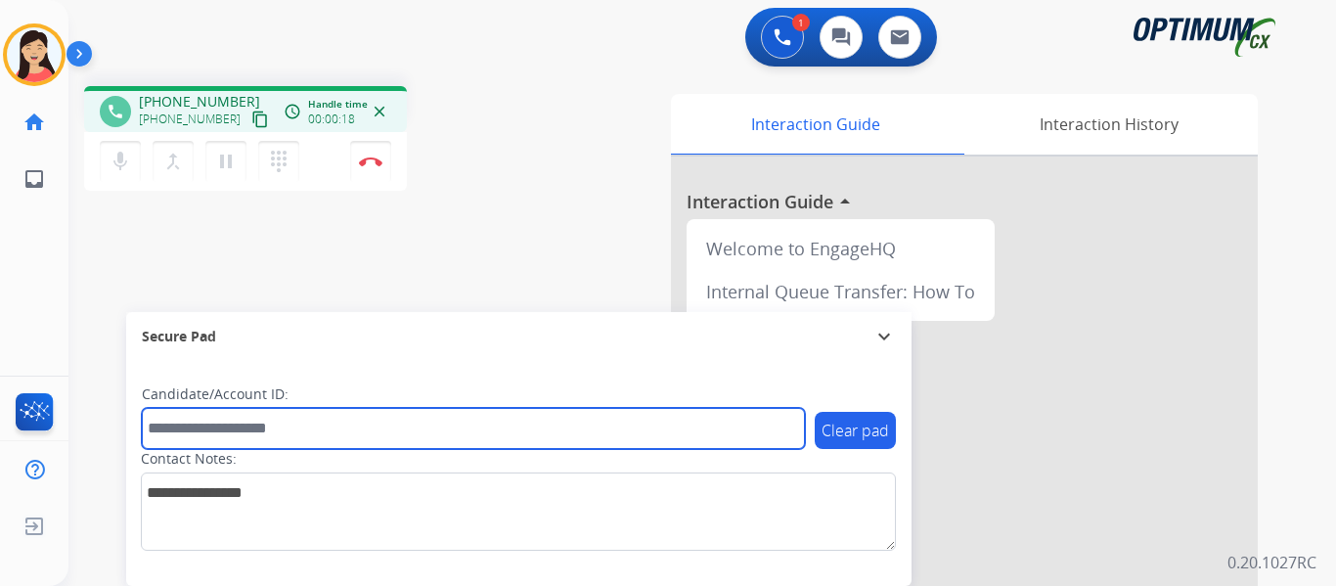
click at [457, 433] on input "text" at bounding box center [473, 428] width 663 height 41
paste input "*******"
type input "*******"
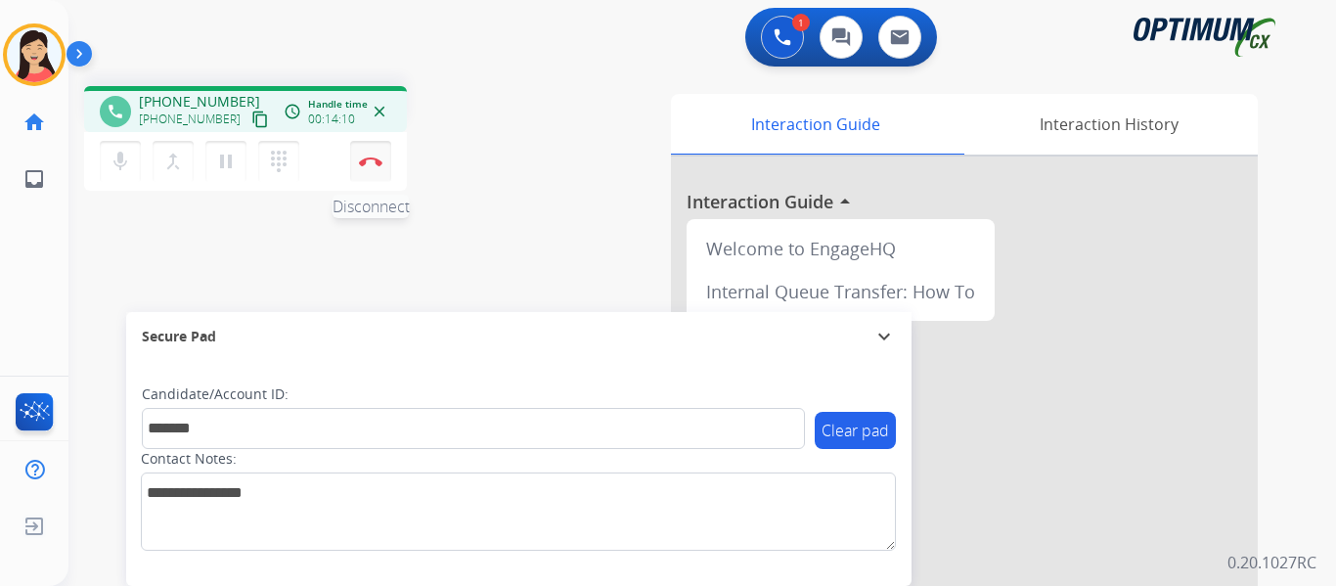
click at [364, 169] on button "Disconnect" at bounding box center [370, 161] width 41 height 41
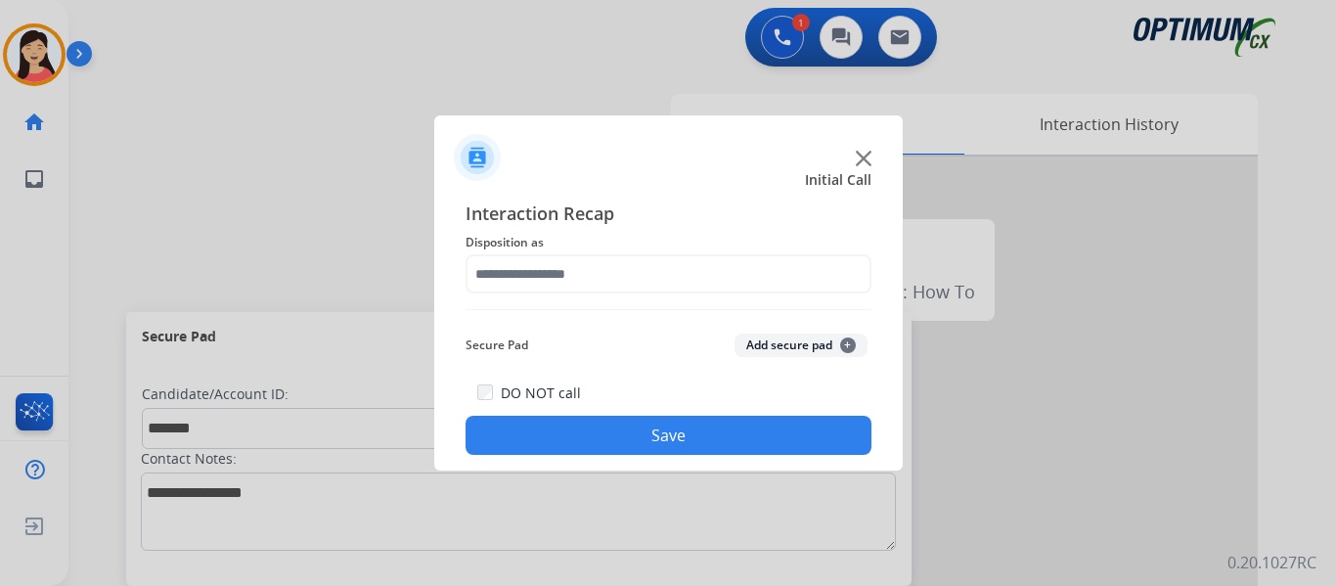
drag, startPoint x: 824, startPoint y: 337, endPoint x: 747, endPoint y: 298, distance: 85.8
click at [824, 337] on button "Add secure pad +" at bounding box center [801, 345] width 133 height 23
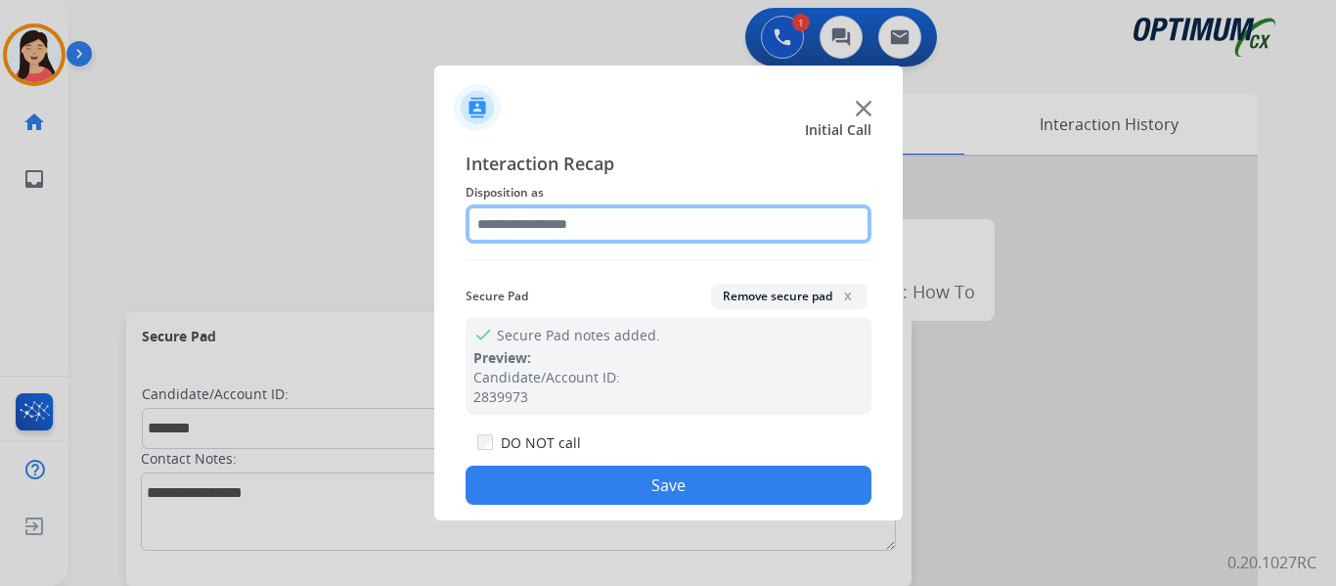
click at [618, 215] on input "text" at bounding box center [669, 223] width 406 height 39
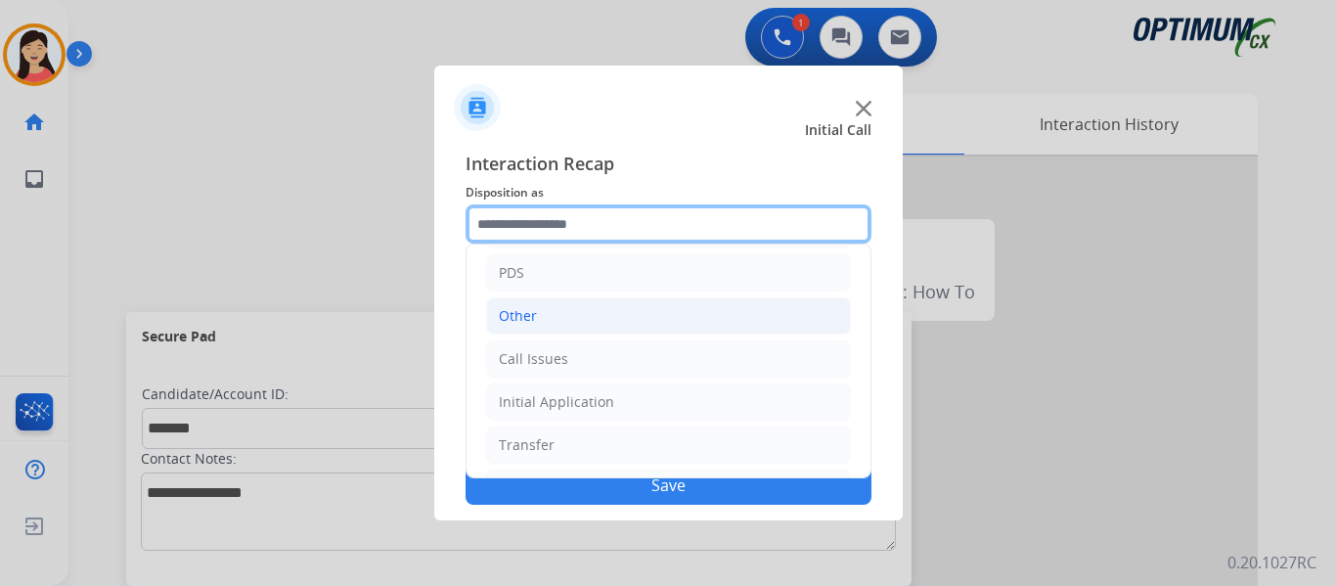
scroll to position [133, 0]
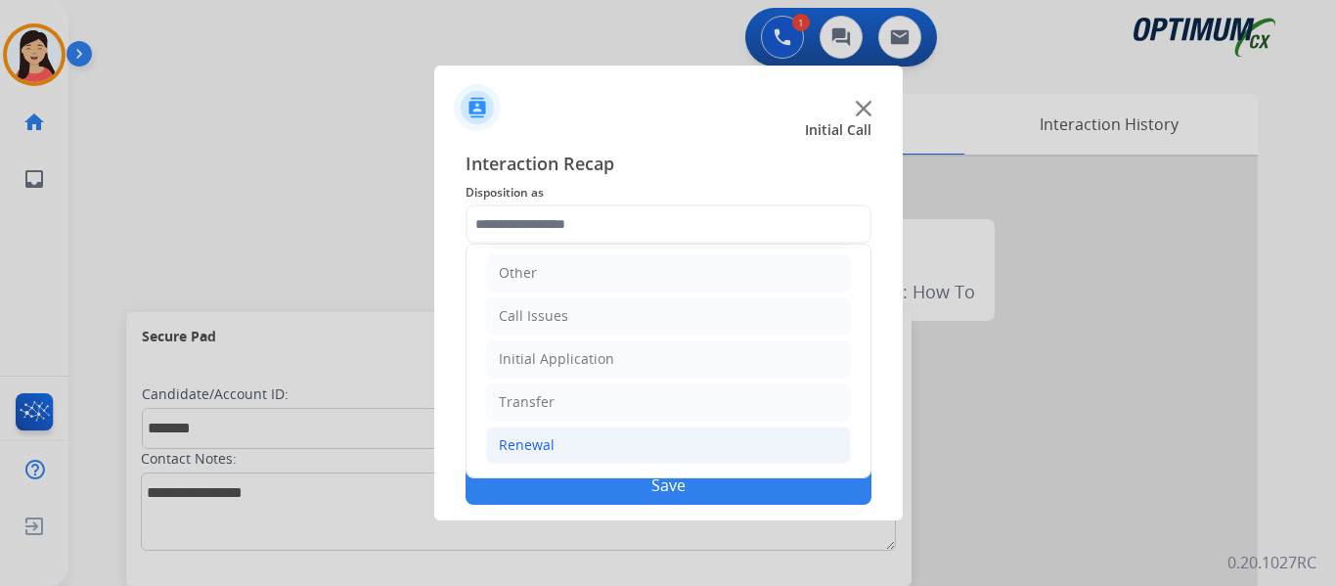
click at [529, 440] on div "Renewal" at bounding box center [527, 445] width 56 height 20
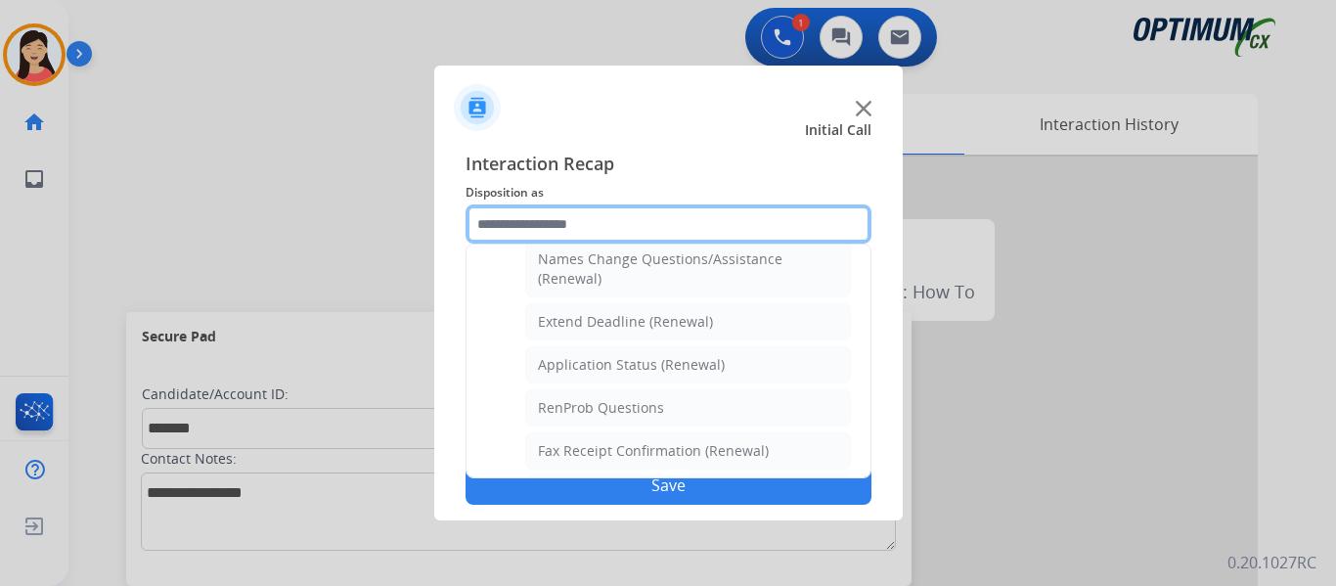
scroll to position [755, 0]
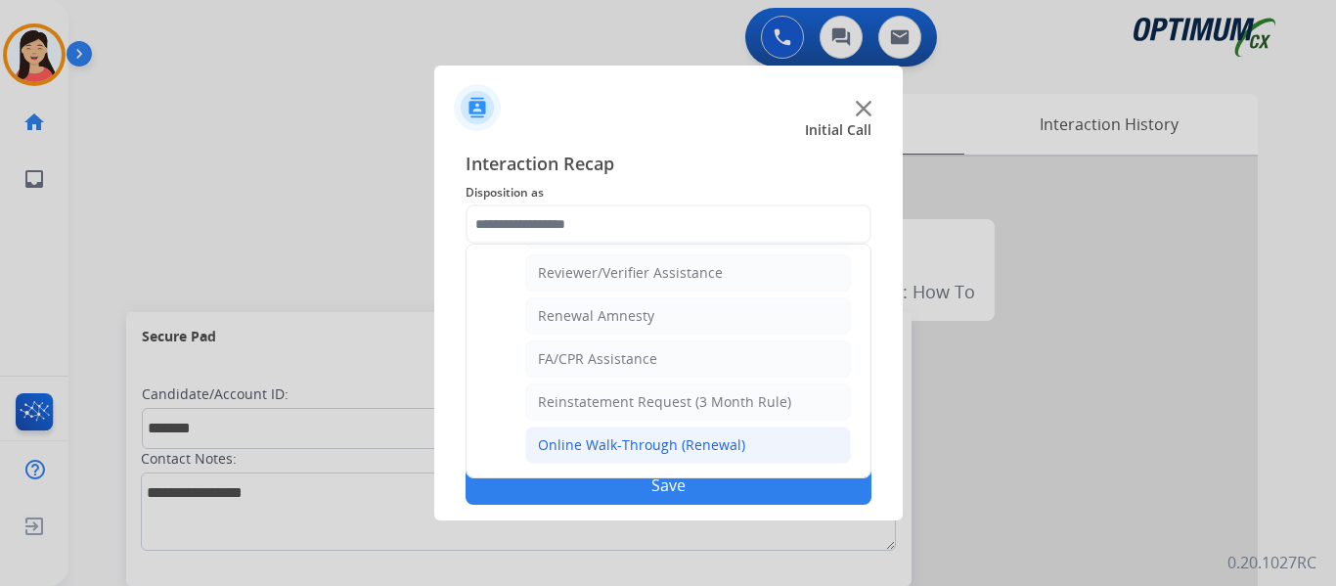
click at [589, 440] on div "Online Walk-Through (Renewal)" at bounding box center [641, 445] width 207 height 20
type input "**********"
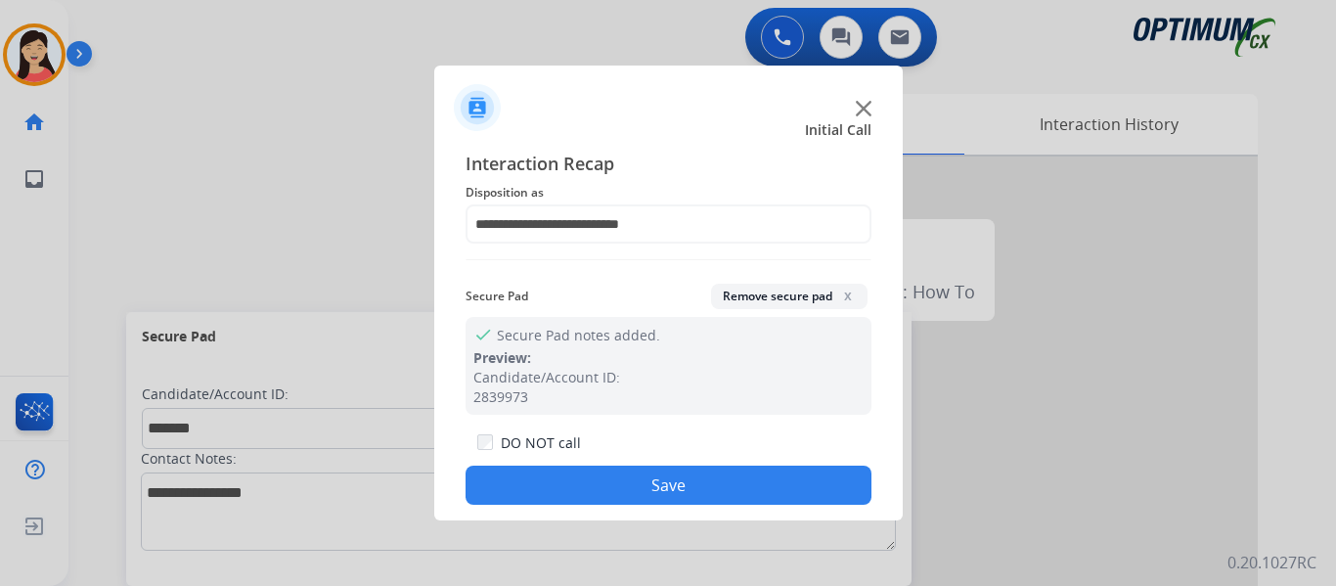
click at [617, 472] on button "Save" at bounding box center [669, 485] width 406 height 39
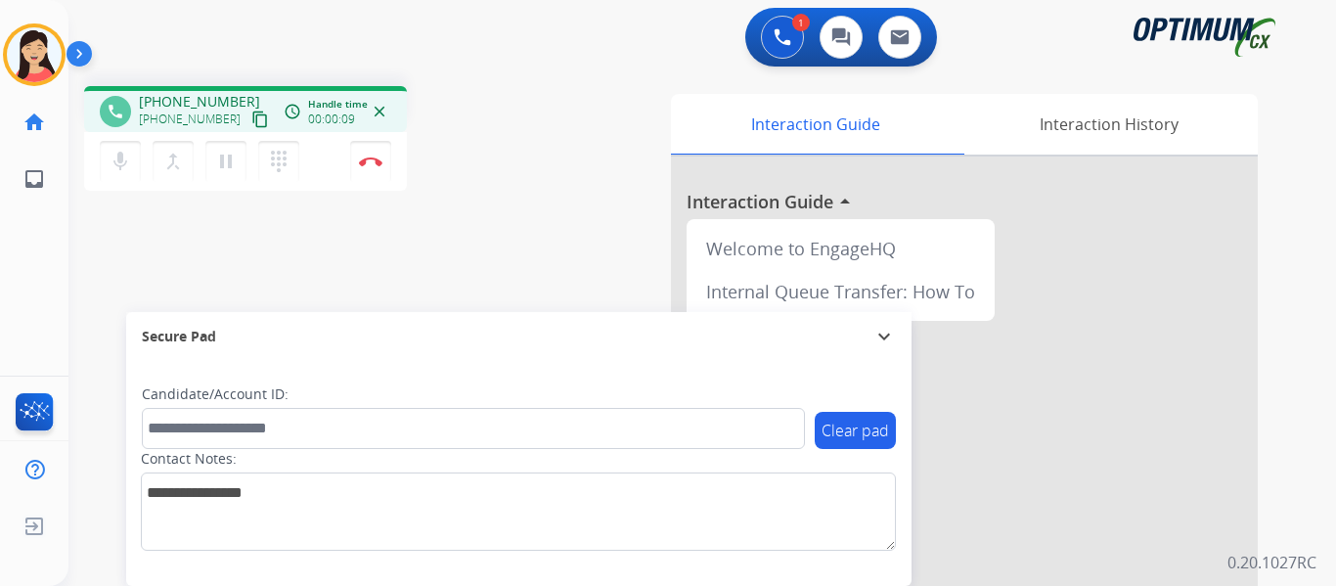
click at [251, 118] on mat-icon "content_copy" at bounding box center [260, 120] width 18 height 18
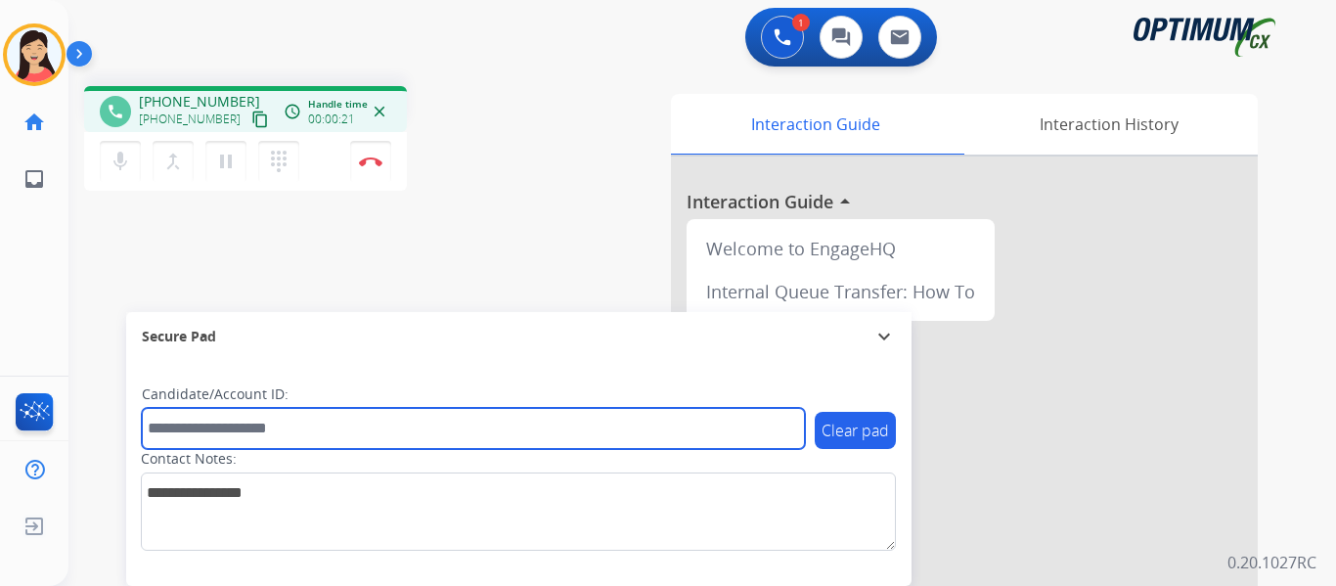
click at [309, 427] on input "text" at bounding box center [473, 428] width 663 height 41
paste input "*******"
type input "*******"
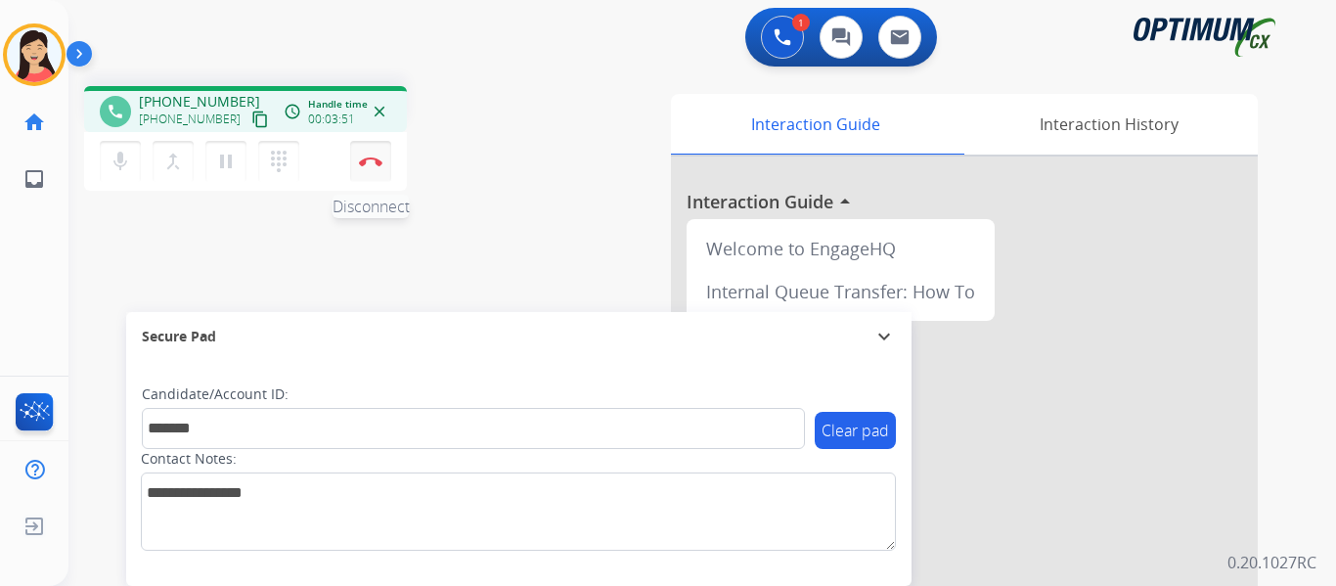
click at [372, 169] on button "Disconnect" at bounding box center [370, 161] width 41 height 41
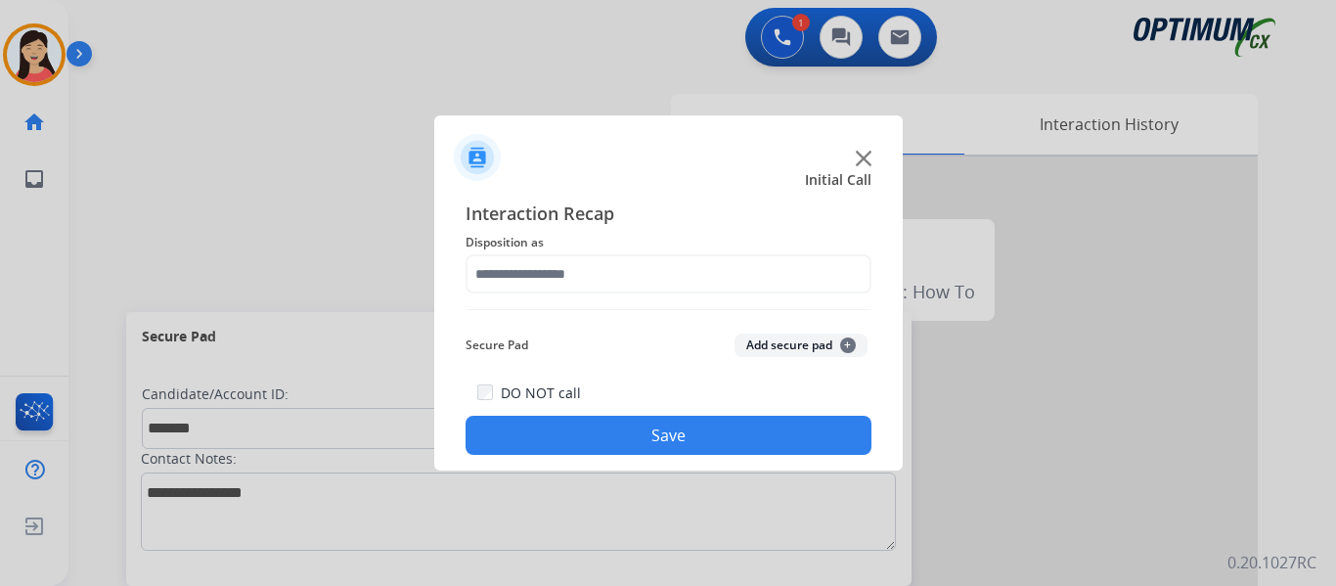
click at [742, 340] on button "Add secure pad +" at bounding box center [801, 345] width 133 height 23
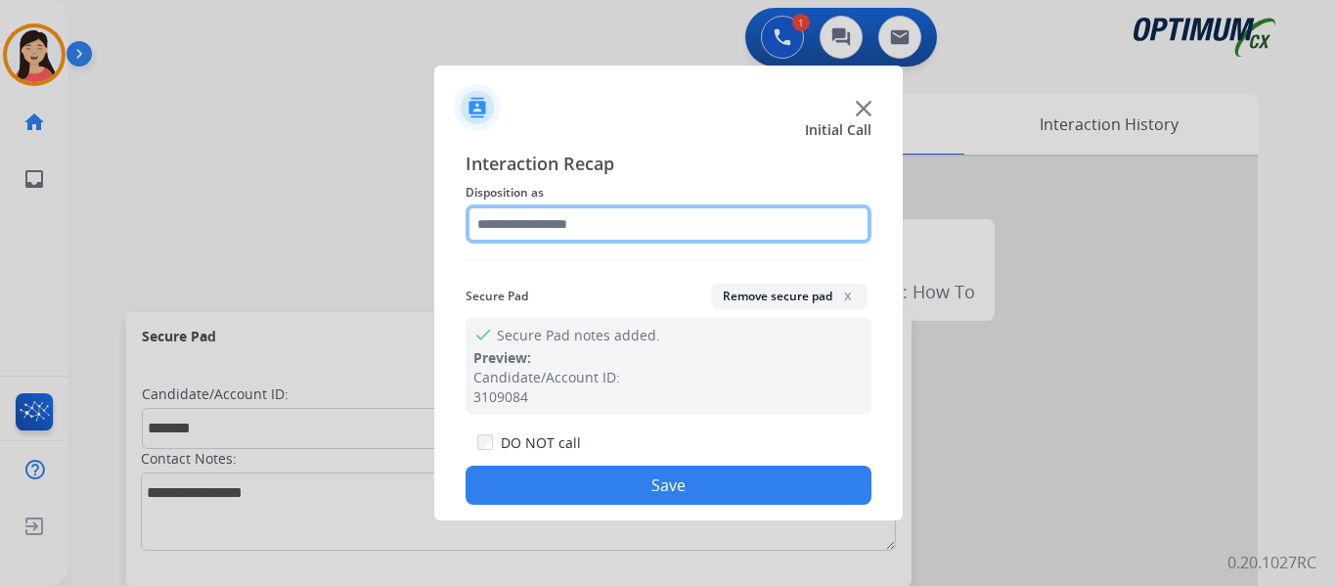
click at [581, 231] on input "text" at bounding box center [669, 223] width 406 height 39
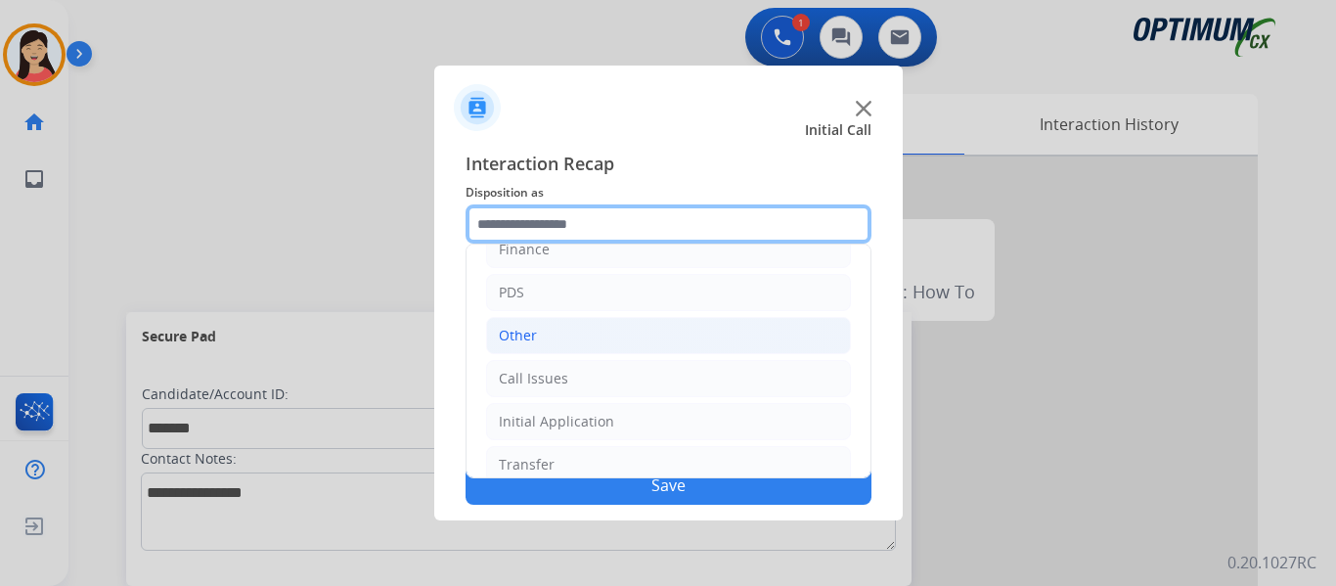
scroll to position [133, 0]
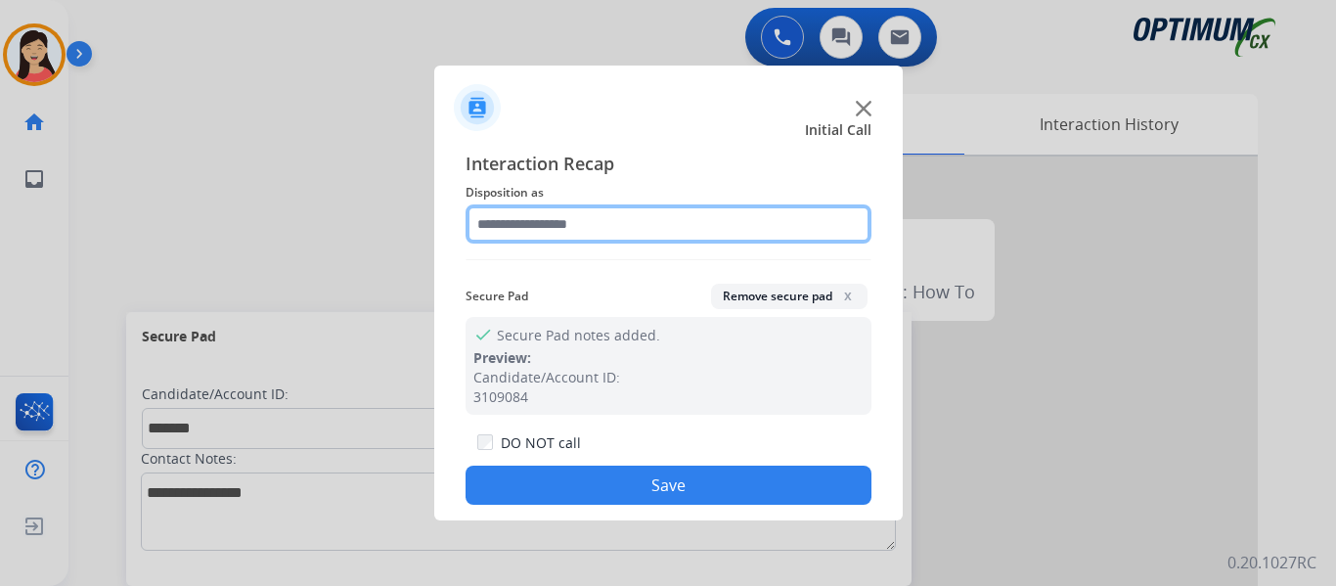
click at [527, 231] on input "text" at bounding box center [669, 223] width 406 height 39
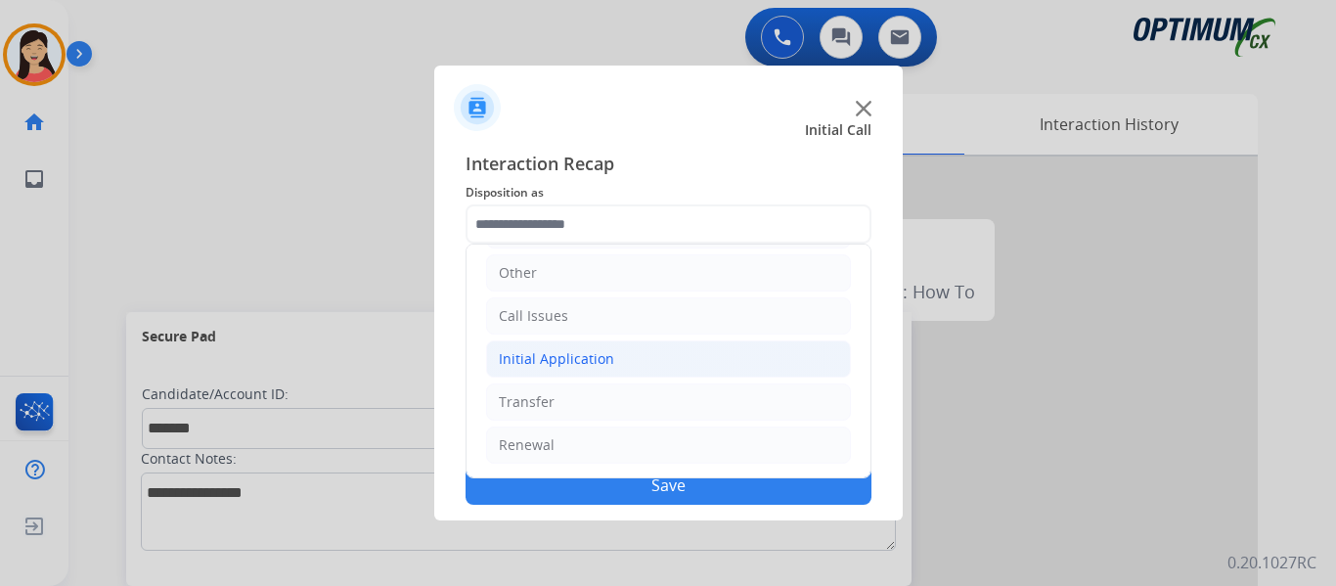
click at [555, 359] on div "Initial Application" at bounding box center [556, 359] width 115 height 20
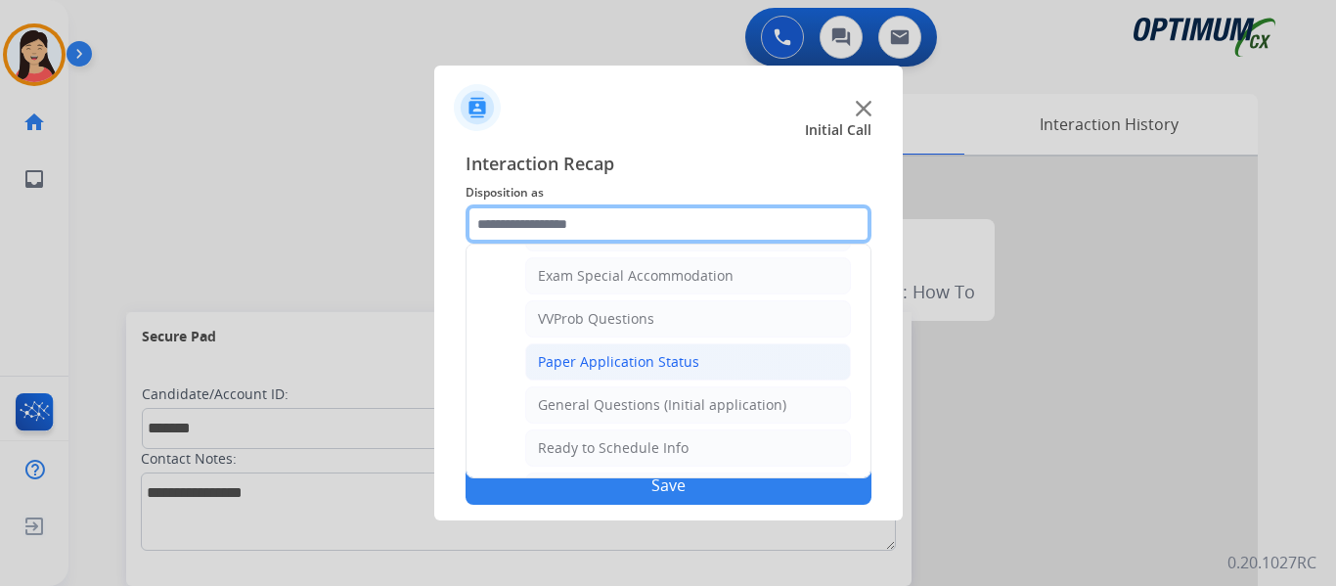
scroll to position [1013, 0]
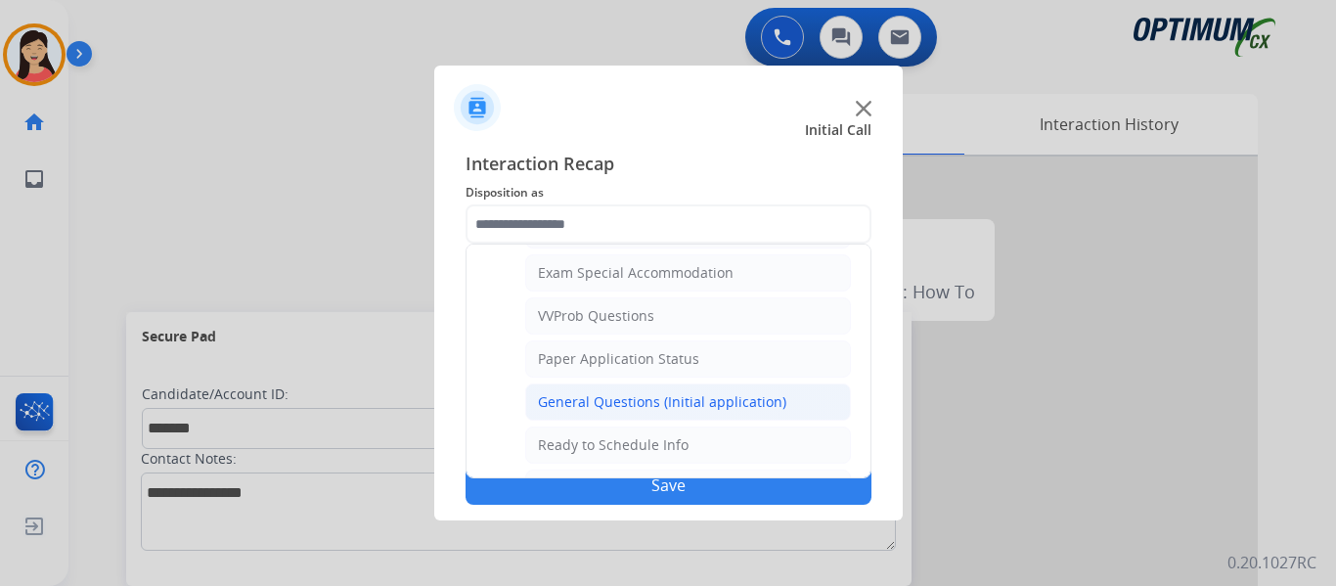
click at [609, 397] on div "General Questions (Initial application)" at bounding box center [662, 402] width 248 height 20
type input "**********"
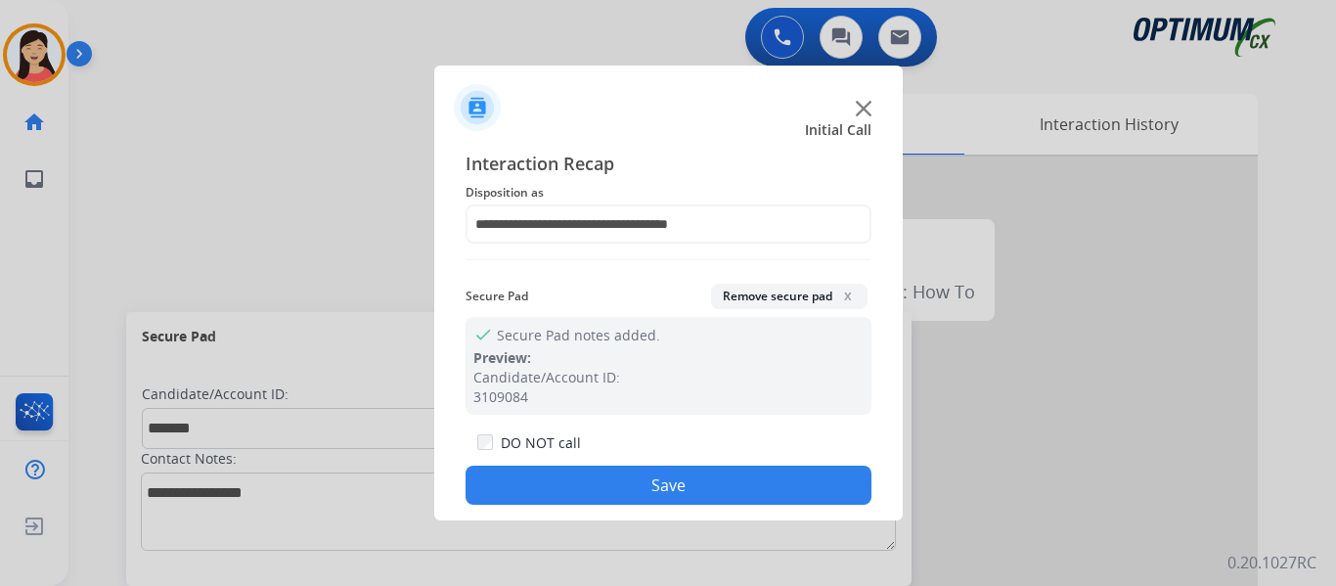
click at [666, 471] on button "Save" at bounding box center [669, 485] width 406 height 39
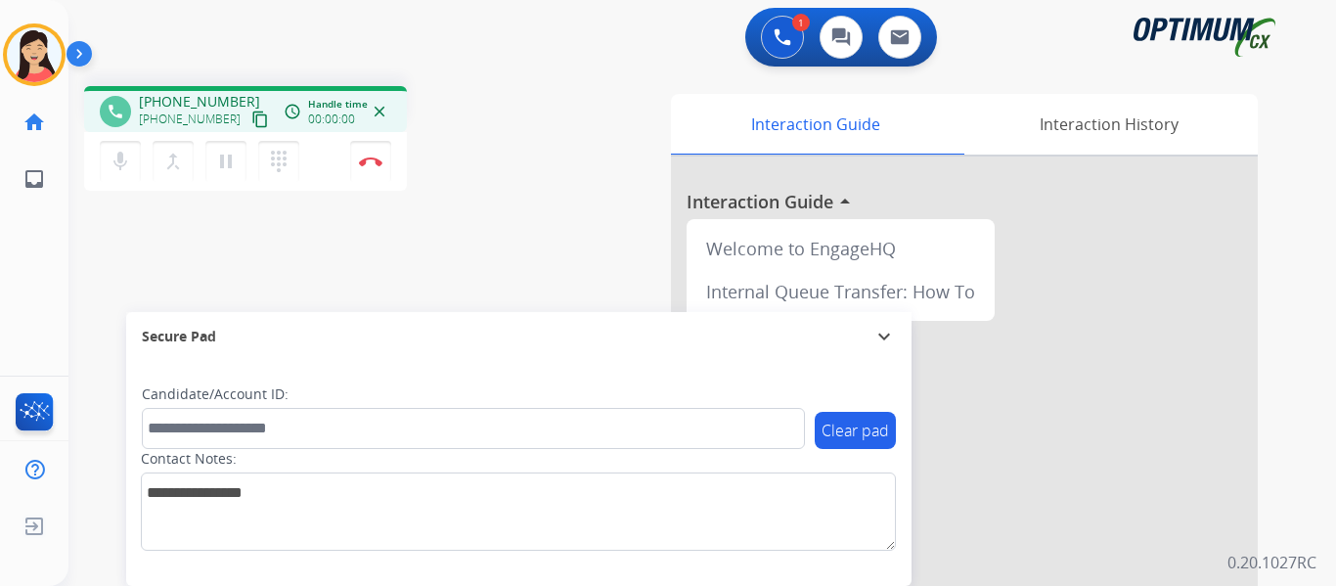
click at [251, 120] on mat-icon "content_copy" at bounding box center [260, 120] width 18 height 18
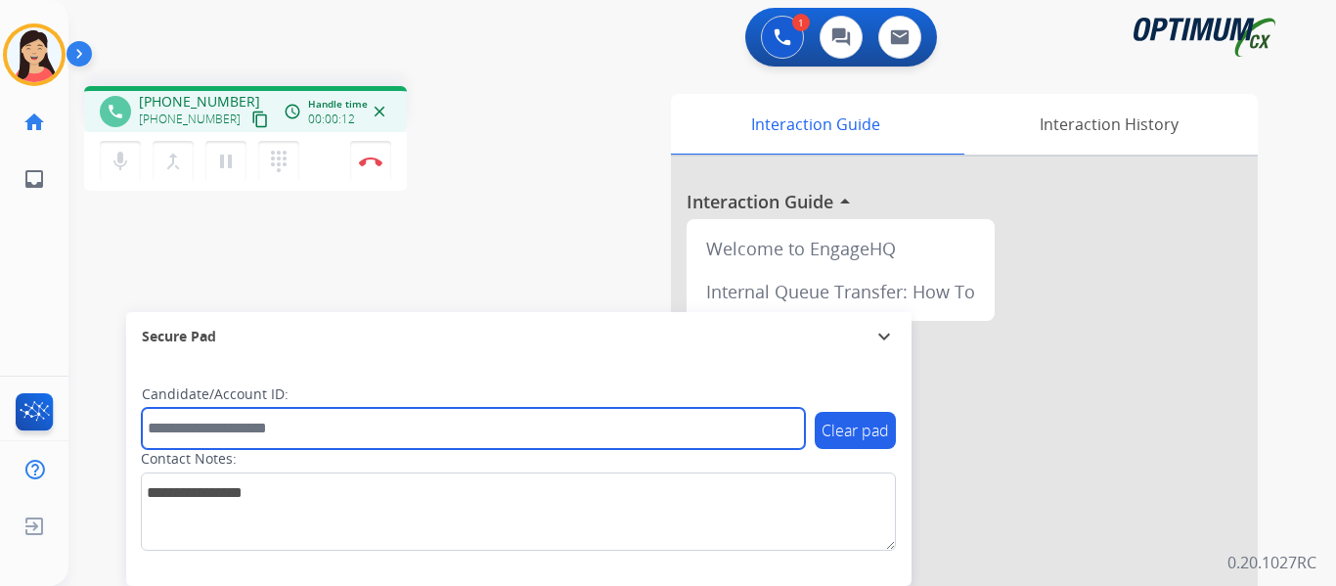
click at [368, 431] on input "text" at bounding box center [473, 428] width 663 height 41
paste input "*******"
type input "*******"
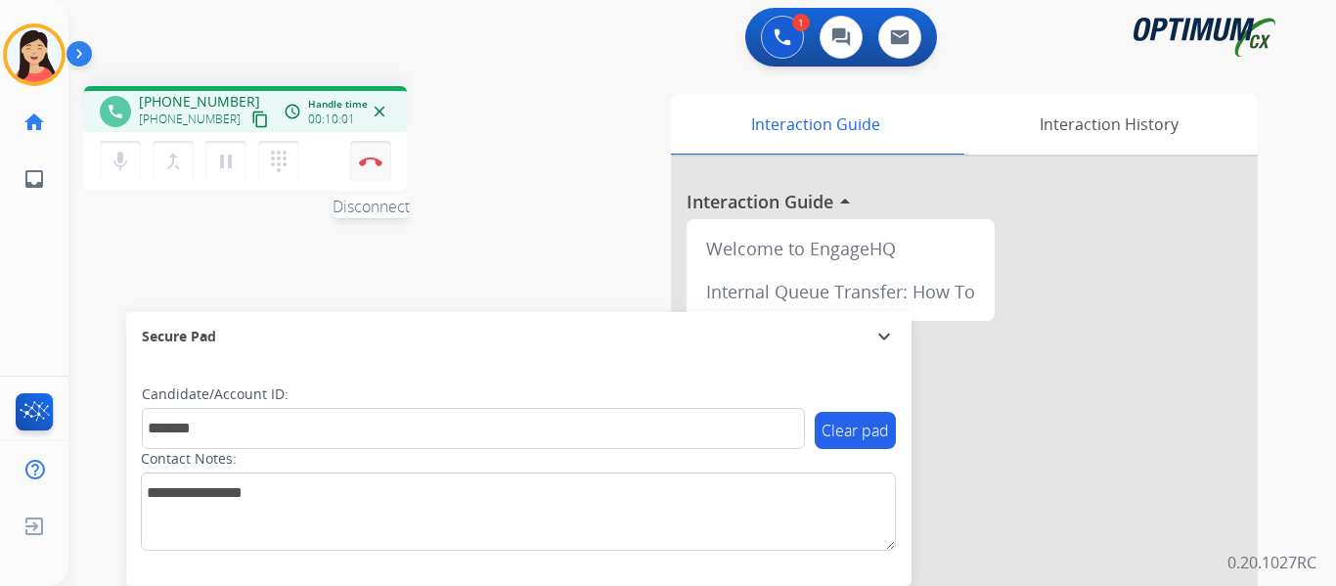
click at [382, 157] on img at bounding box center [370, 162] width 23 height 10
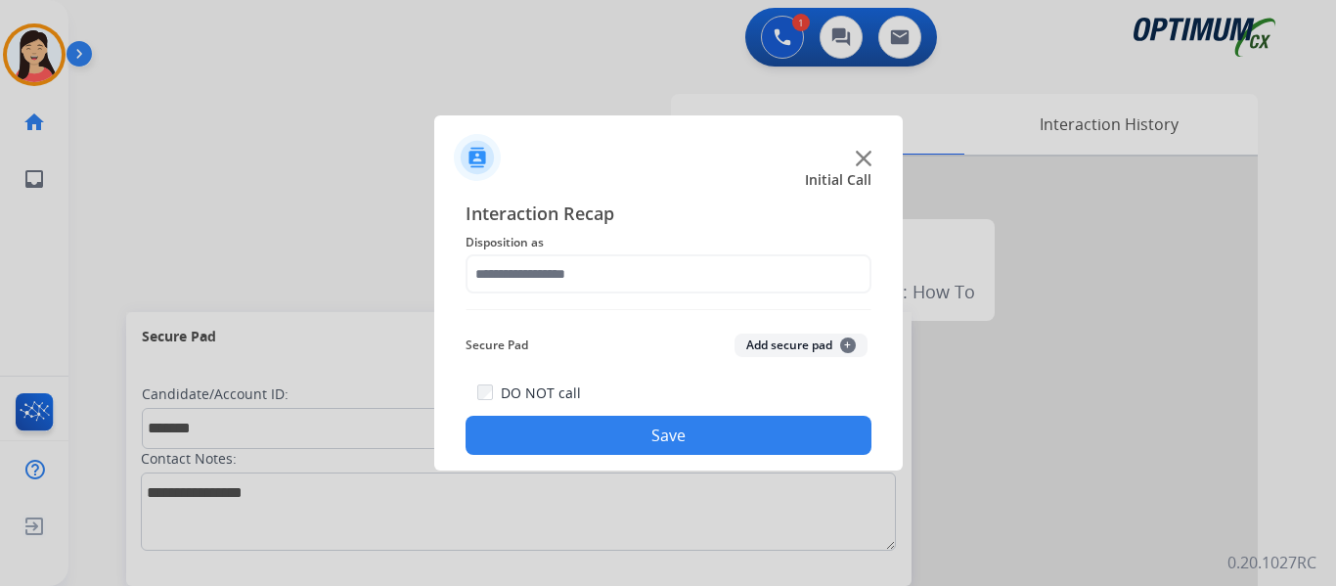
click at [779, 348] on button "Add secure pad +" at bounding box center [801, 345] width 133 height 23
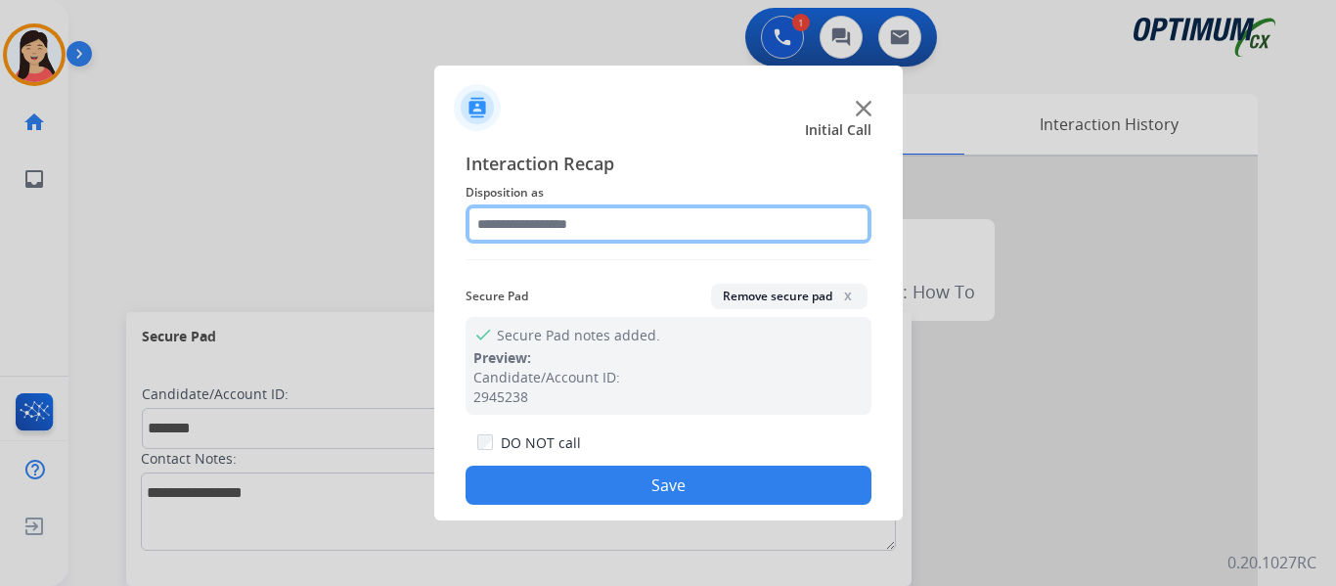
click at [583, 228] on input "text" at bounding box center [669, 223] width 406 height 39
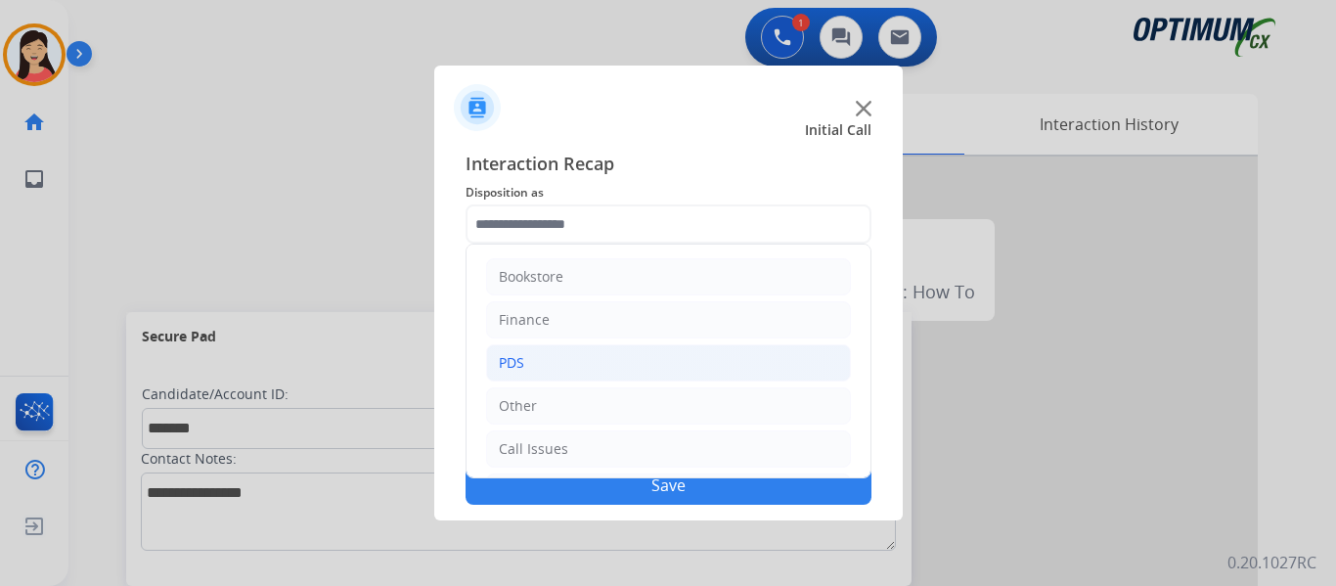
click at [550, 373] on li "PDS" at bounding box center [668, 362] width 365 height 37
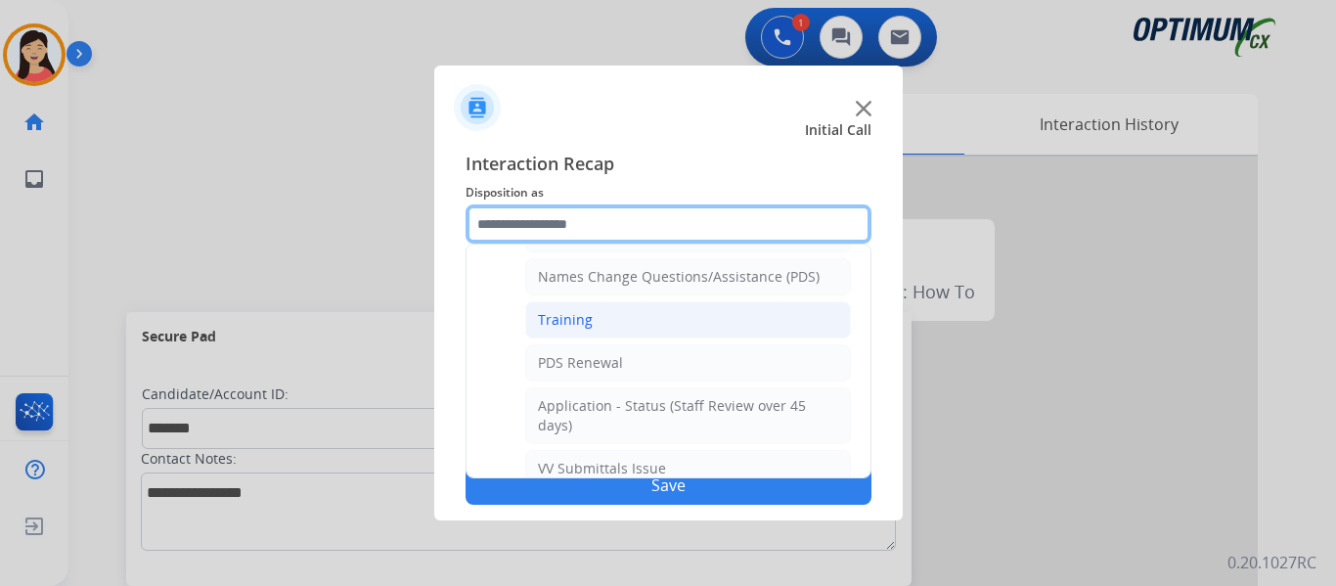
scroll to position [196, 0]
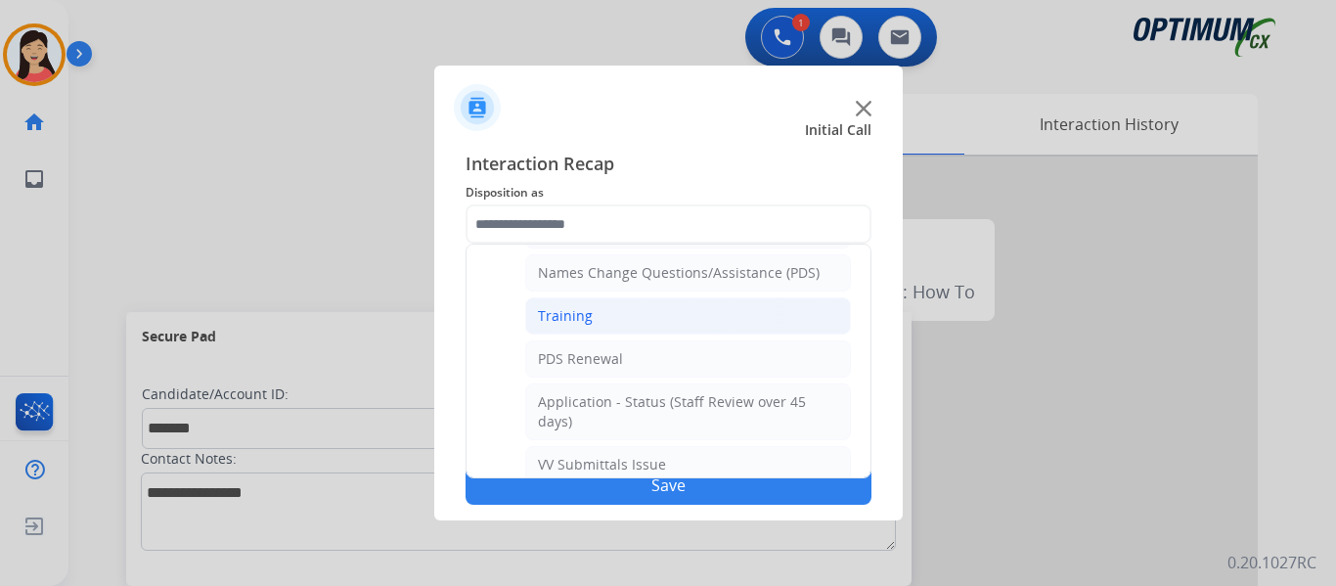
click at [650, 321] on li "Training" at bounding box center [688, 315] width 326 height 37
type input "********"
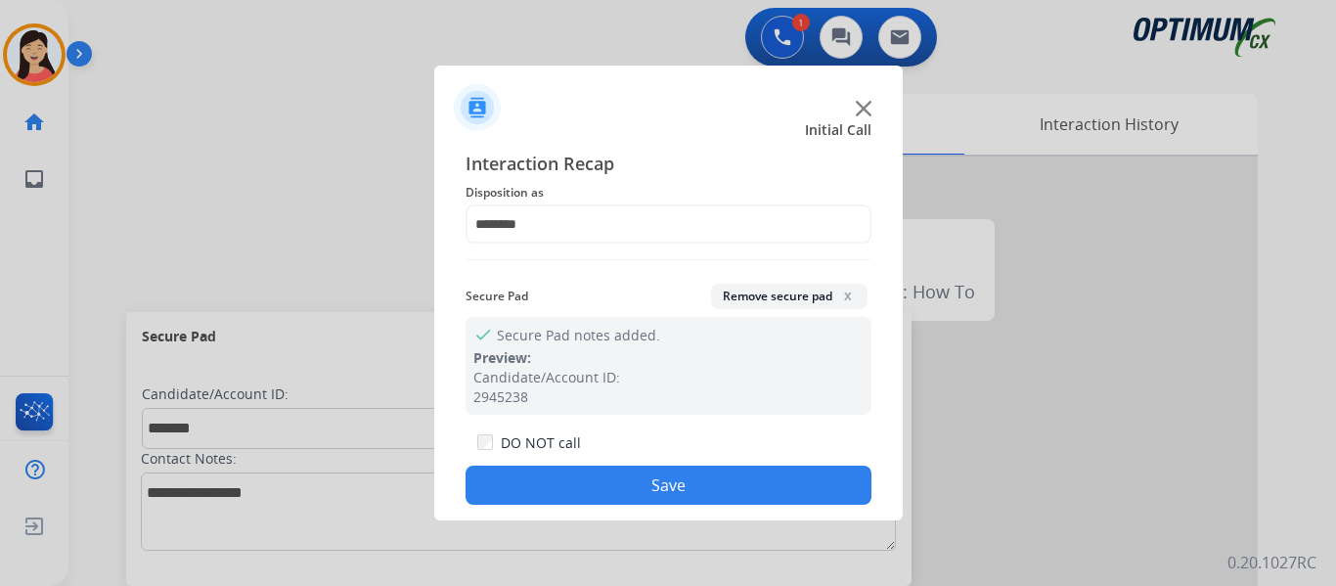
drag, startPoint x: 715, startPoint y: 477, endPoint x: 922, endPoint y: 488, distance: 206.7
click at [718, 477] on button "Save" at bounding box center [669, 485] width 406 height 39
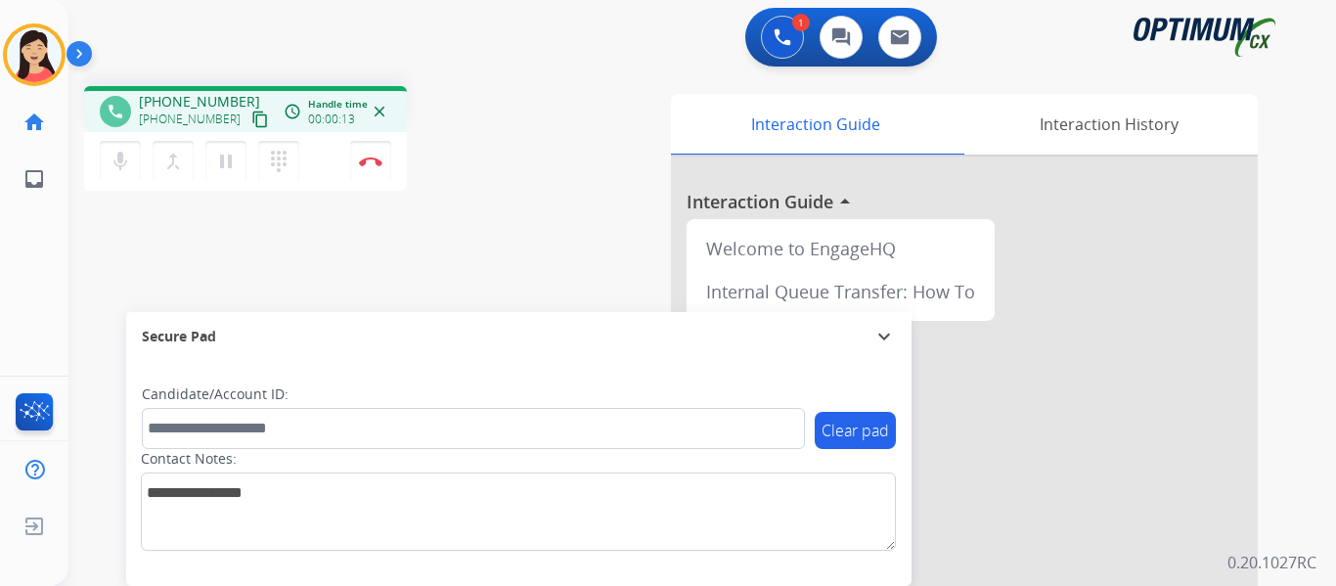
click at [248, 127] on button "content_copy" at bounding box center [259, 119] width 23 height 23
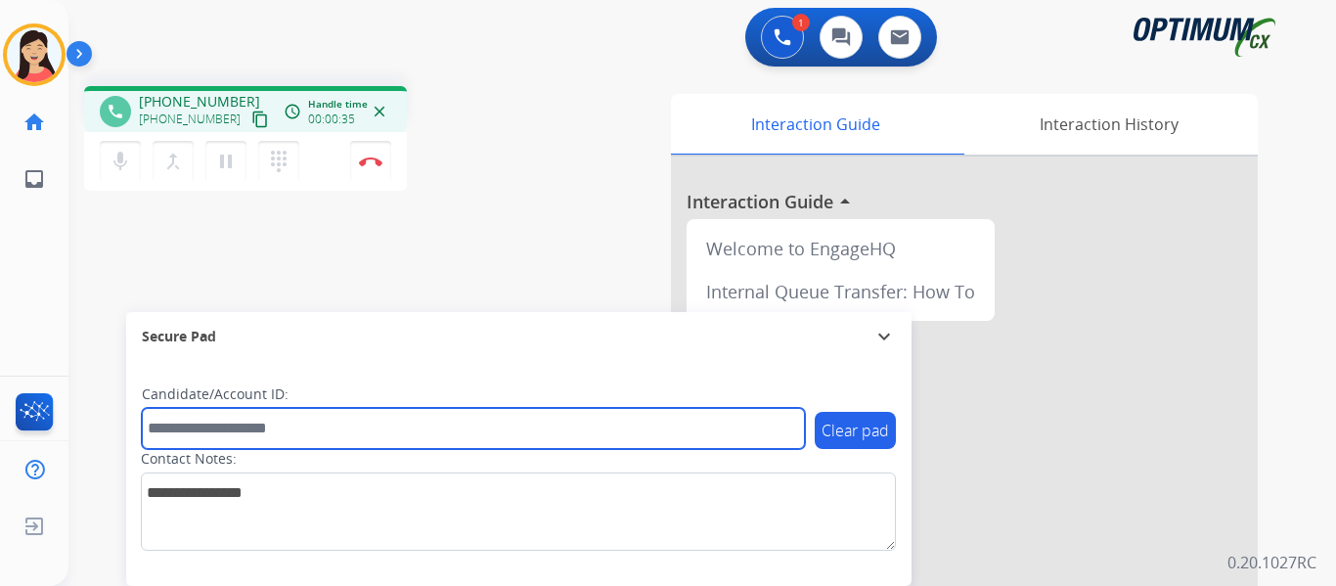
click at [382, 432] on input "text" at bounding box center [473, 428] width 663 height 41
paste input "*******"
type input "*******"
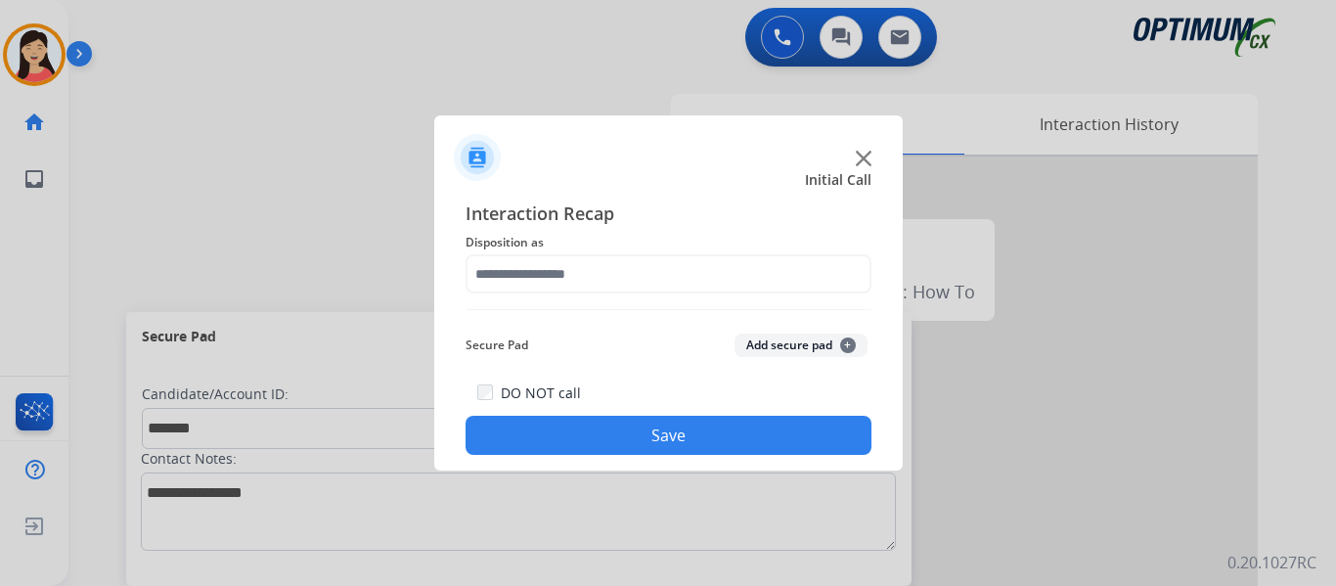
click at [540, 167] on div at bounding box center [668, 149] width 469 height 68
click at [764, 347] on button "Add secure pad +" at bounding box center [801, 345] width 133 height 23
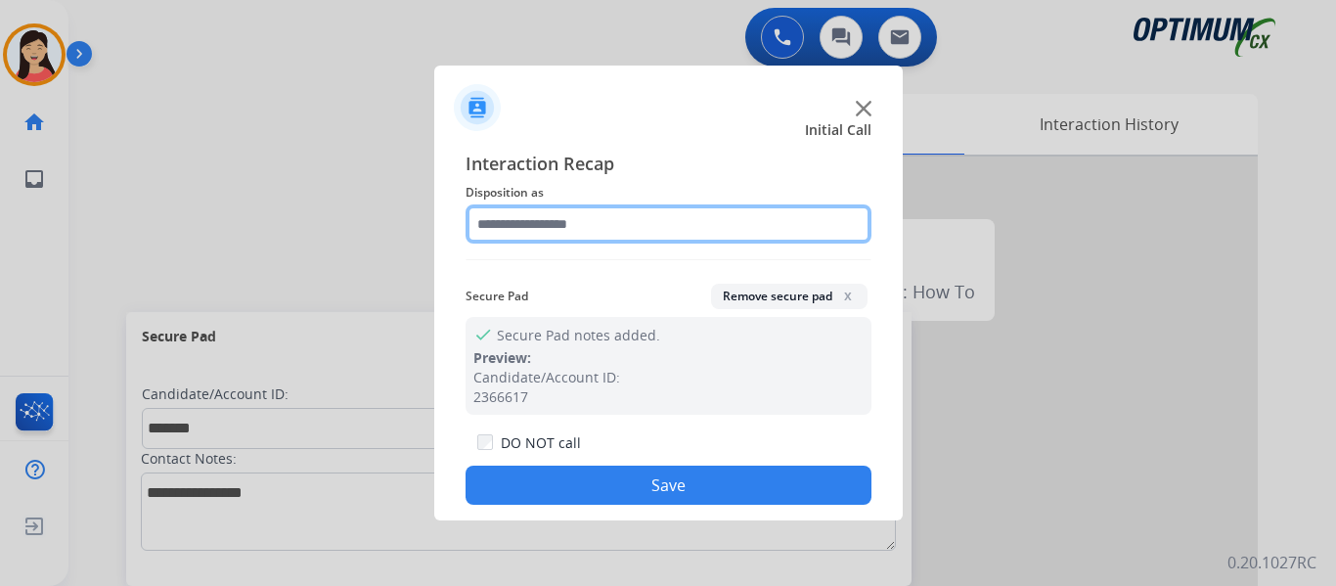
click at [572, 226] on input "text" at bounding box center [669, 223] width 406 height 39
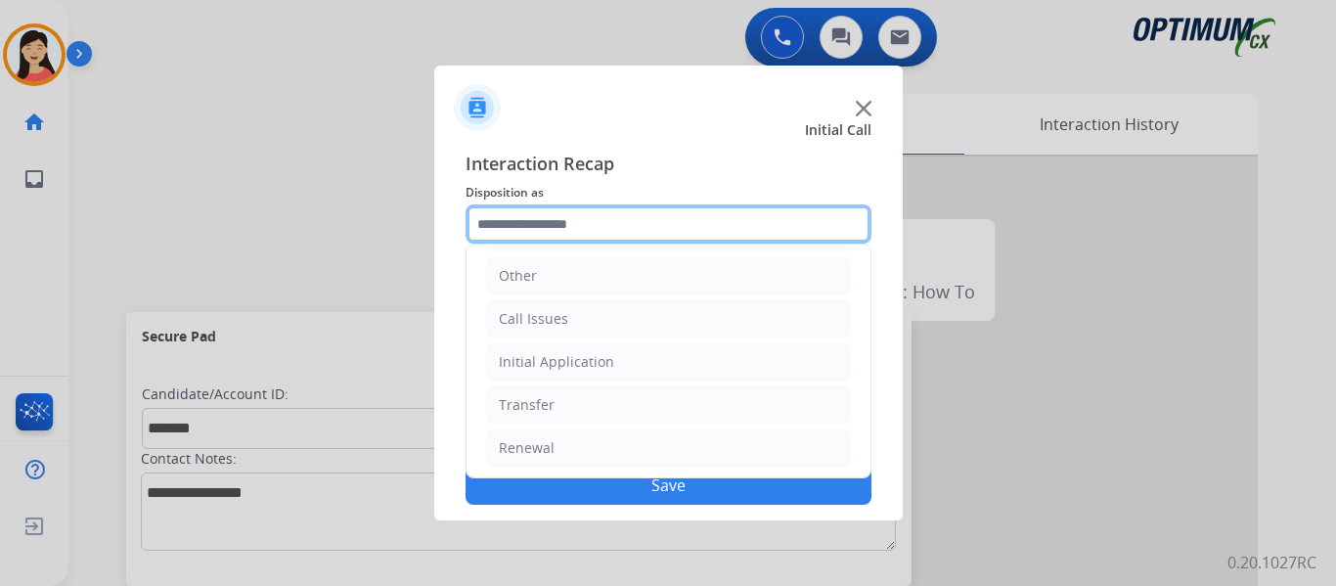
scroll to position [133, 0]
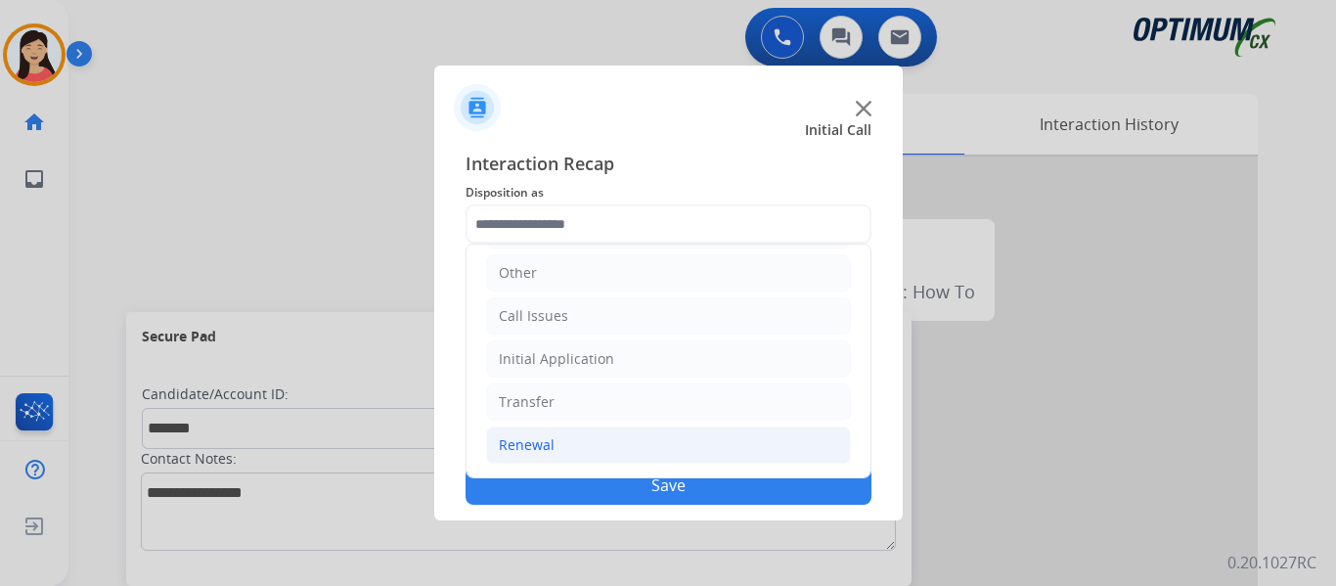
click at [572, 441] on li "Renewal" at bounding box center [668, 445] width 365 height 37
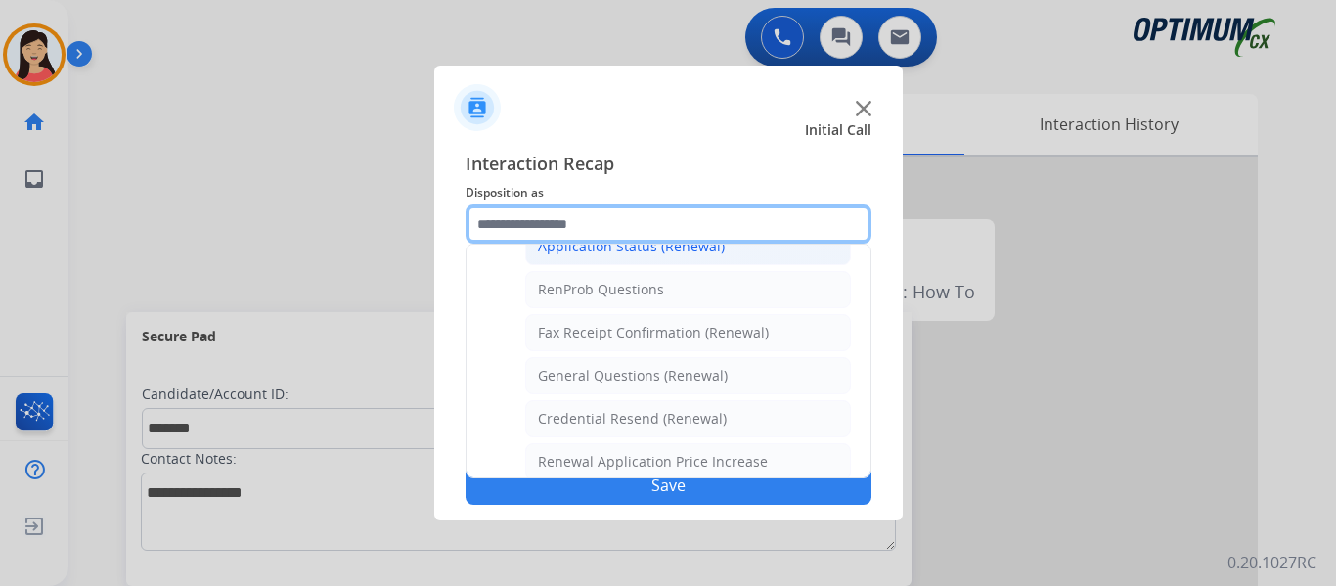
scroll to position [524, 0]
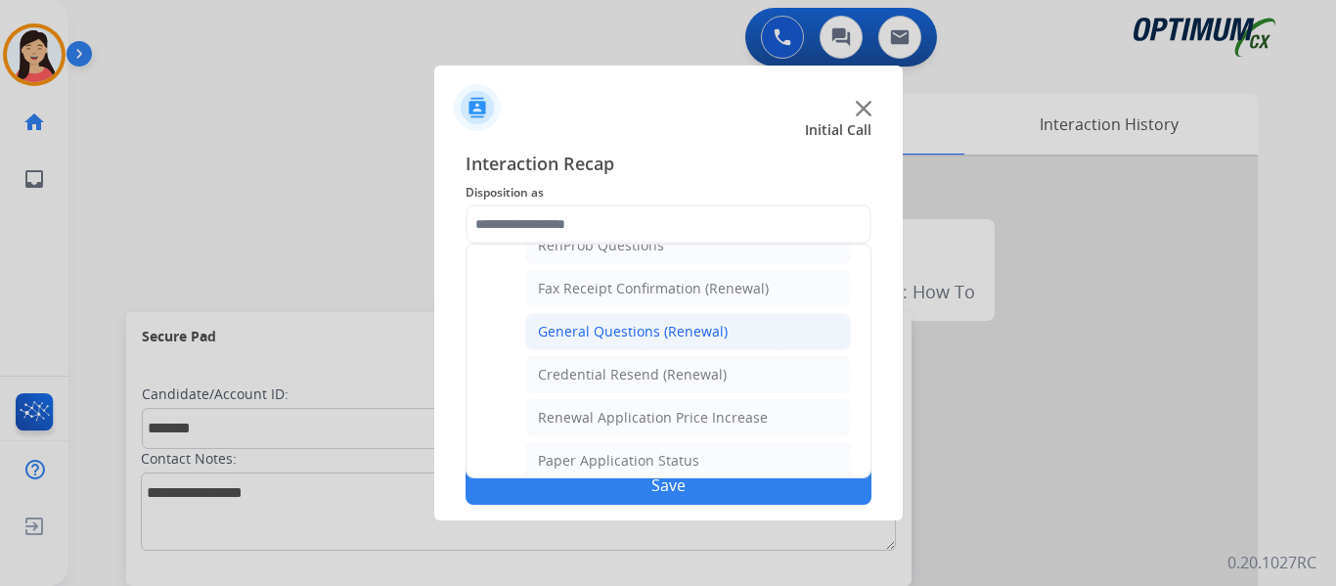
click at [648, 333] on div "General Questions (Renewal)" at bounding box center [633, 332] width 190 height 20
type input "**********"
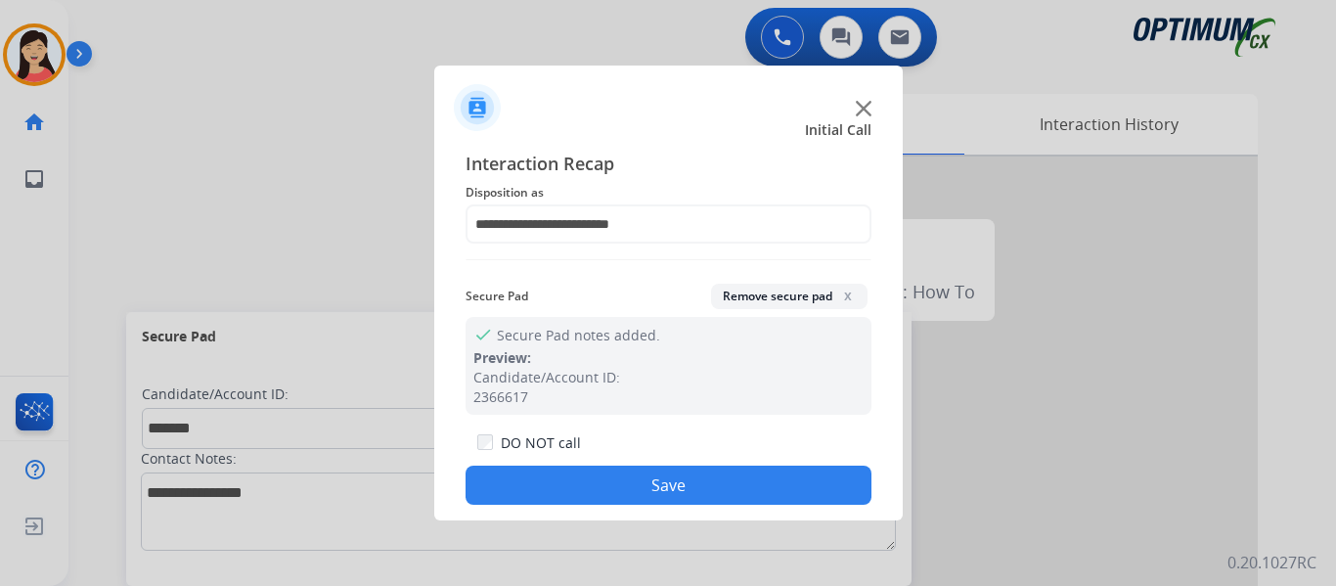
click at [719, 482] on button "Save" at bounding box center [669, 485] width 406 height 39
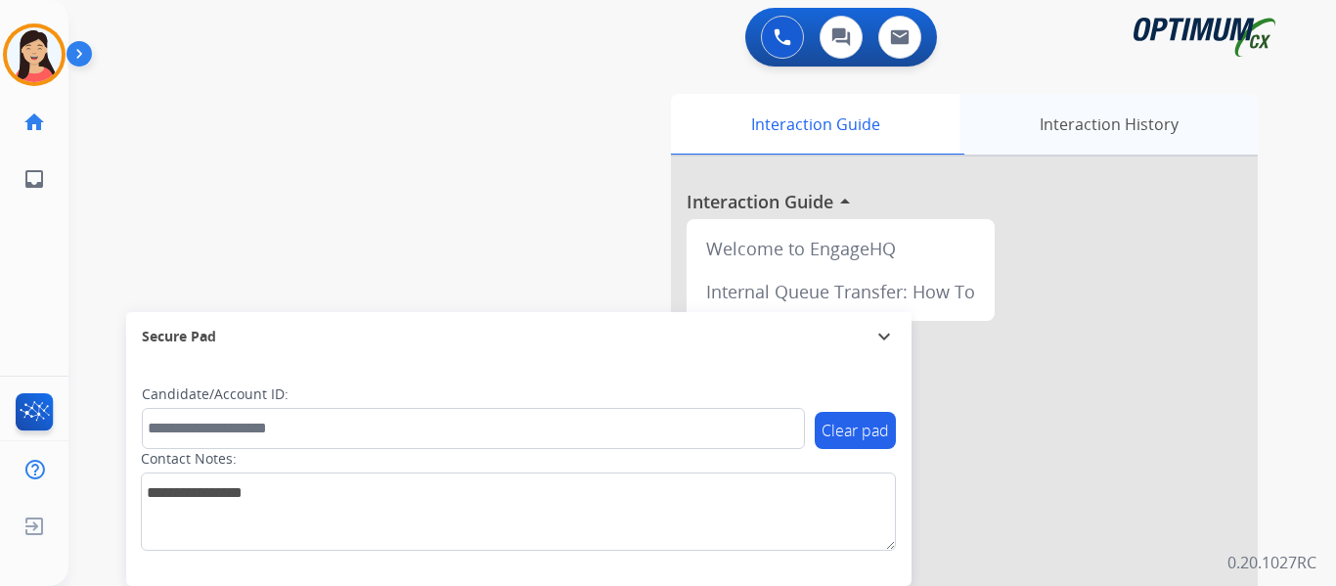
click at [1063, 130] on div "Interaction History" at bounding box center [1109, 124] width 298 height 61
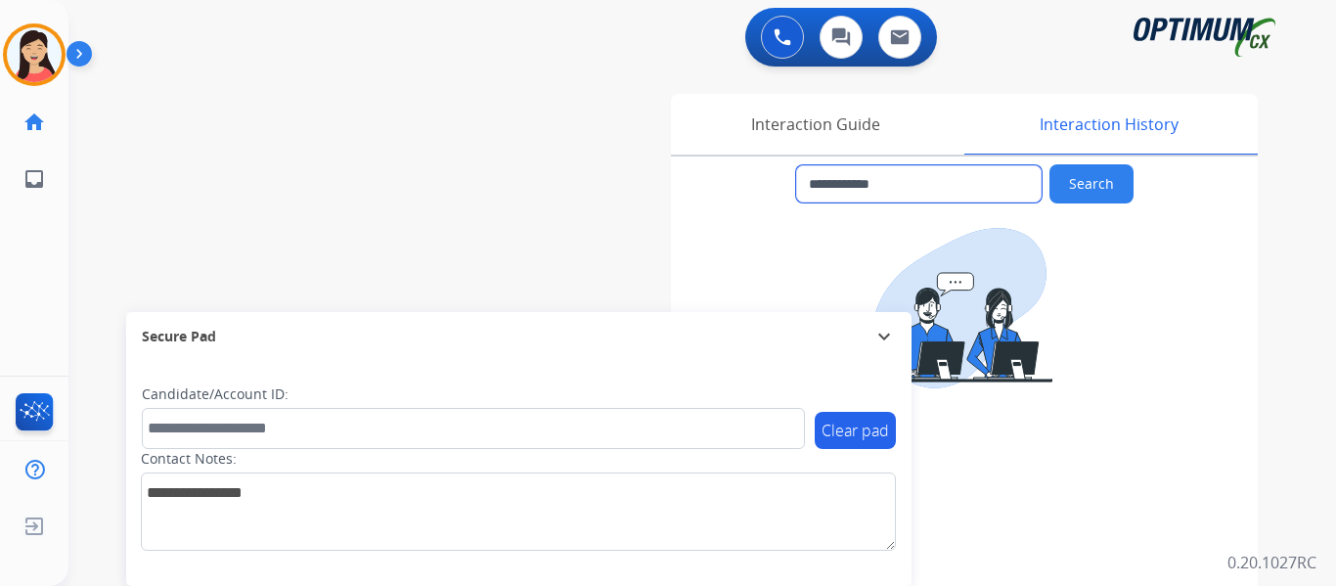
drag, startPoint x: 941, startPoint y: 178, endPoint x: 718, endPoint y: 174, distance: 223.1
click at [718, 174] on div "**********" at bounding box center [964, 183] width 587 height 39
click at [37, 57] on img at bounding box center [34, 54] width 55 height 55
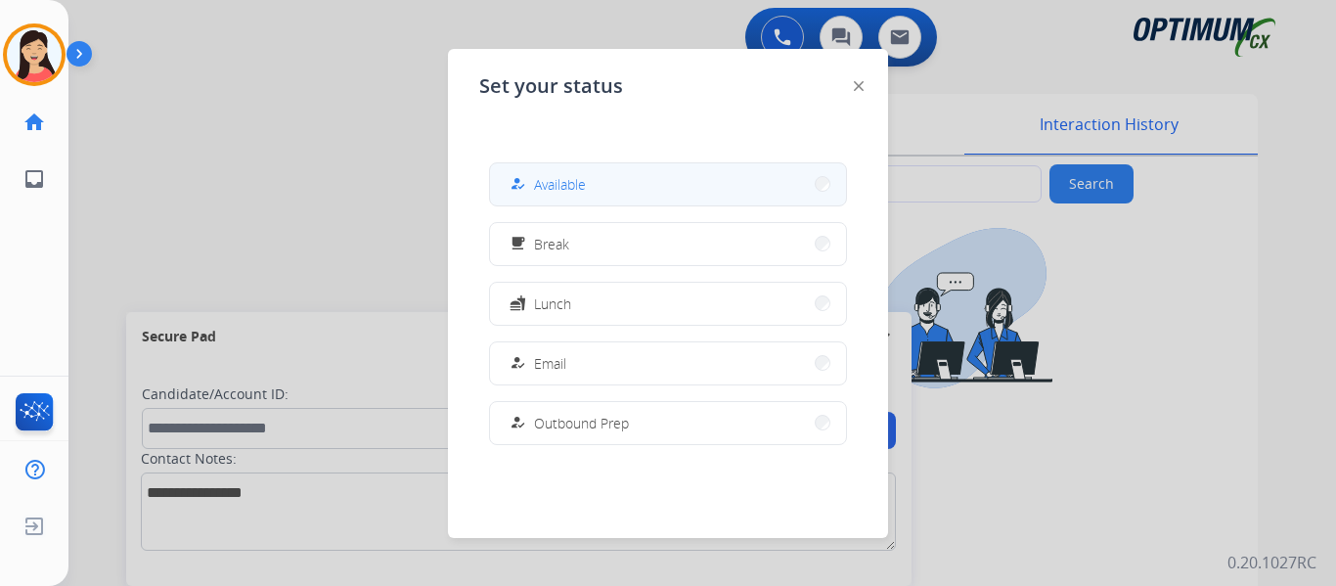
click at [542, 184] on span "Available" at bounding box center [560, 184] width 52 height 21
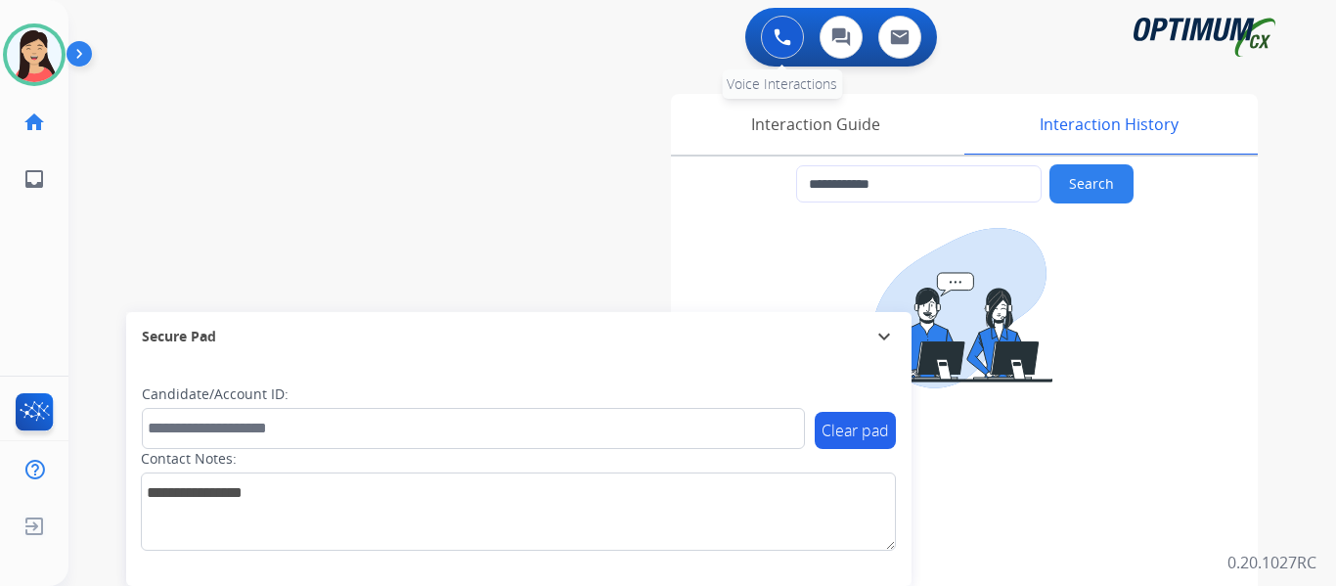
click at [776, 50] on button at bounding box center [782, 37] width 43 height 43
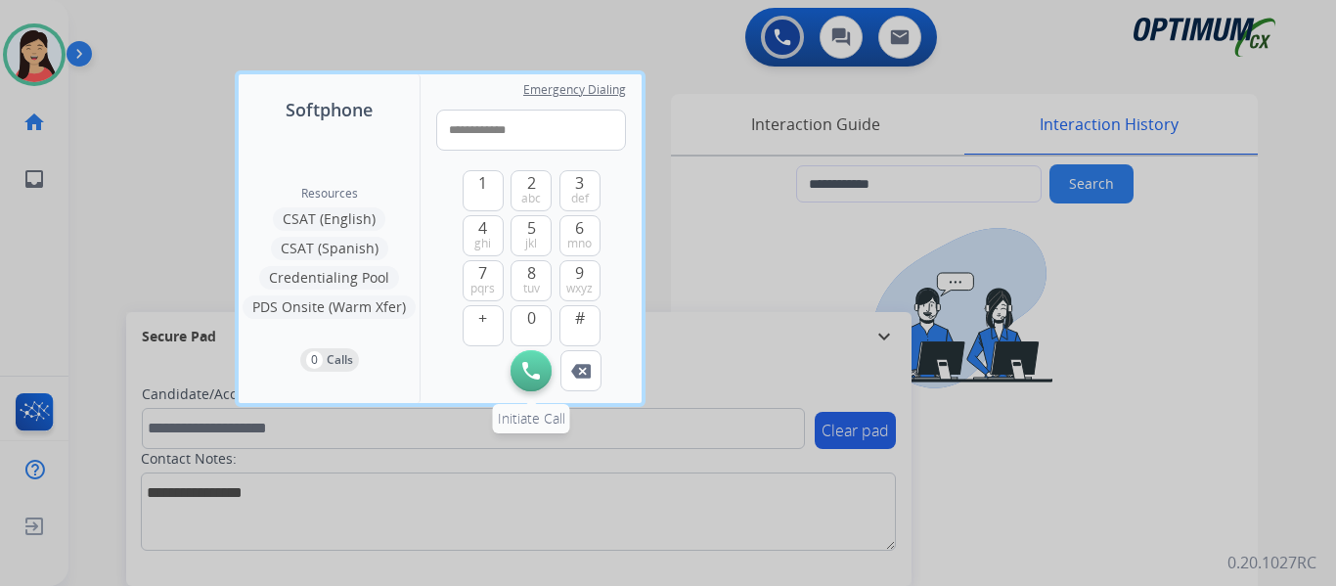
type input "**********"
click at [543, 364] on button "Initiate Call" at bounding box center [531, 370] width 41 height 41
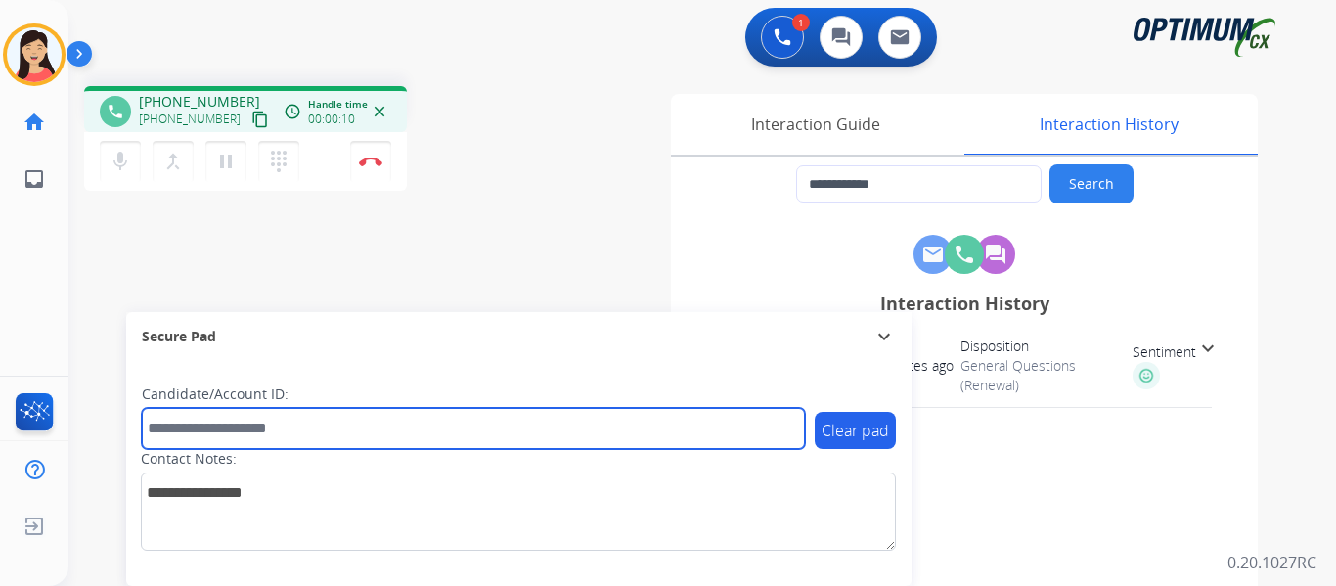
click at [292, 430] on input "text" at bounding box center [473, 428] width 663 height 41
paste input "*******"
type input "*******"
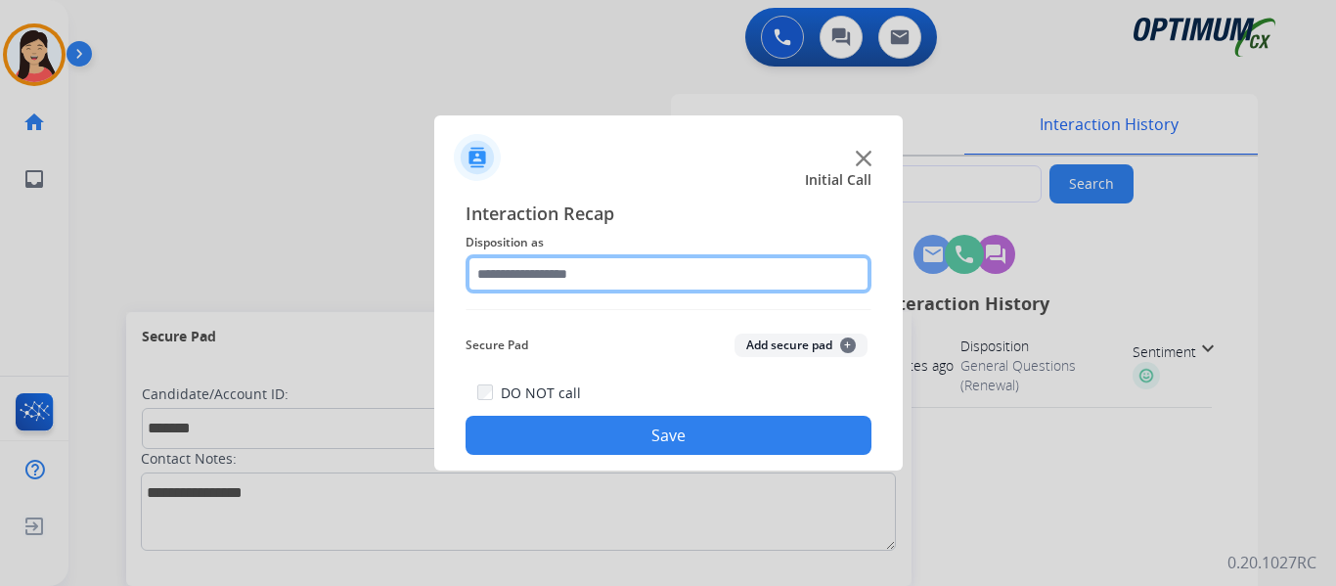
click at [604, 275] on input "text" at bounding box center [669, 273] width 406 height 39
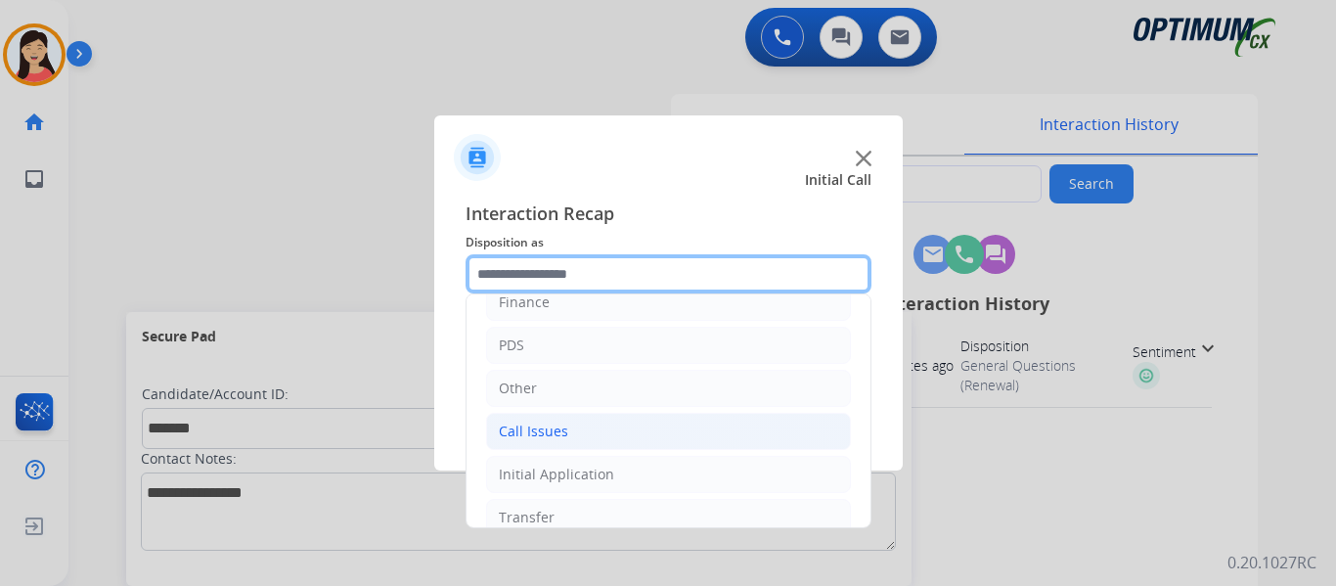
scroll to position [133, 0]
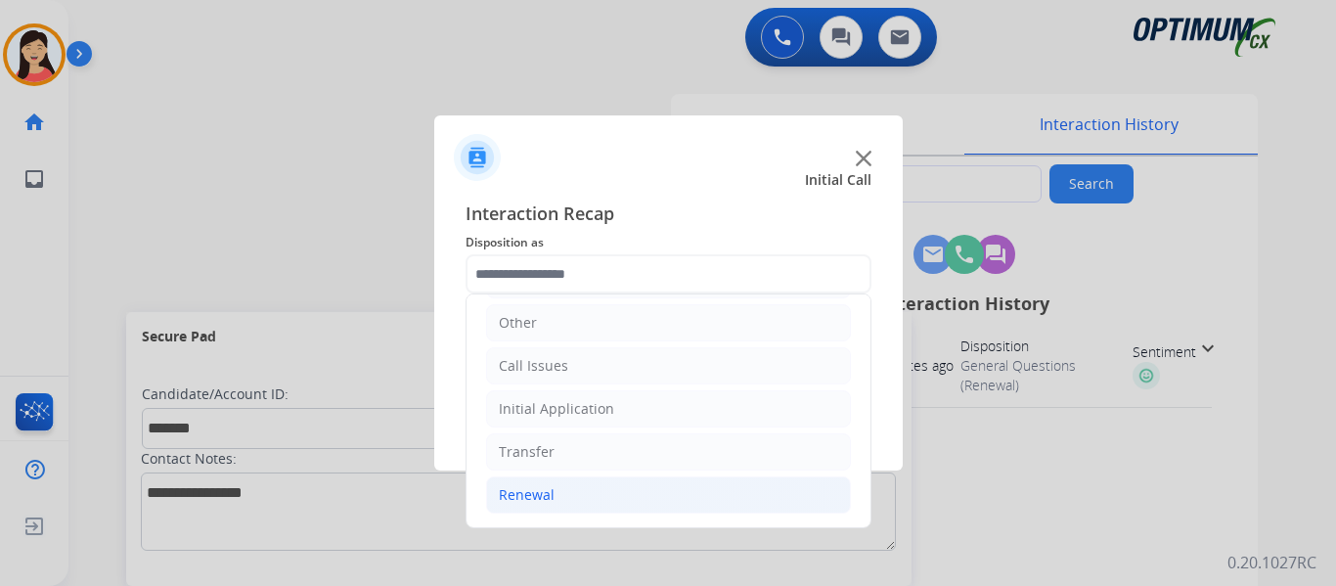
click at [550, 487] on div "Renewal" at bounding box center [527, 495] width 56 height 20
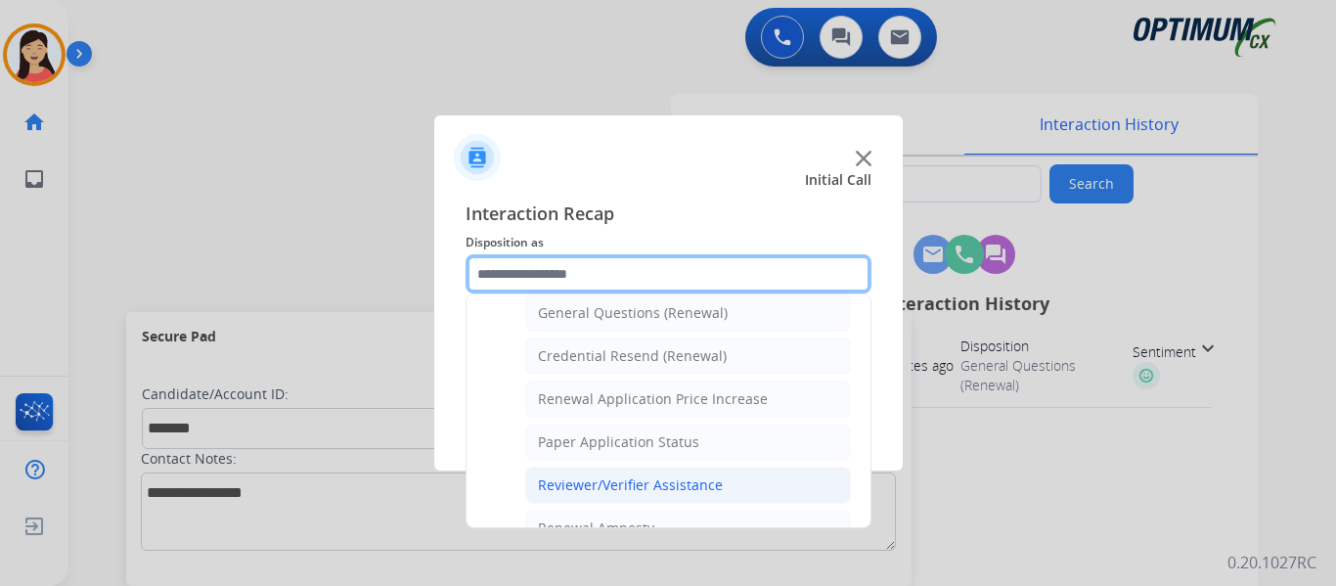
scroll to position [560, 0]
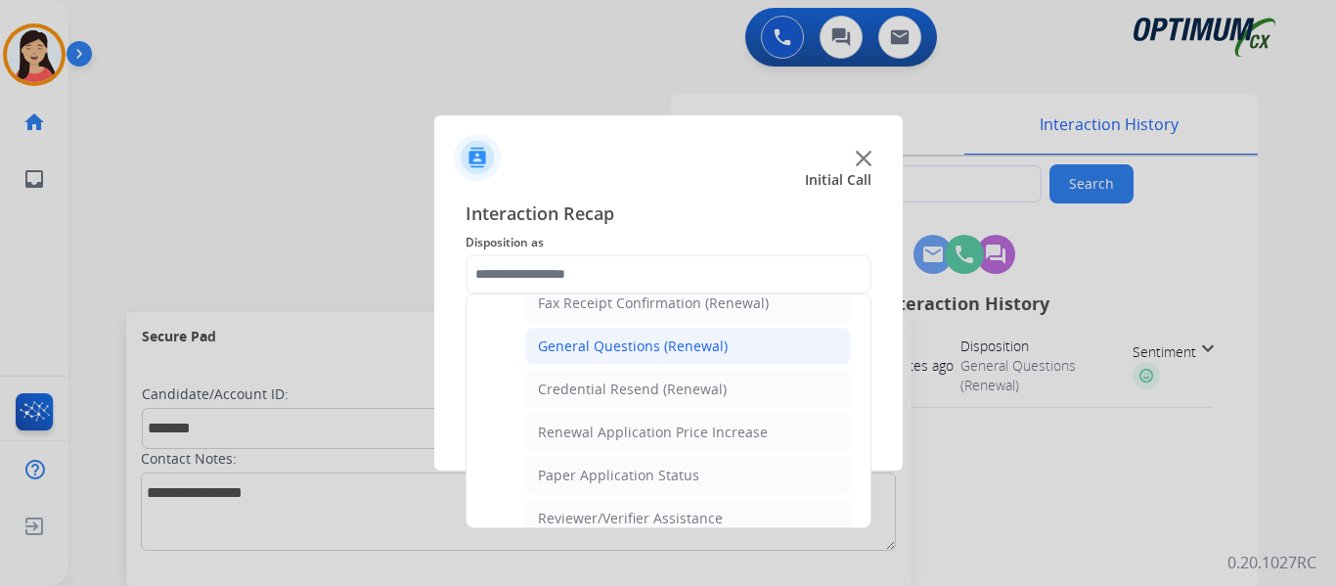
click at [703, 354] on div "General Questions (Renewal)" at bounding box center [633, 347] width 190 height 20
type input "**********"
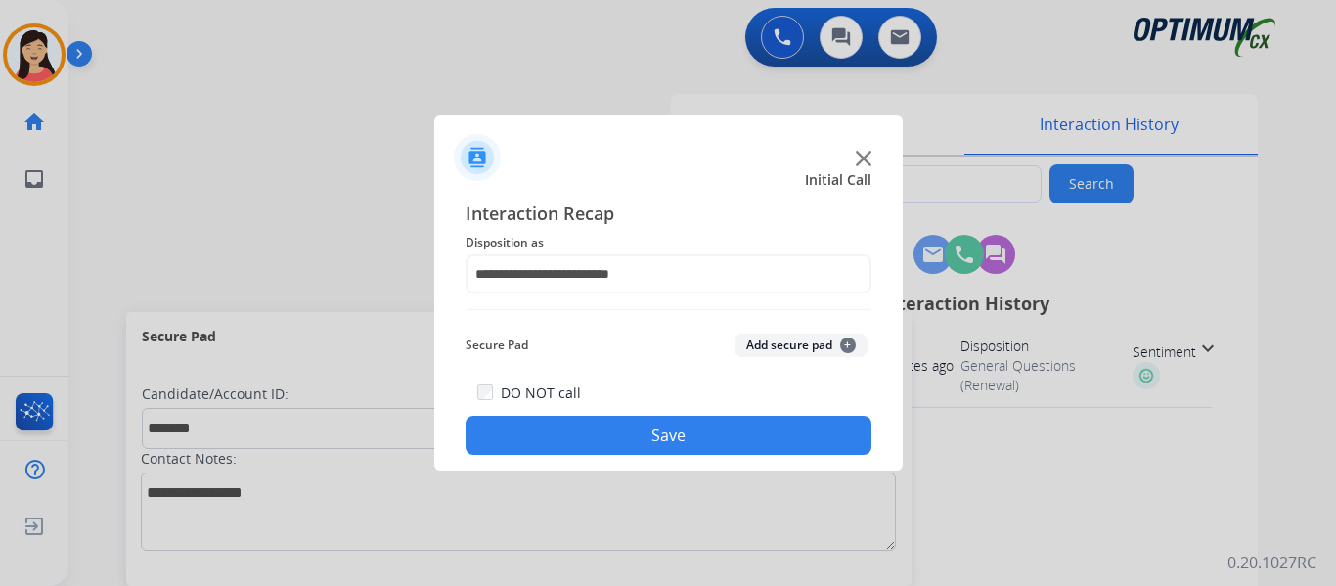
click at [830, 337] on button "Add secure pad +" at bounding box center [801, 345] width 133 height 23
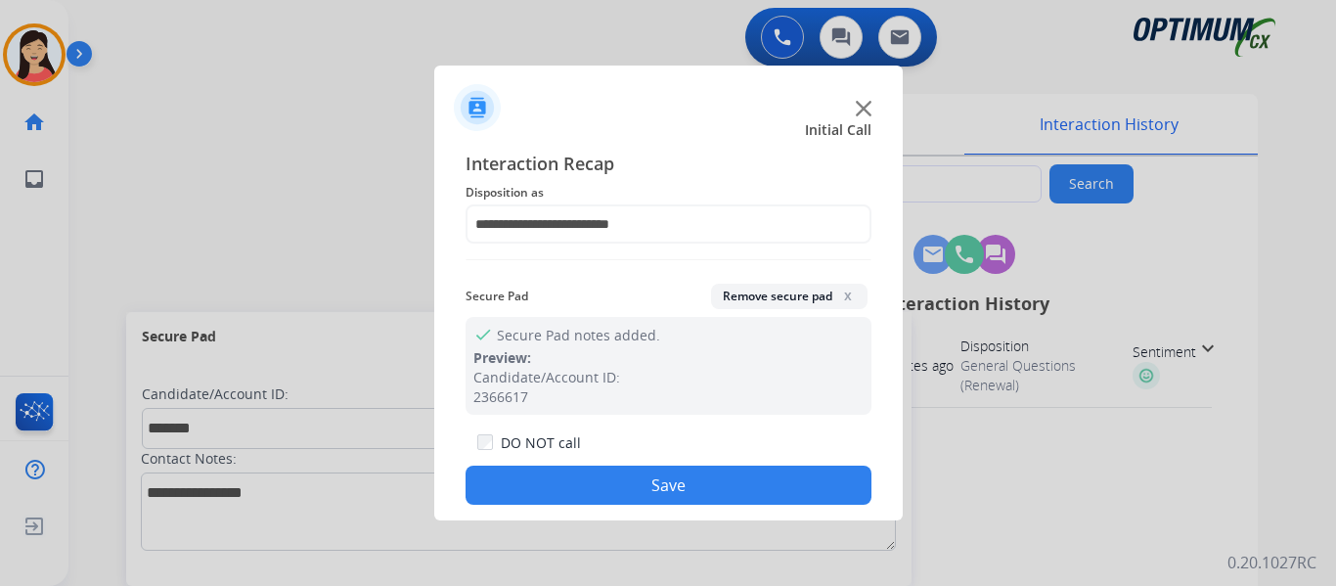
click at [737, 468] on button "Save" at bounding box center [669, 485] width 406 height 39
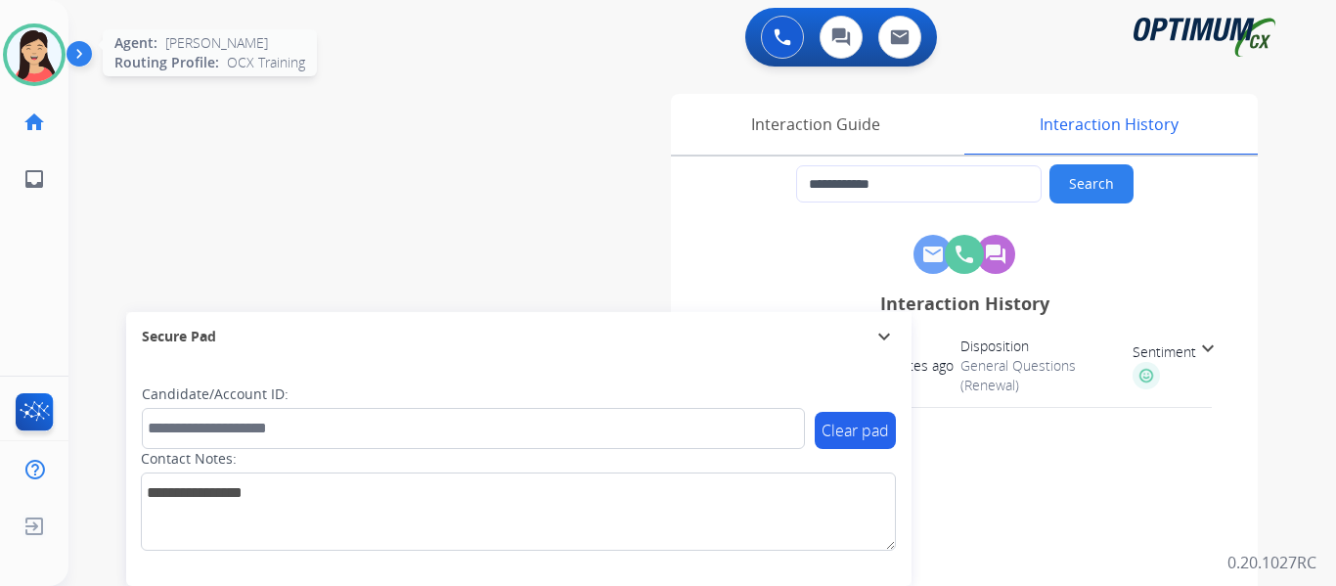
click at [46, 61] on img at bounding box center [34, 54] width 55 height 55
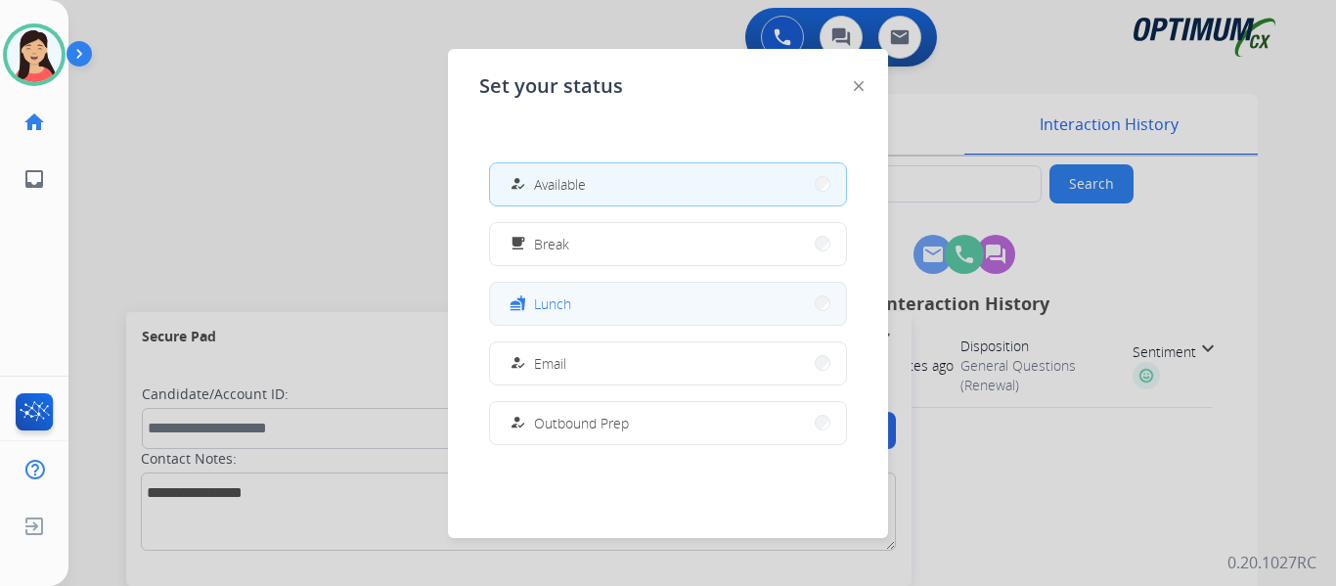
click at [596, 298] on button "fastfood Lunch" at bounding box center [668, 304] width 356 height 42
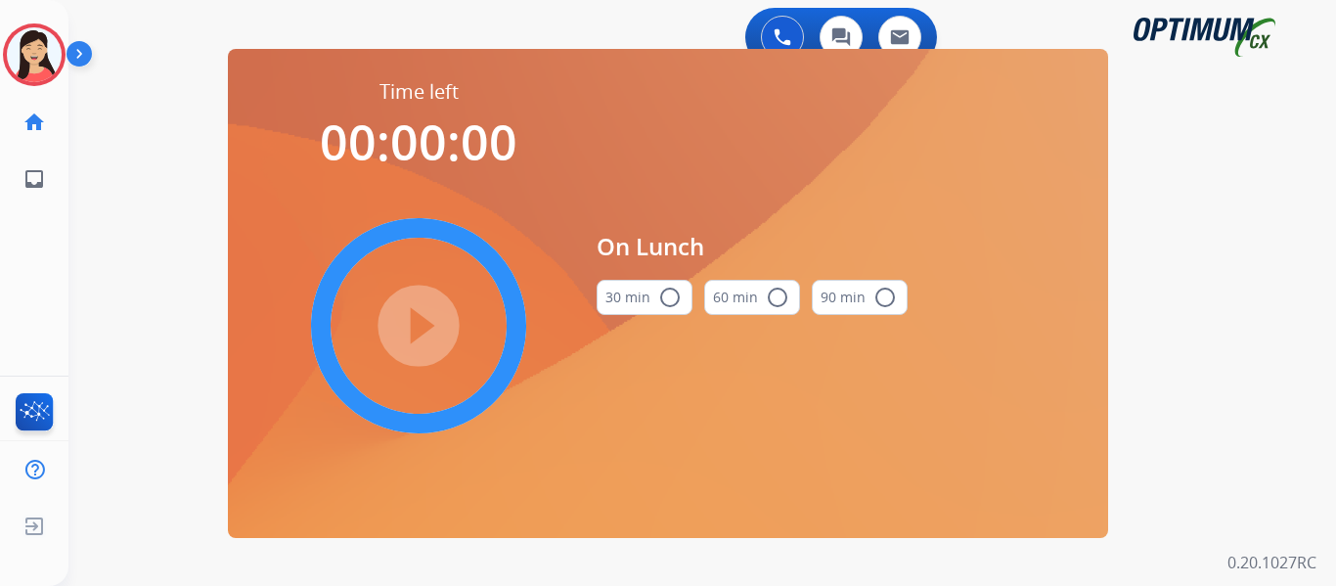
click at [622, 307] on button "30 min radio_button_unchecked" at bounding box center [645, 297] width 96 height 35
click at [430, 329] on mat-icon "play_circle_filled" at bounding box center [418, 325] width 23 height 23
